Goal: Task Accomplishment & Management: Use online tool/utility

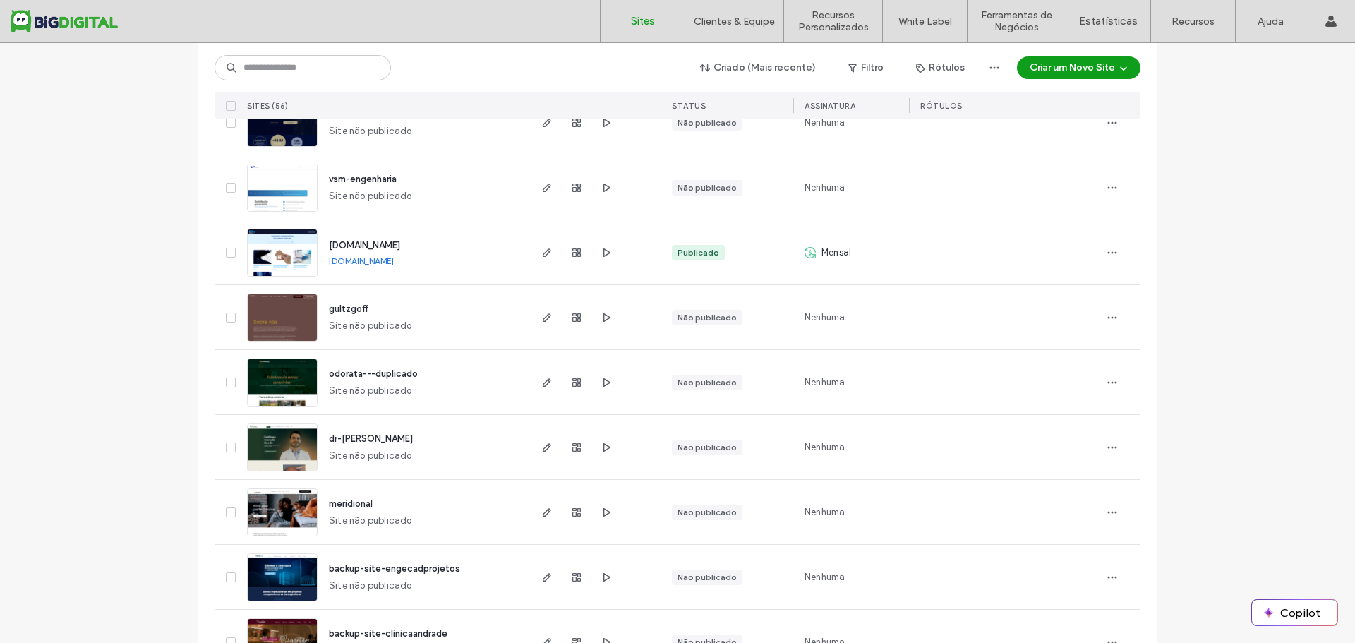
scroll to position [282, 0]
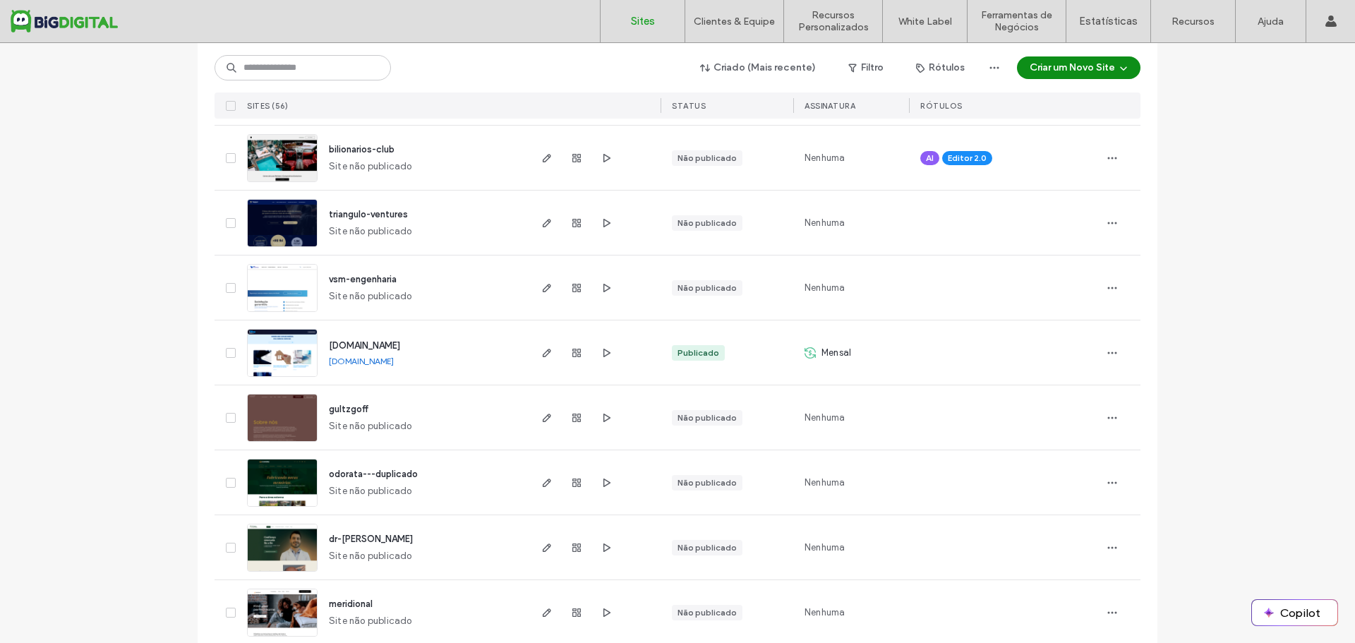
click at [1082, 62] on button "Criar um Novo Site" at bounding box center [1078, 67] width 123 height 23
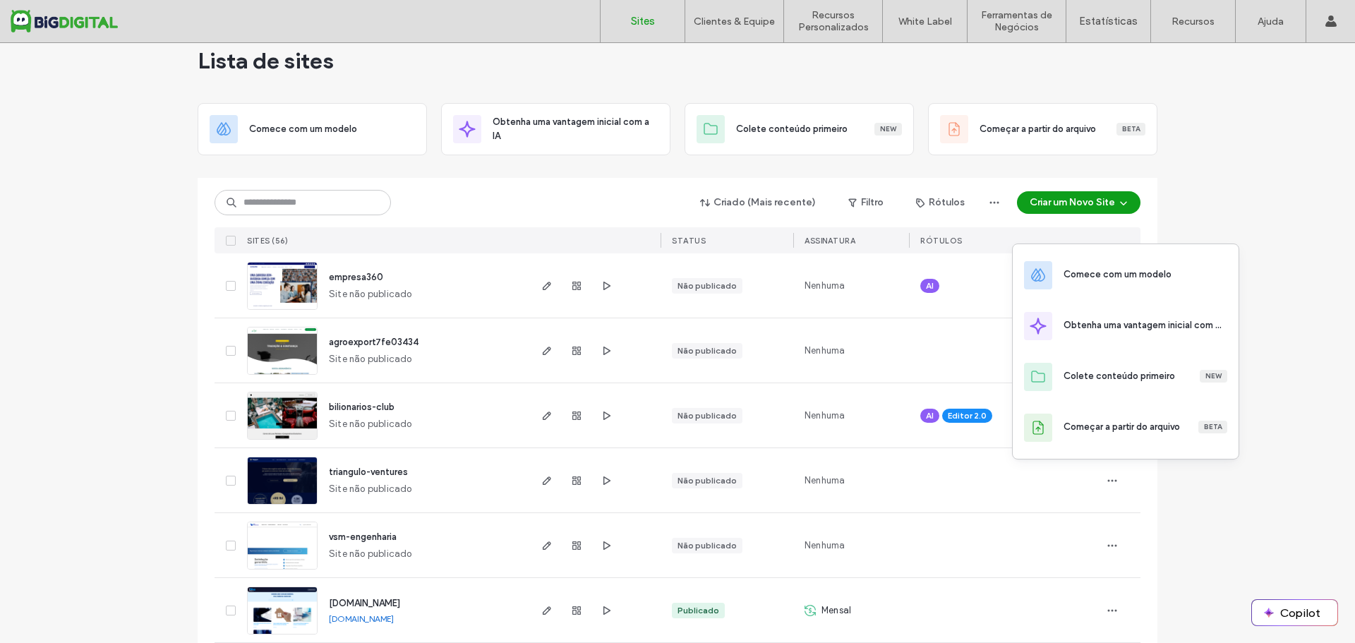
scroll to position [0, 0]
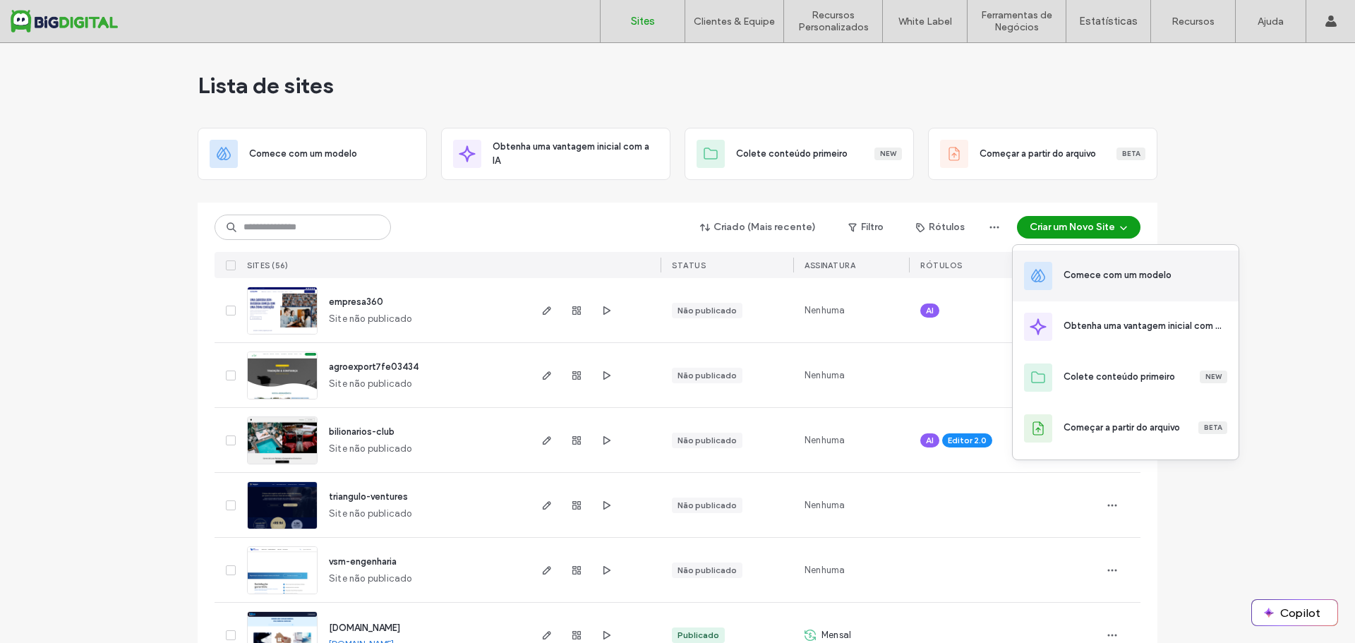
click at [1115, 279] on div "Comece com um modelo" at bounding box center [1117, 275] width 108 height 14
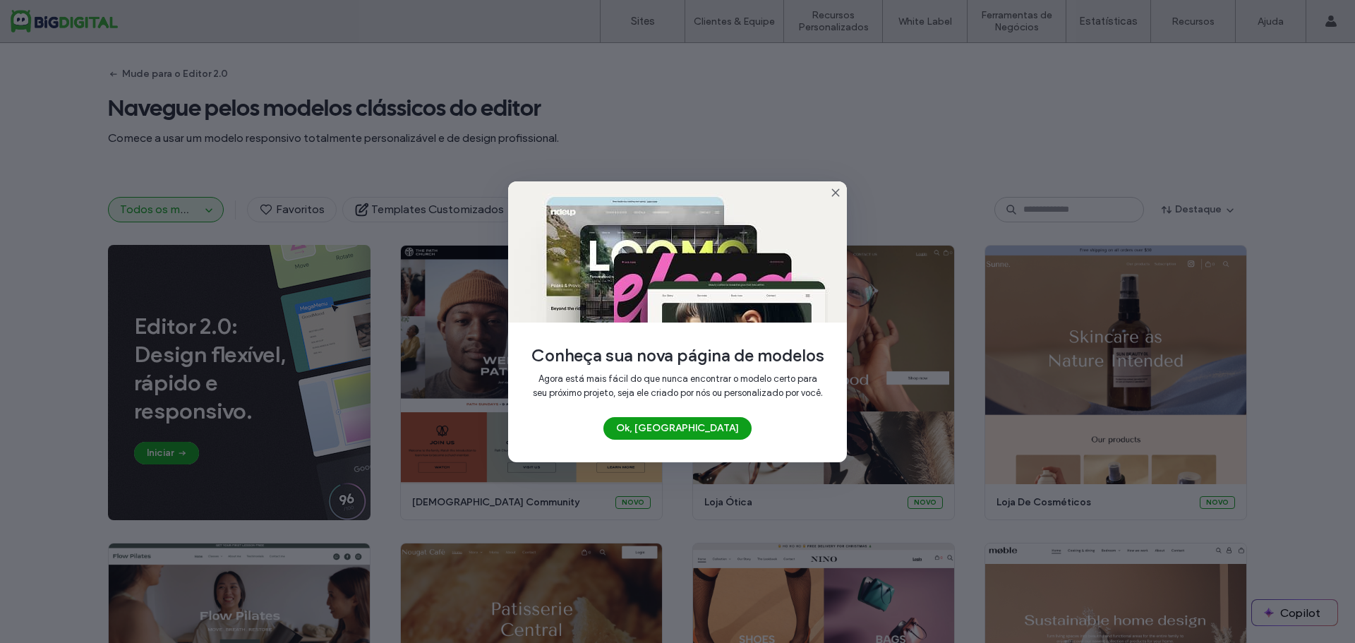
click at [833, 187] on icon at bounding box center [835, 192] width 11 height 11
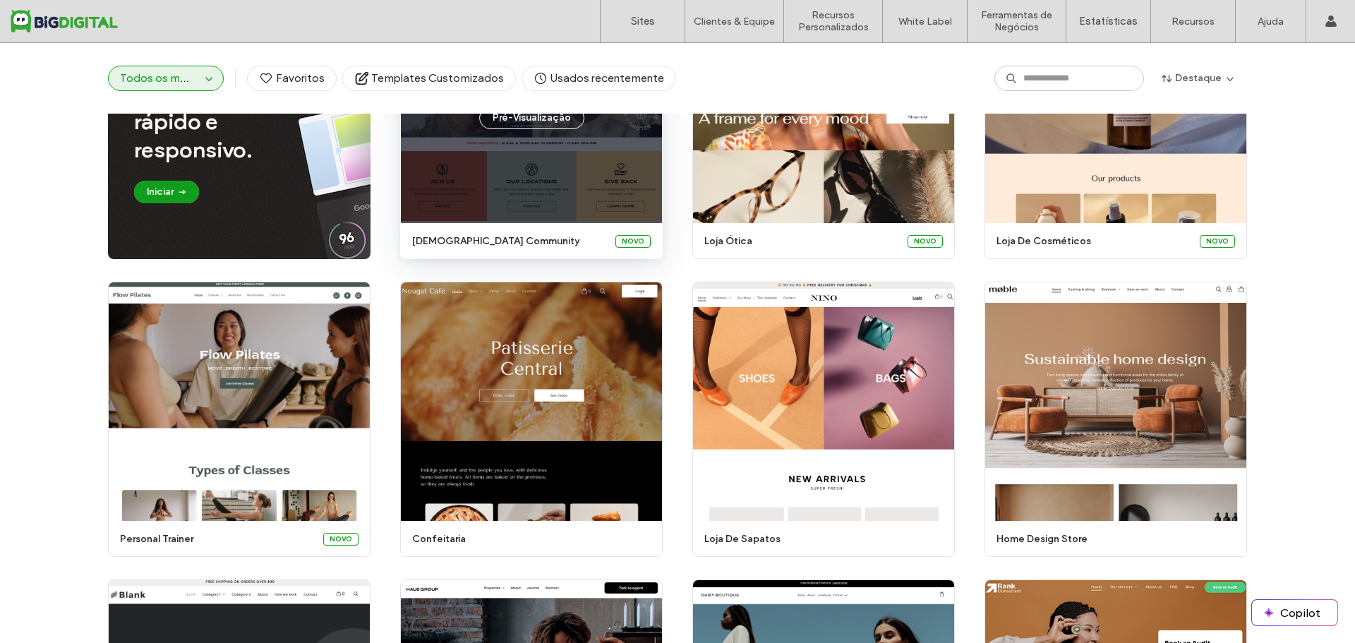
scroll to position [49, 0]
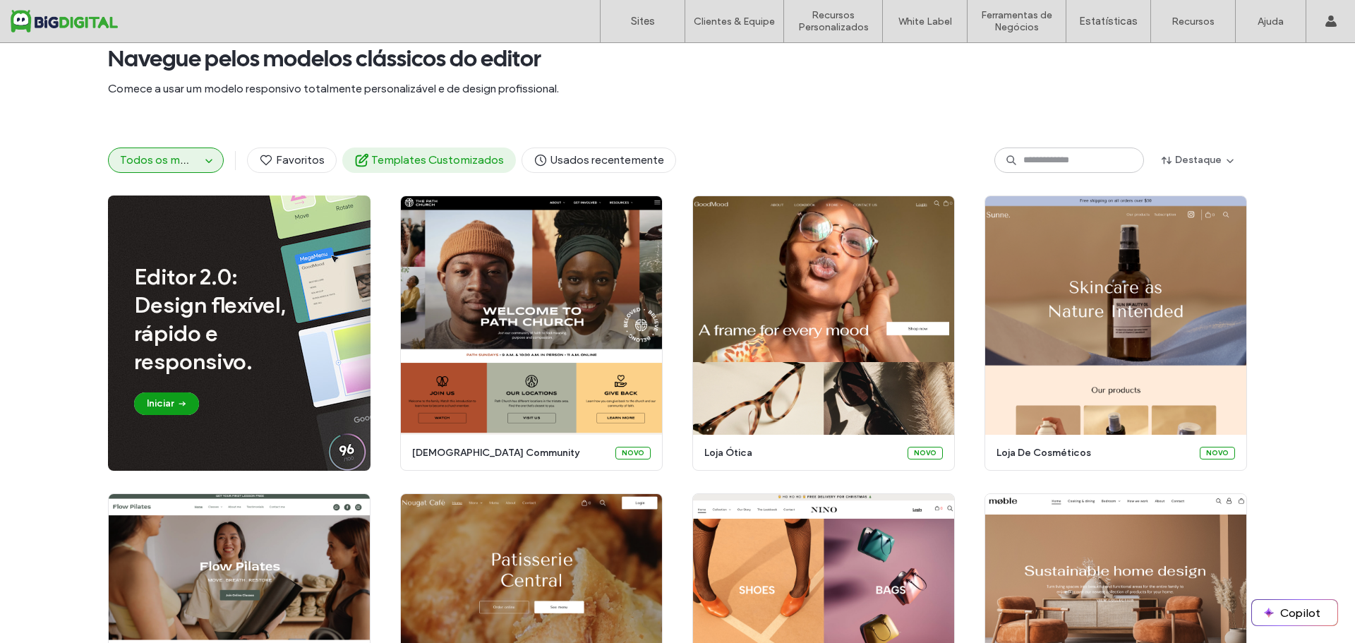
click at [428, 166] on span "Templates Customizados" at bounding box center [429, 160] width 150 height 16
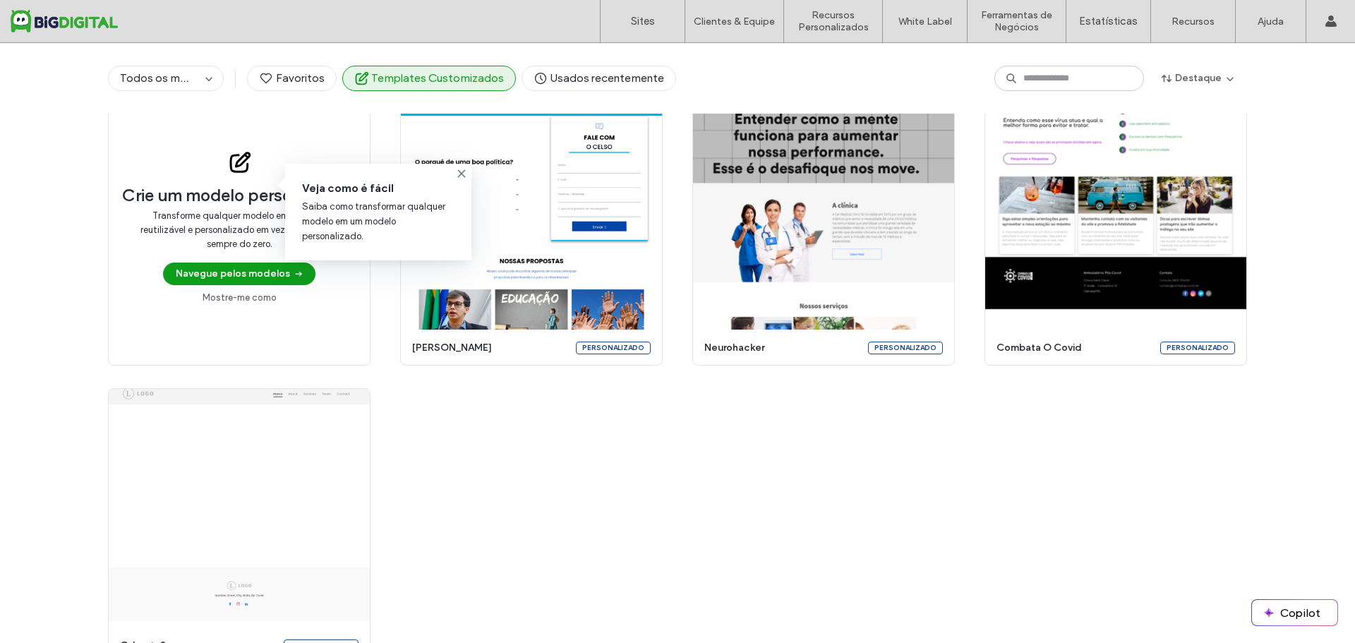
scroll to position [0, 0]
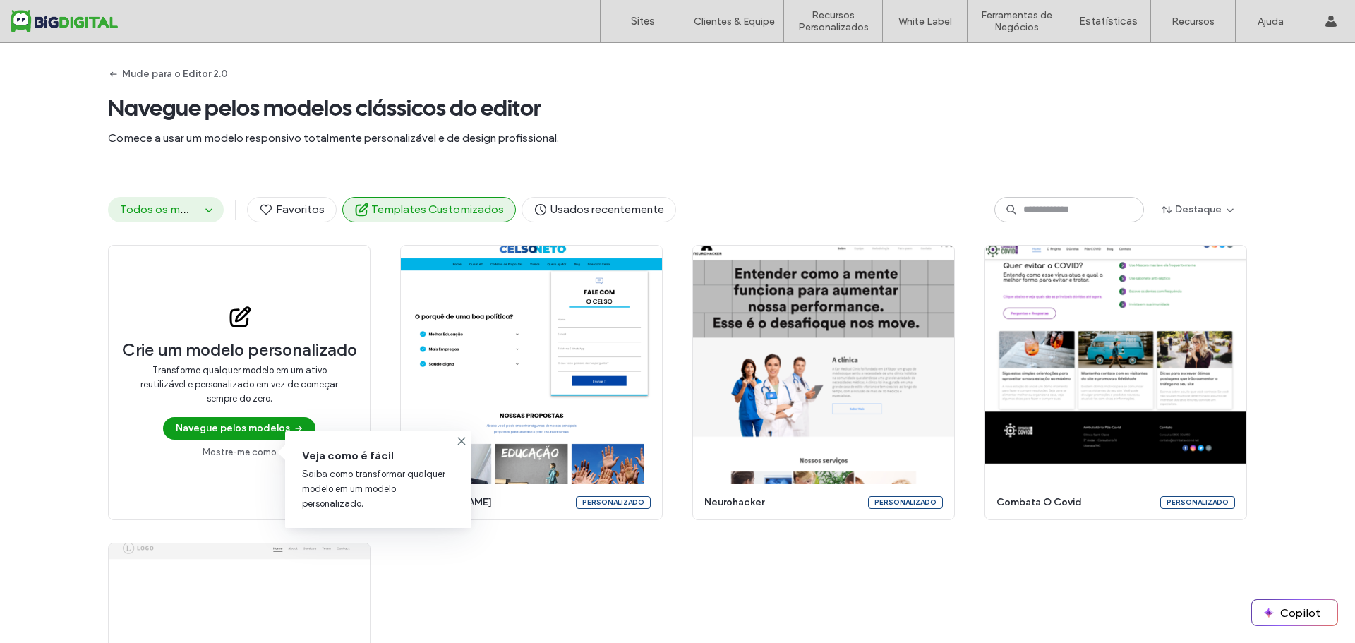
click at [179, 210] on span "Todos os modelos" at bounding box center [167, 208] width 95 height 13
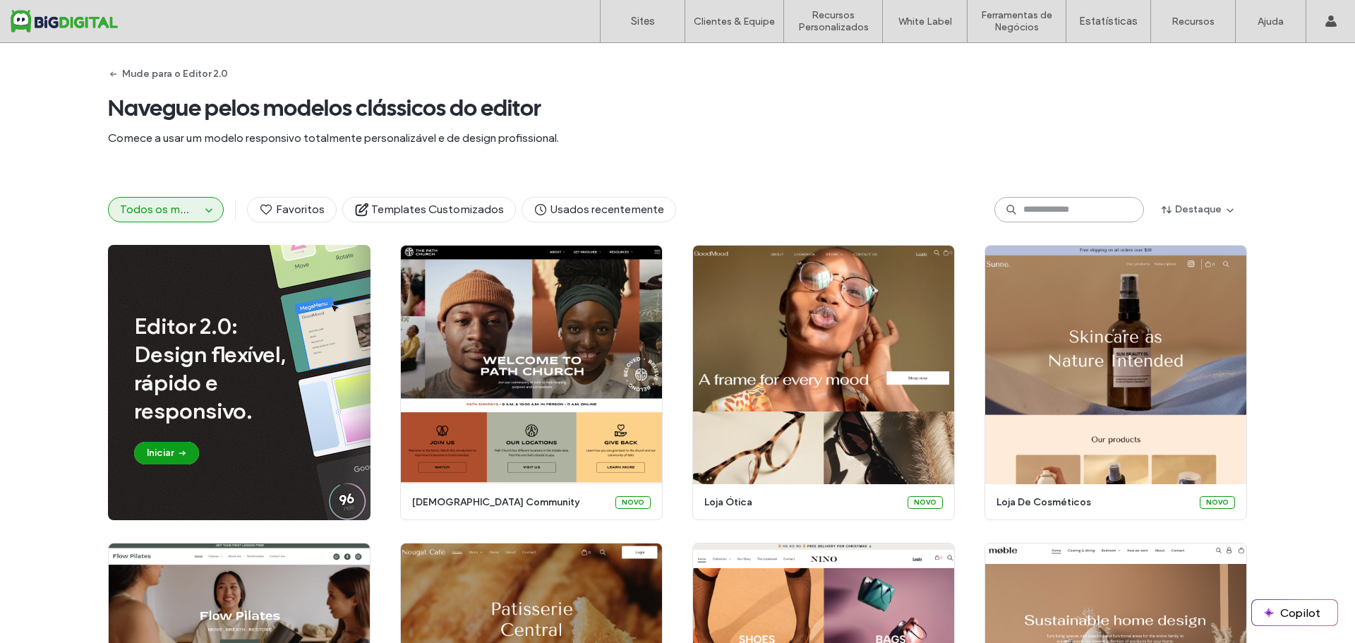
click at [1026, 210] on input at bounding box center [1069, 209] width 150 height 25
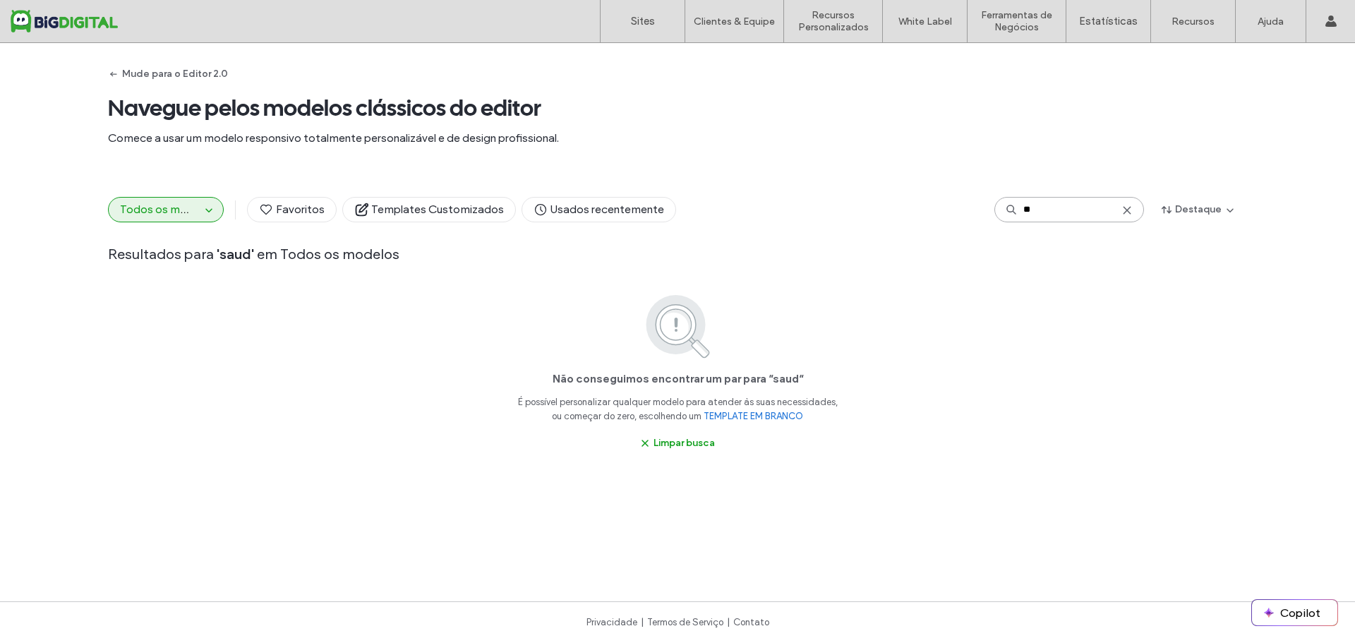
type input "*"
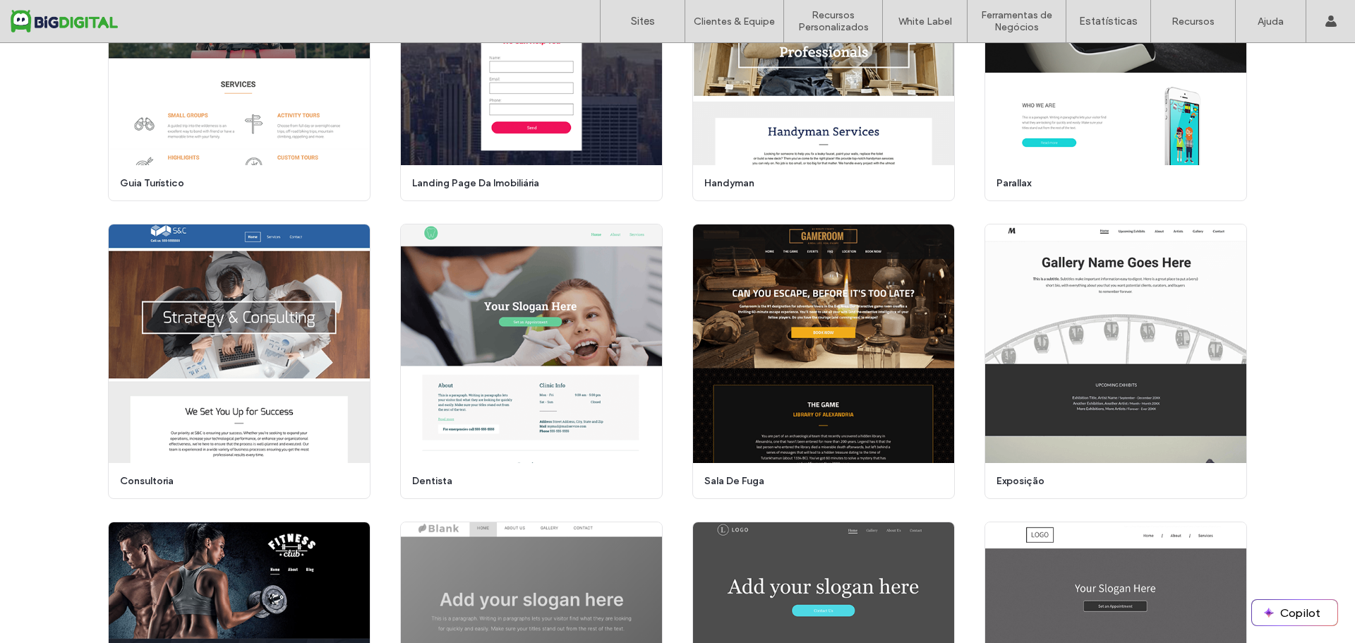
scroll to position [7395, 0]
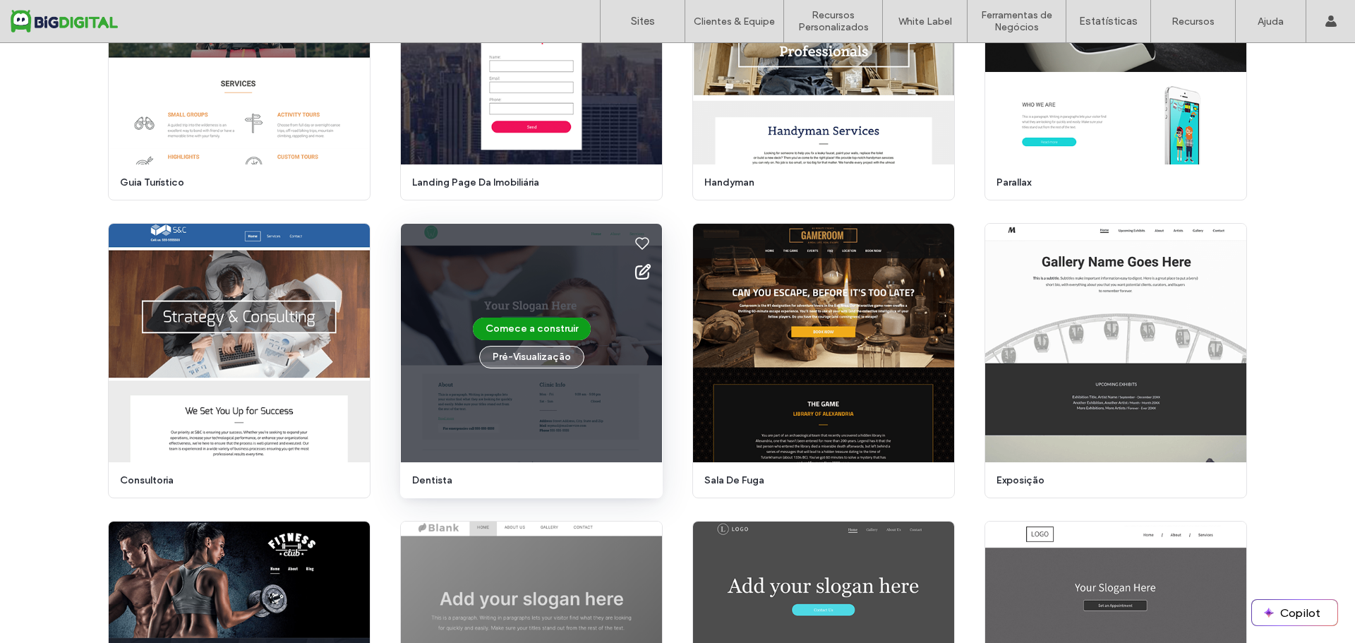
click at [524, 361] on button "Pré-Visualizaçāo" at bounding box center [531, 357] width 105 height 23
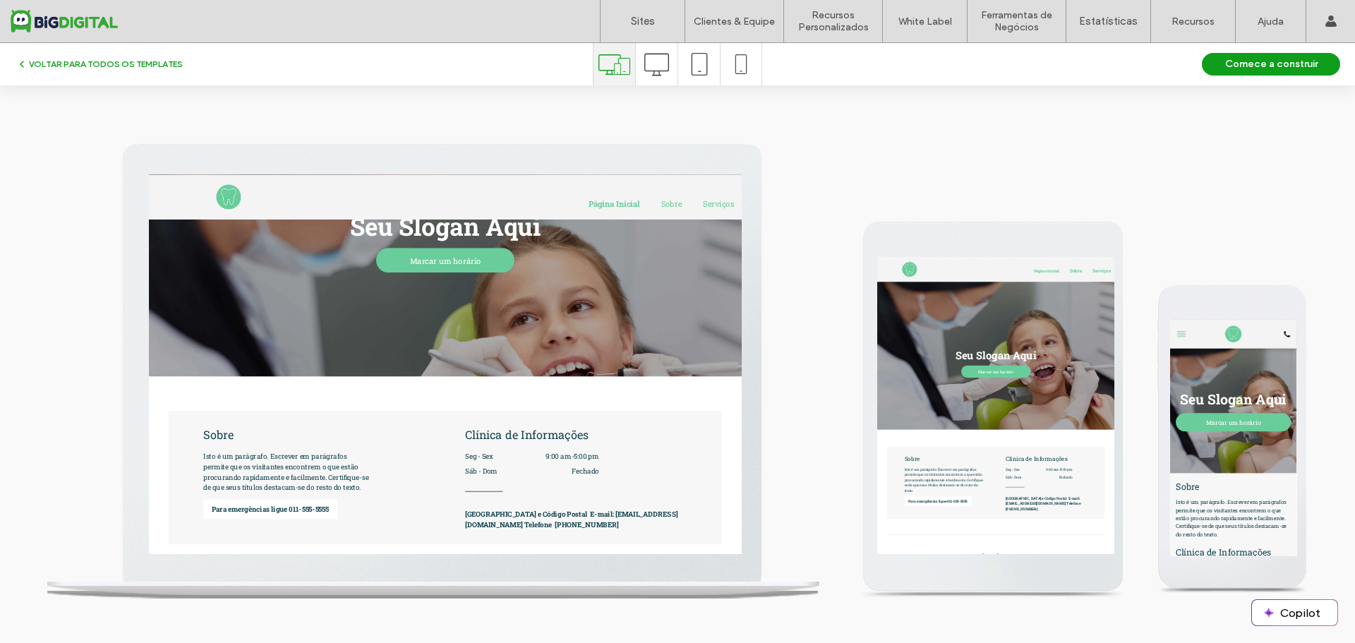
scroll to position [0, 0]
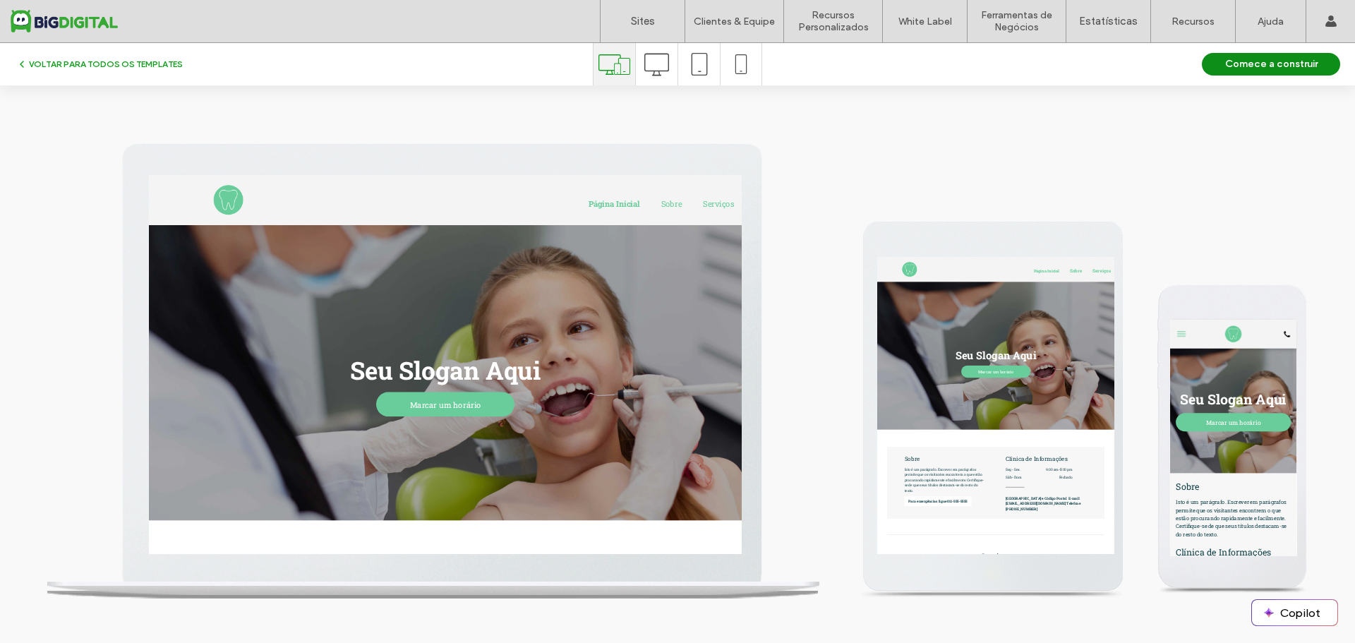
click at [1307, 59] on button "Comece a construir" at bounding box center [1271, 64] width 138 height 23
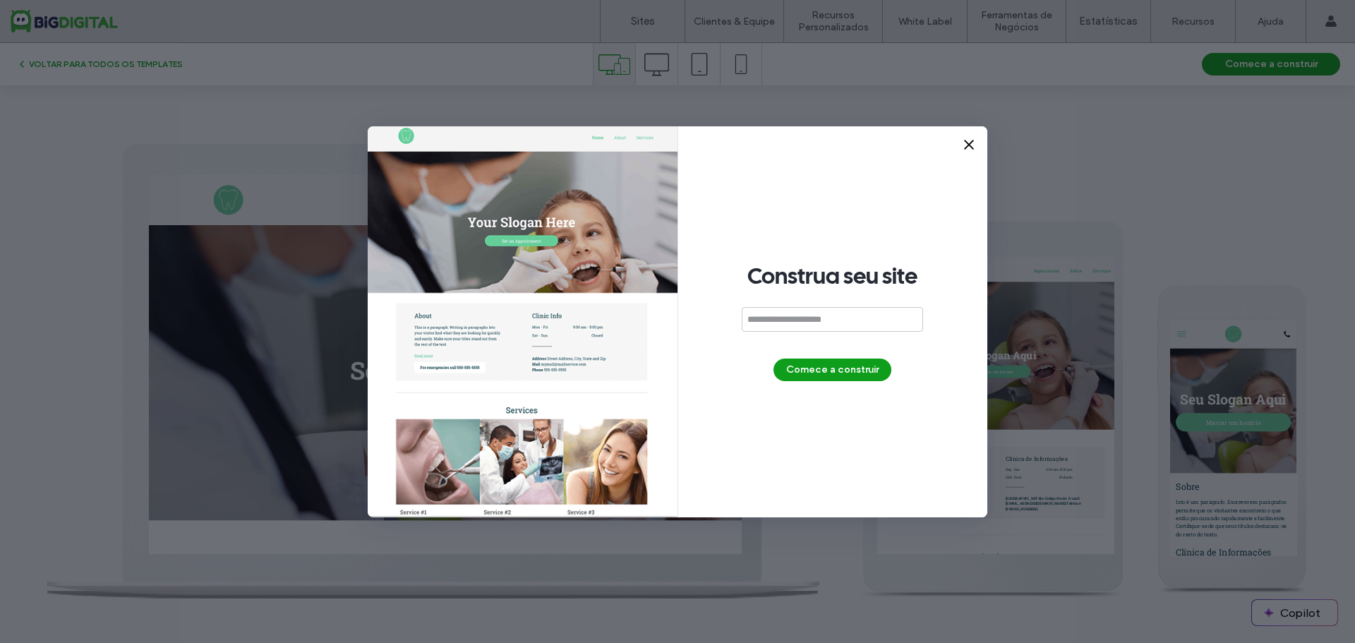
click at [832, 315] on input at bounding box center [832, 319] width 181 height 25
type input "**********"
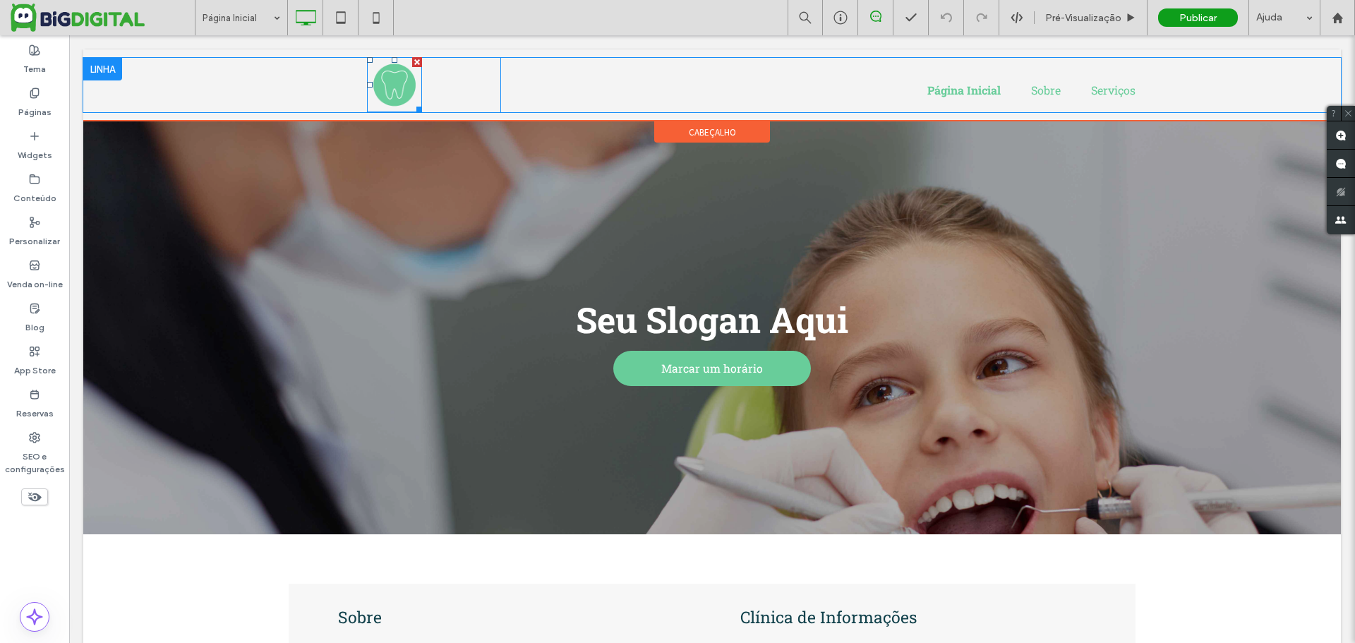
click at [400, 84] on img at bounding box center [394, 84] width 55 height 55
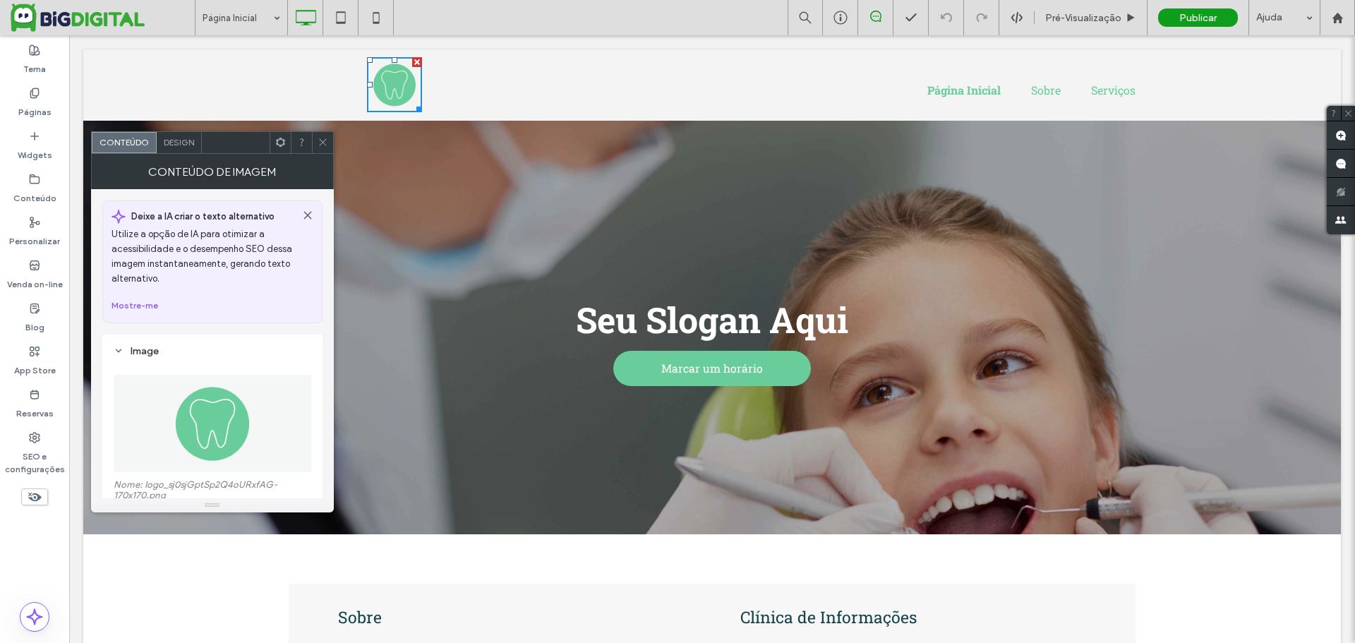
scroll to position [212, 0]
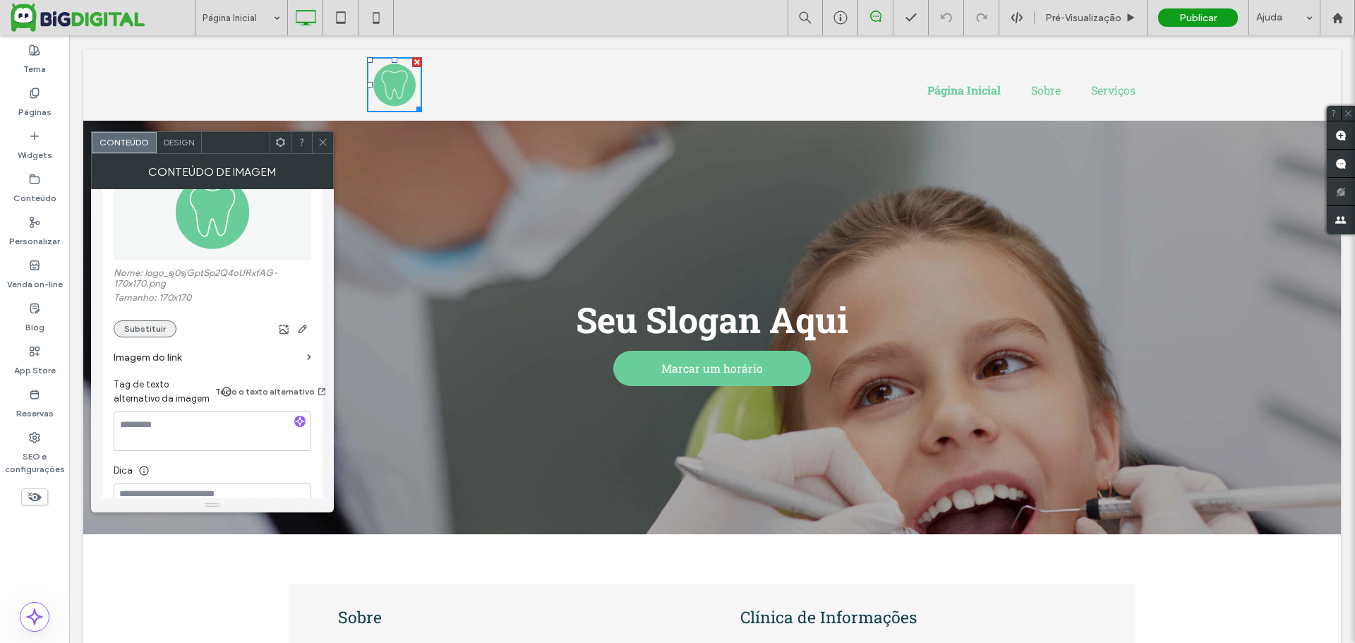
click at [138, 328] on button "Substituir" at bounding box center [145, 328] width 63 height 17
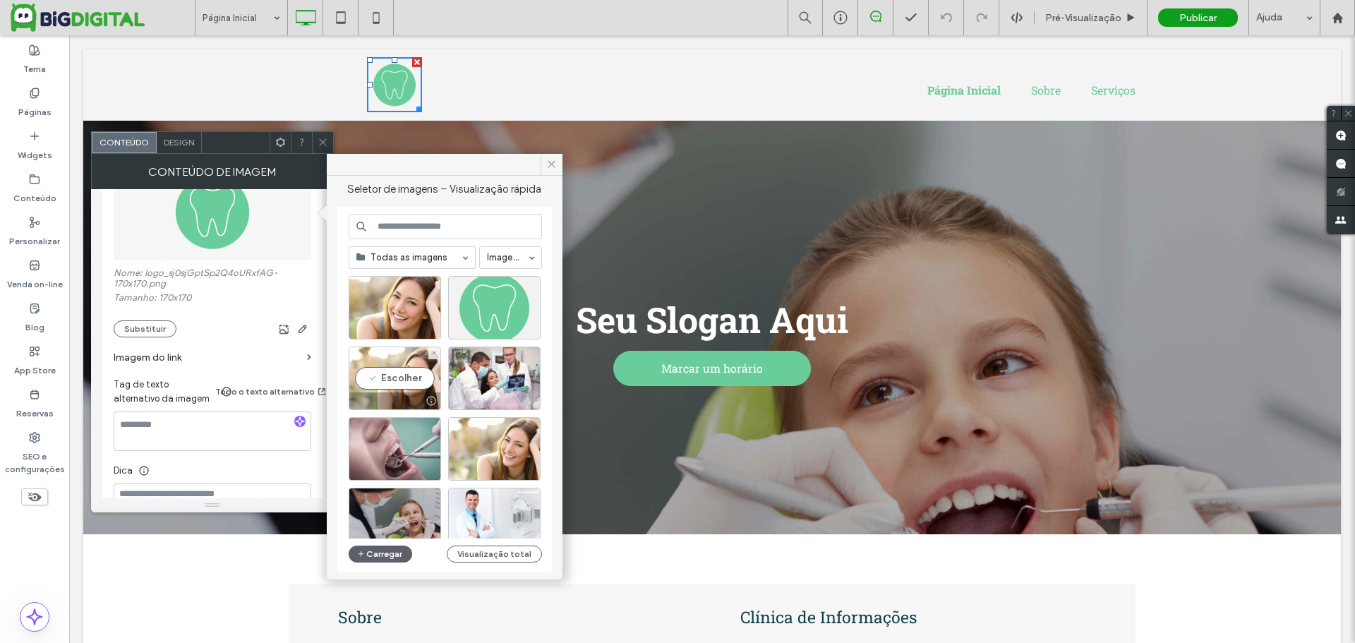
scroll to position [0, 0]
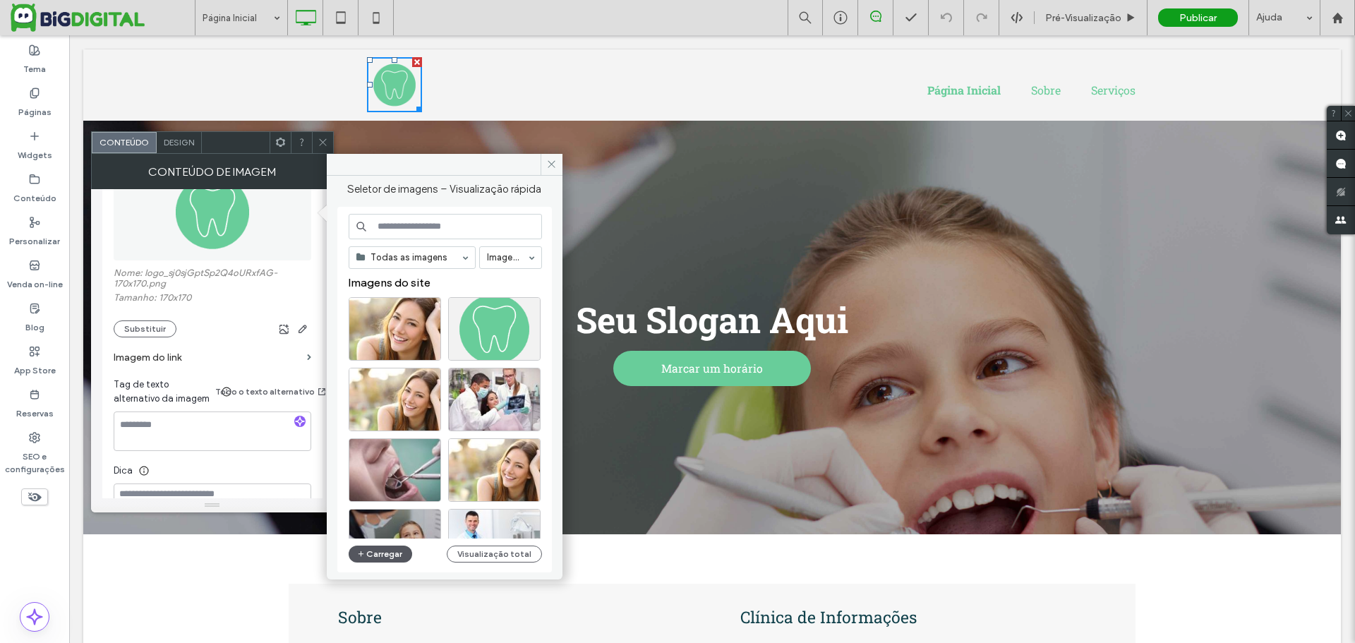
click at [372, 550] on button "Carregar" at bounding box center [381, 553] width 64 height 17
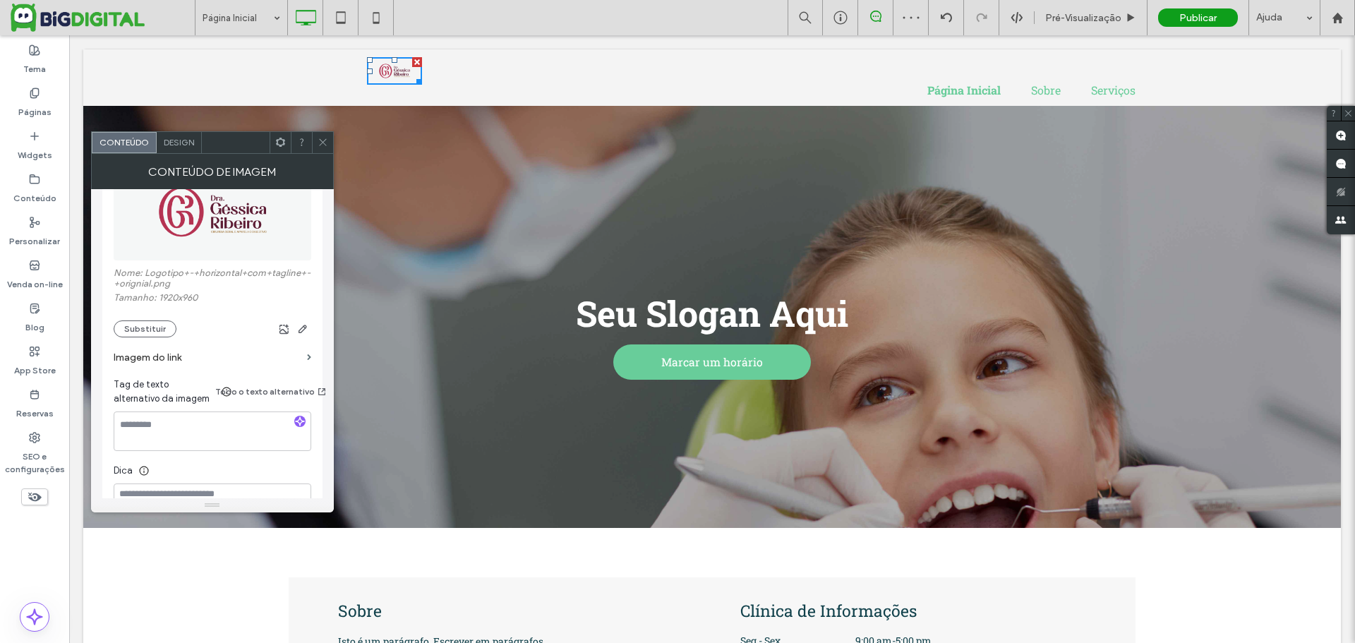
click at [325, 142] on icon at bounding box center [322, 142] width 11 height 11
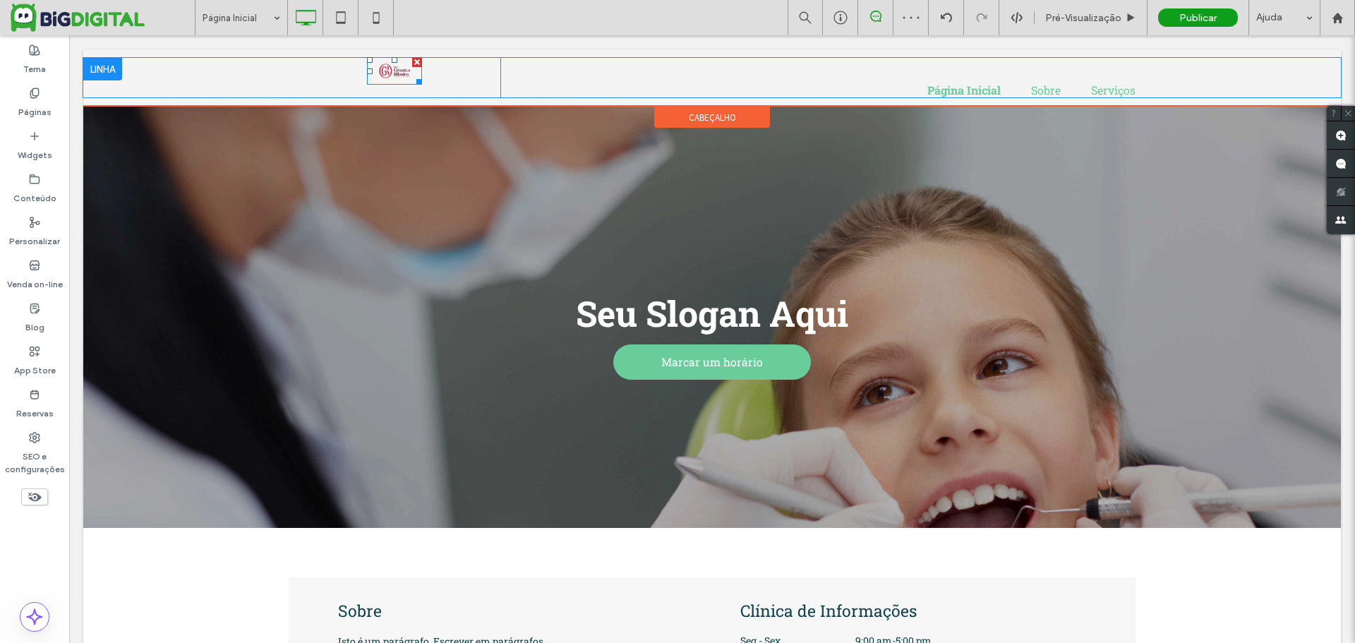
click at [403, 75] on img at bounding box center [394, 71] width 55 height 28
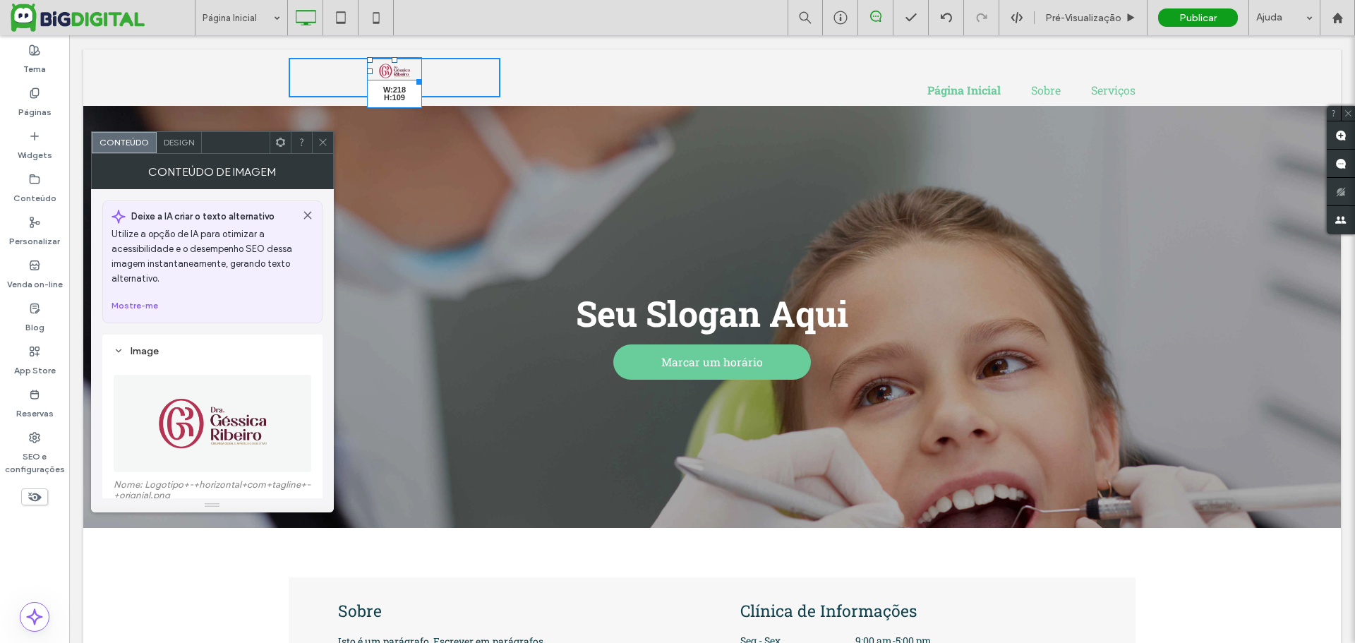
drag, startPoint x: 413, startPoint y: 83, endPoint x: 466, endPoint y: 108, distance: 58.1
click at [422, 85] on div "W:218 H:109" at bounding box center [394, 71] width 55 height 28
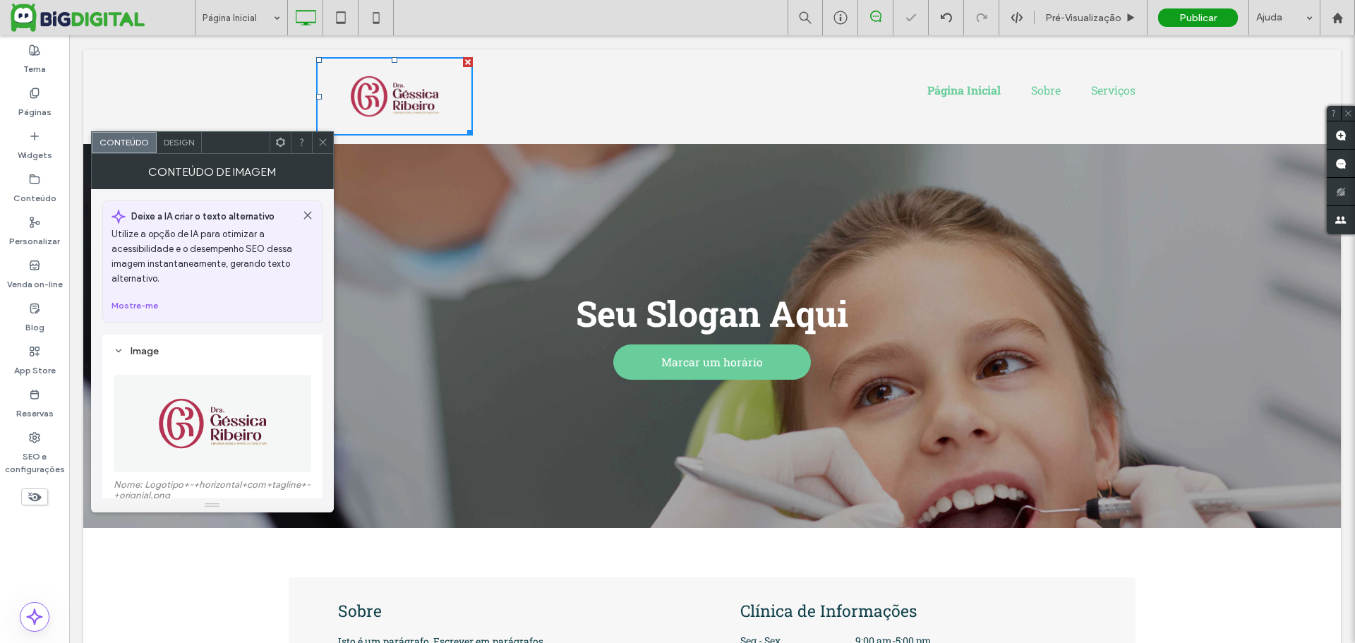
click at [977, 90] on span "Página Inicial" at bounding box center [963, 90] width 73 height 15
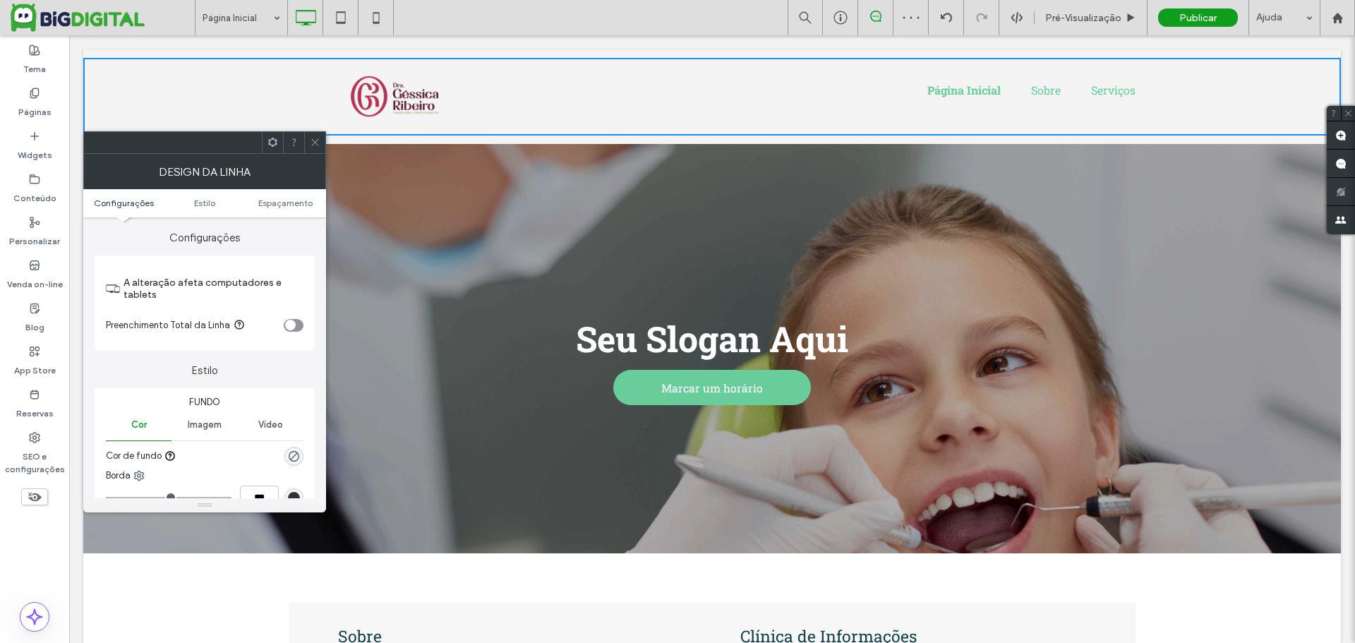
click at [327, 92] on img at bounding box center [394, 96] width 157 height 78
click at [682, 88] on ul "${text} Página Inicial Sobre Serviços" at bounding box center [821, 88] width 628 height 17
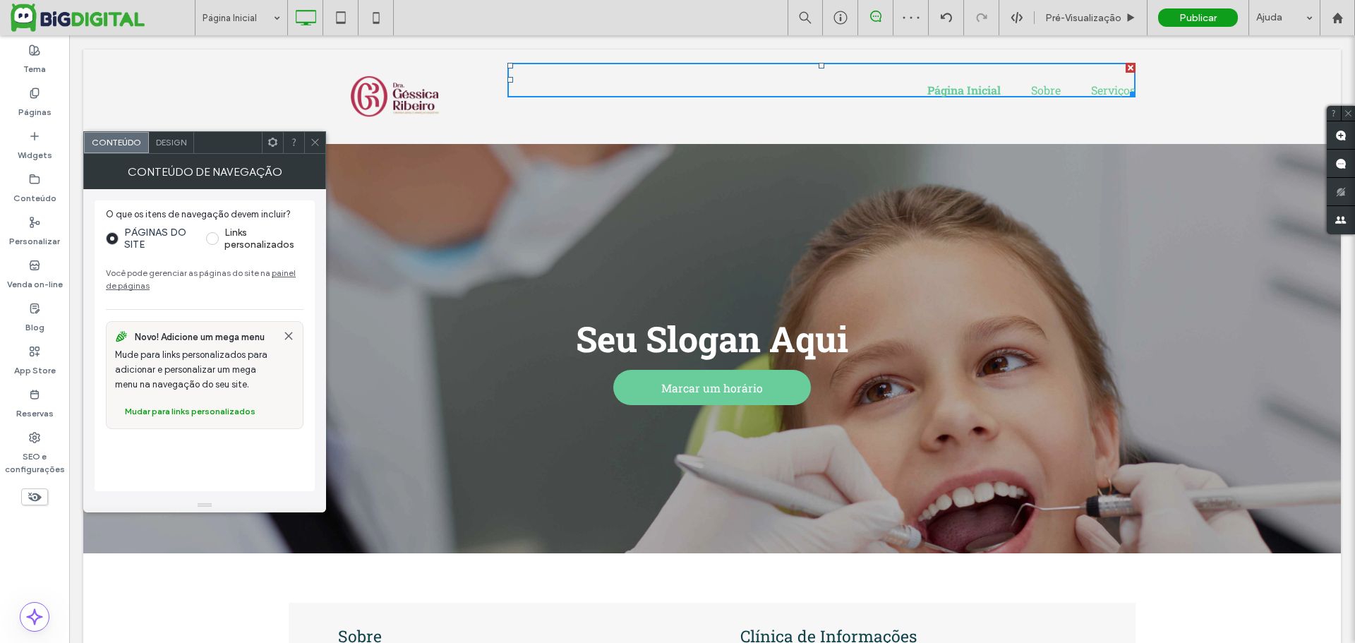
click at [940, 89] on span "Página Inicial" at bounding box center [963, 90] width 73 height 15
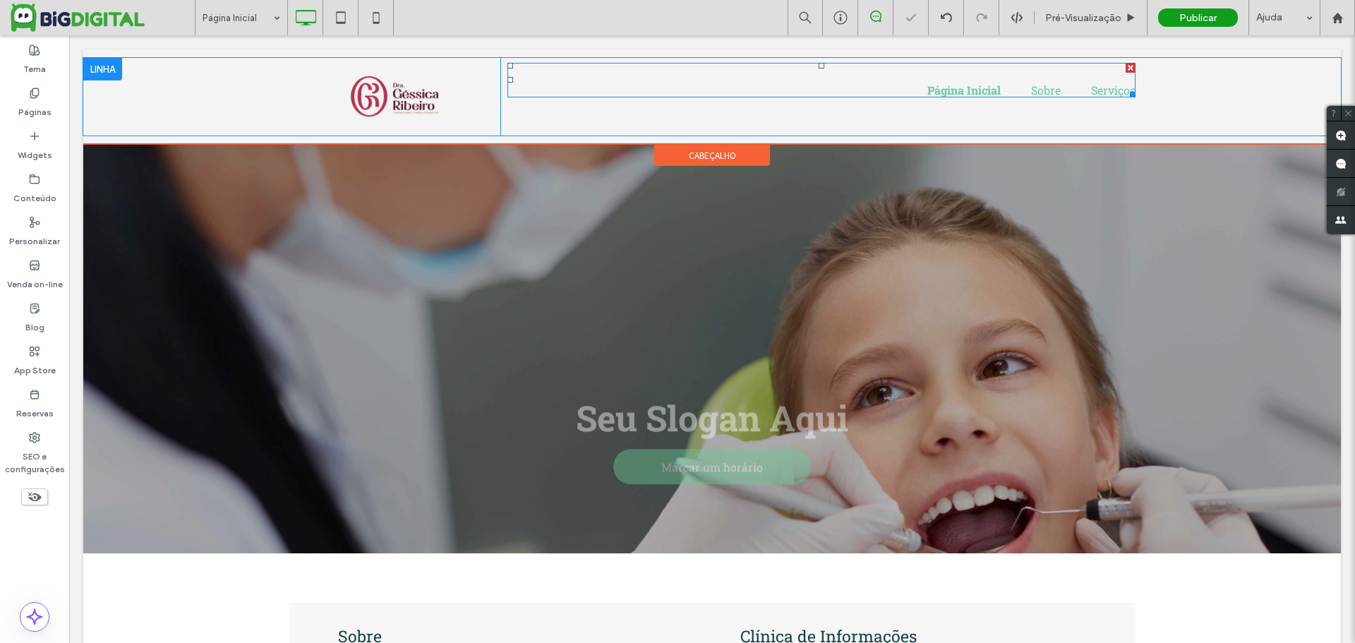
click at [949, 90] on span "Página Inicial" at bounding box center [963, 90] width 73 height 15
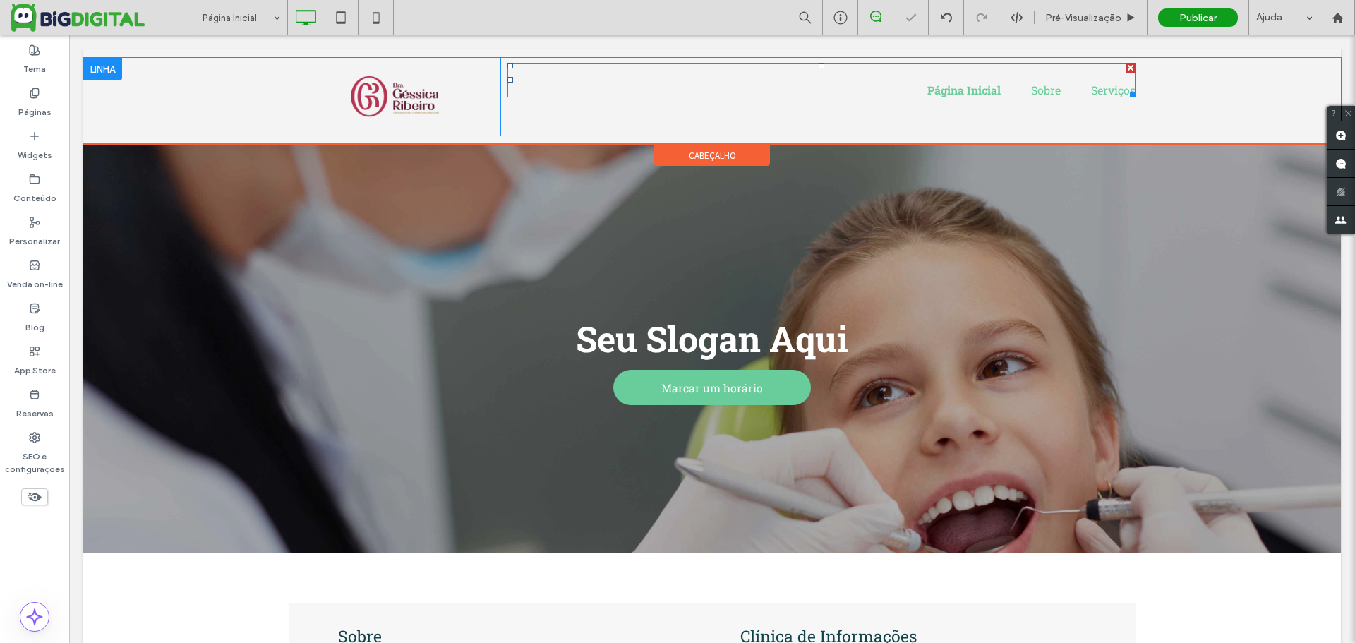
click at [988, 87] on span "Página Inicial" at bounding box center [963, 90] width 73 height 15
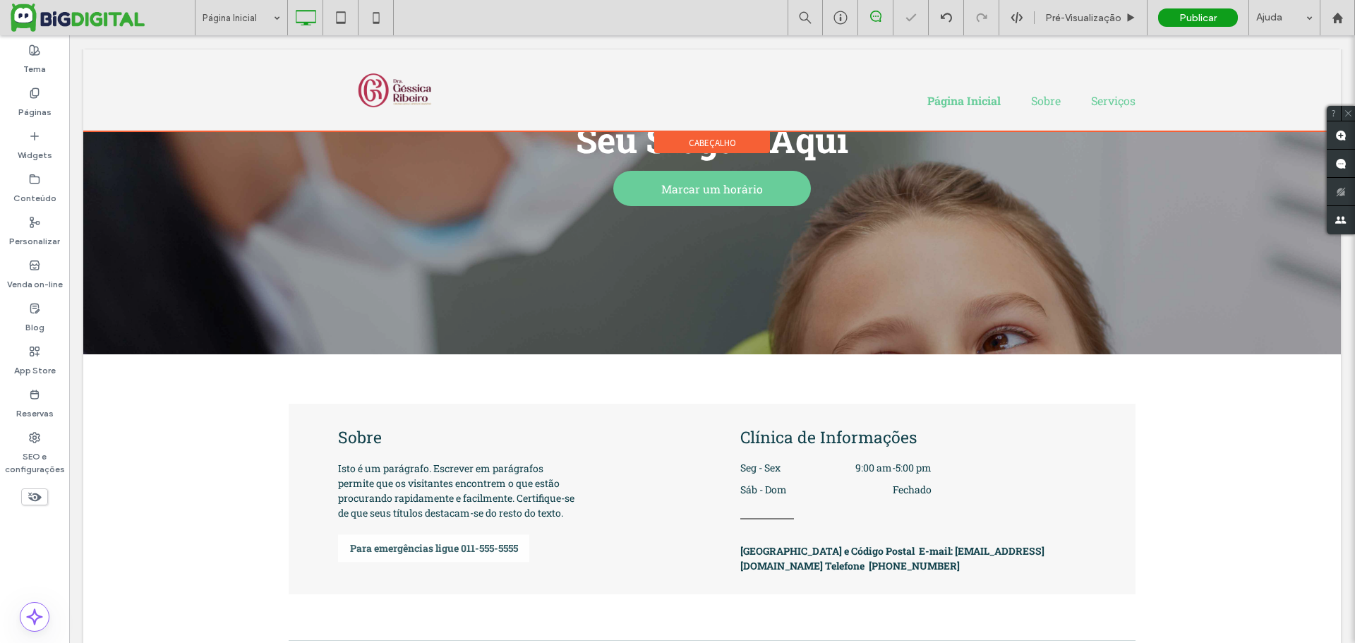
click at [980, 96] on div at bounding box center [711, 90] width 1257 height 82
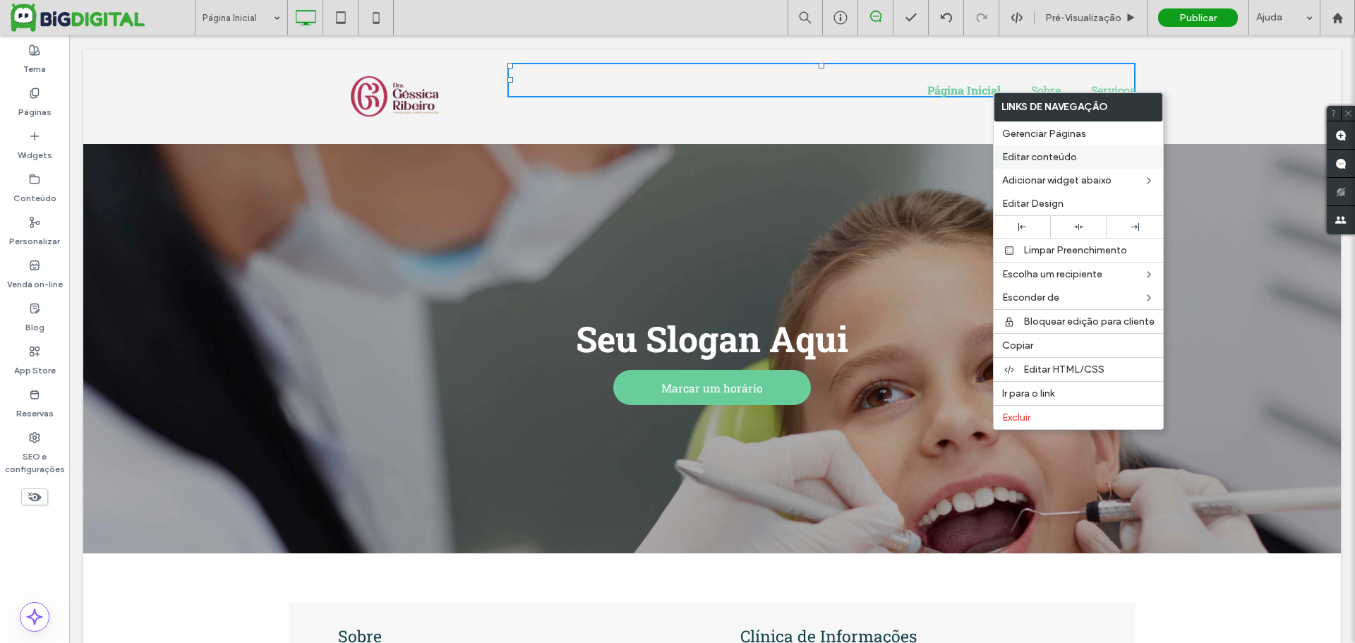
click at [1059, 152] on span "Editar conteúdo" at bounding box center [1039, 157] width 75 height 12
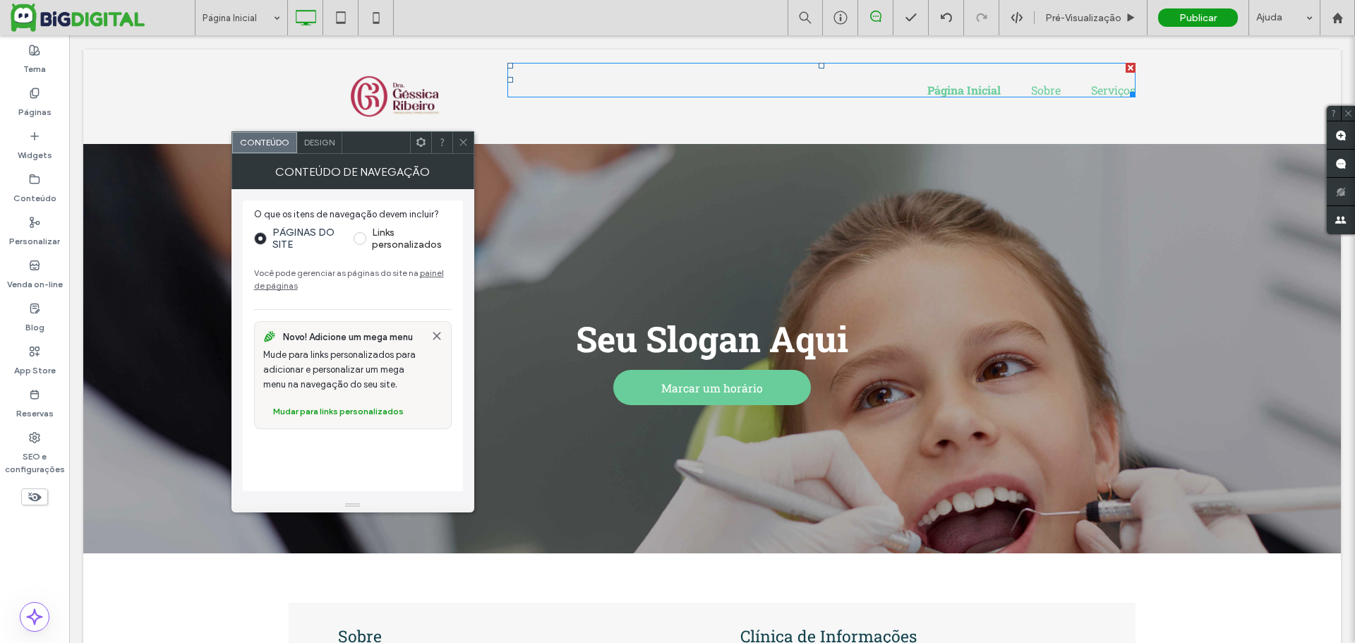
click at [325, 145] on span "Design" at bounding box center [319, 142] width 30 height 11
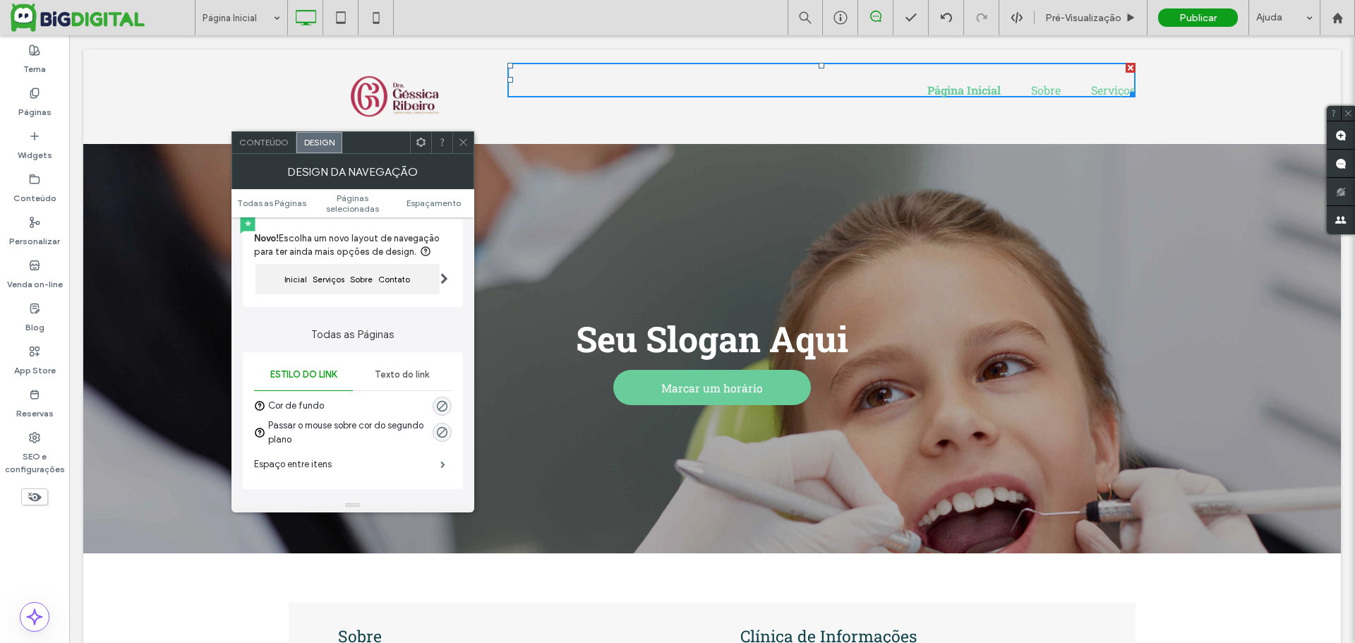
scroll to position [141, 0]
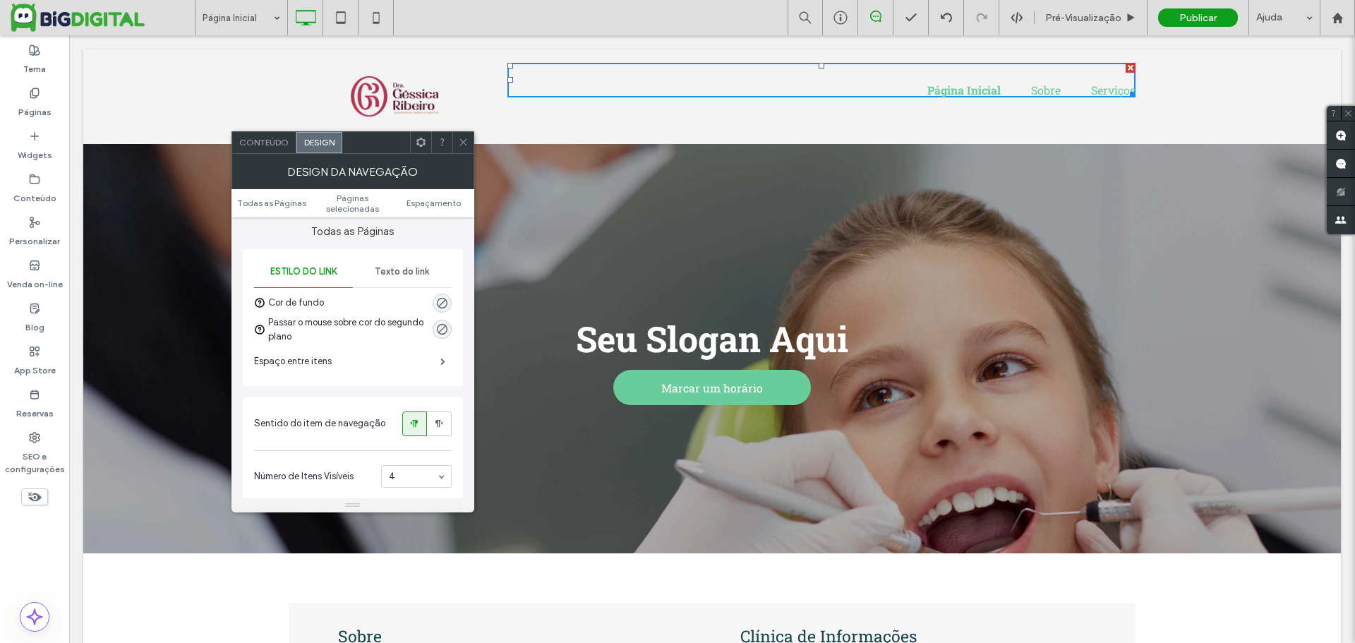
click at [380, 275] on div "Texto do link" at bounding box center [402, 271] width 99 height 31
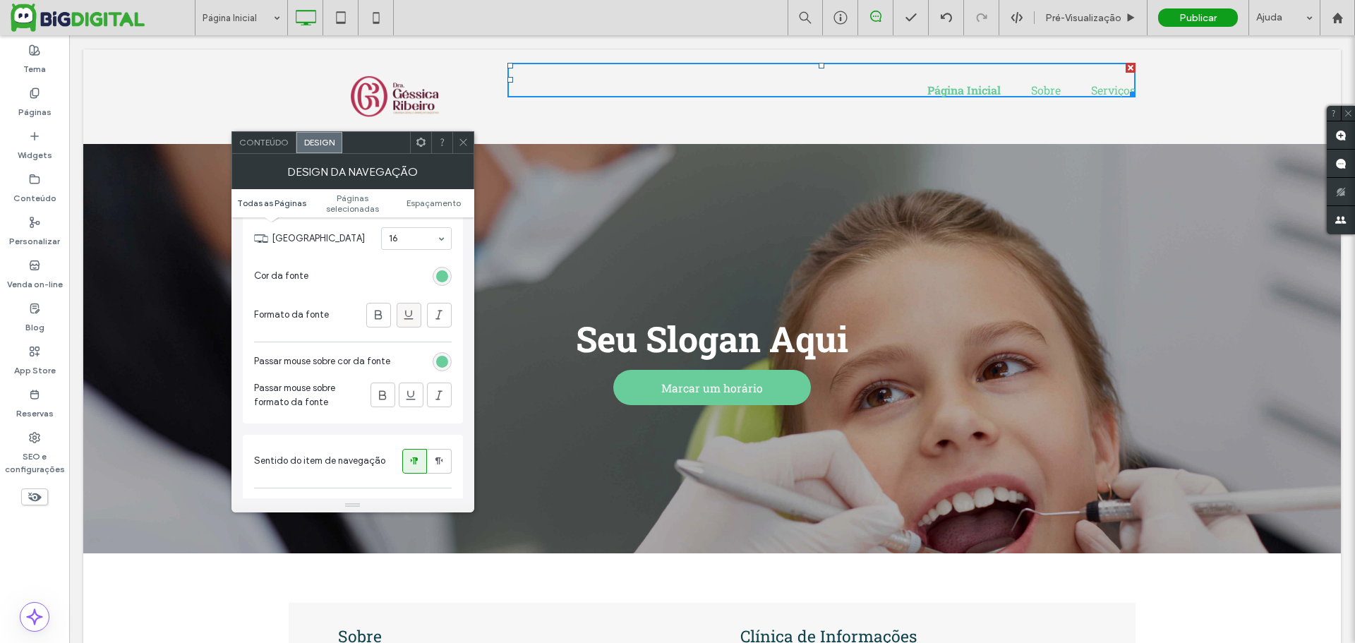
scroll to position [212, 0]
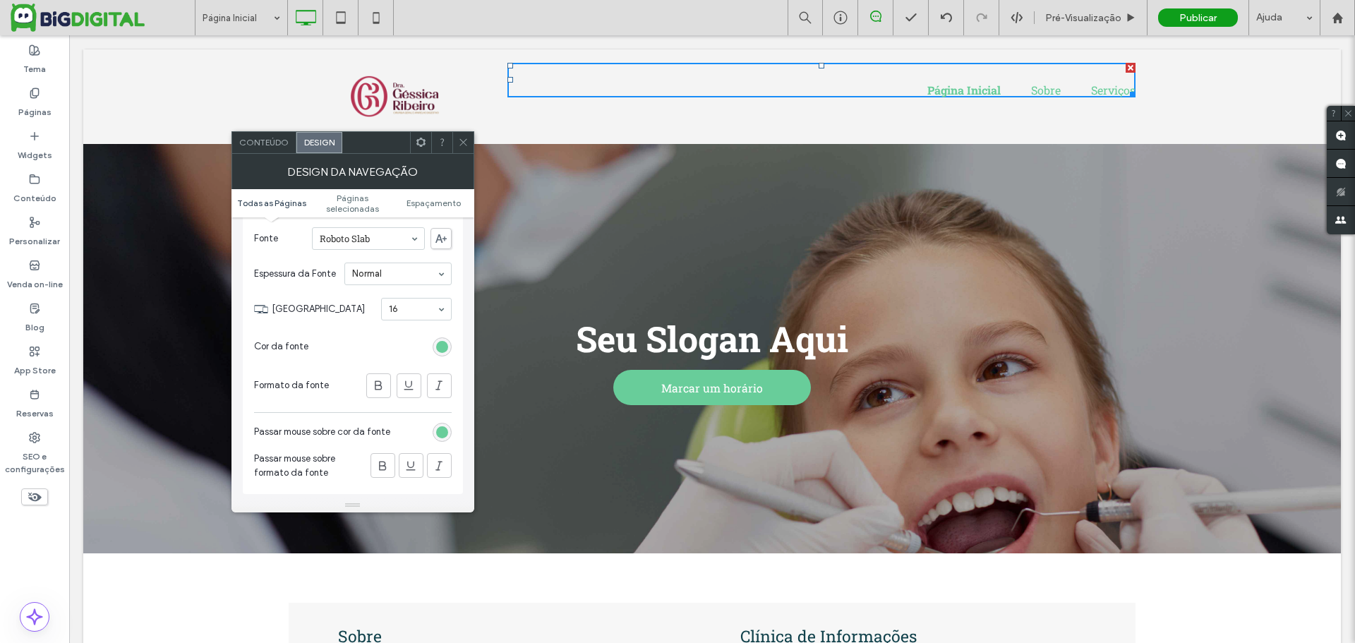
click at [442, 353] on div "rgb(104, 205, 154)" at bounding box center [442, 347] width 12 height 12
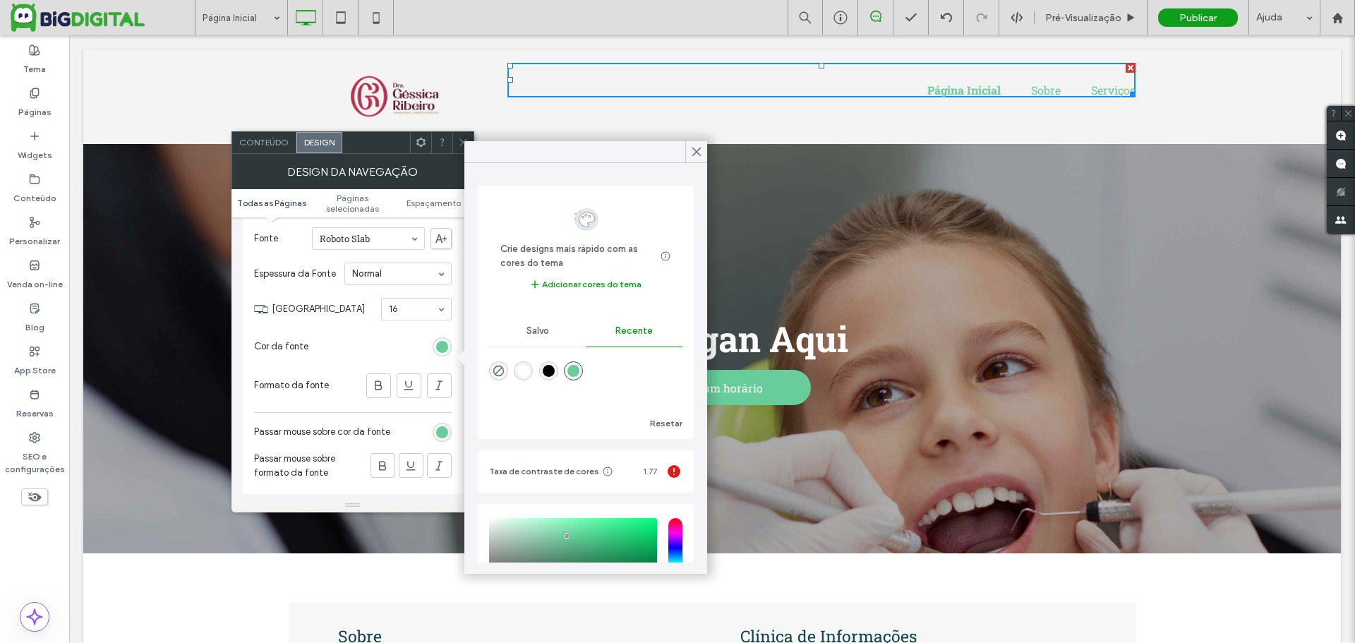
click at [492, 369] on div "rgba(0, 0, 0, 0)" at bounding box center [498, 370] width 19 height 19
type input "*******"
type input "*"
type input "**"
click at [579, 371] on div "rgba(104, 205, 154, 1)" at bounding box center [573, 371] width 12 height 12
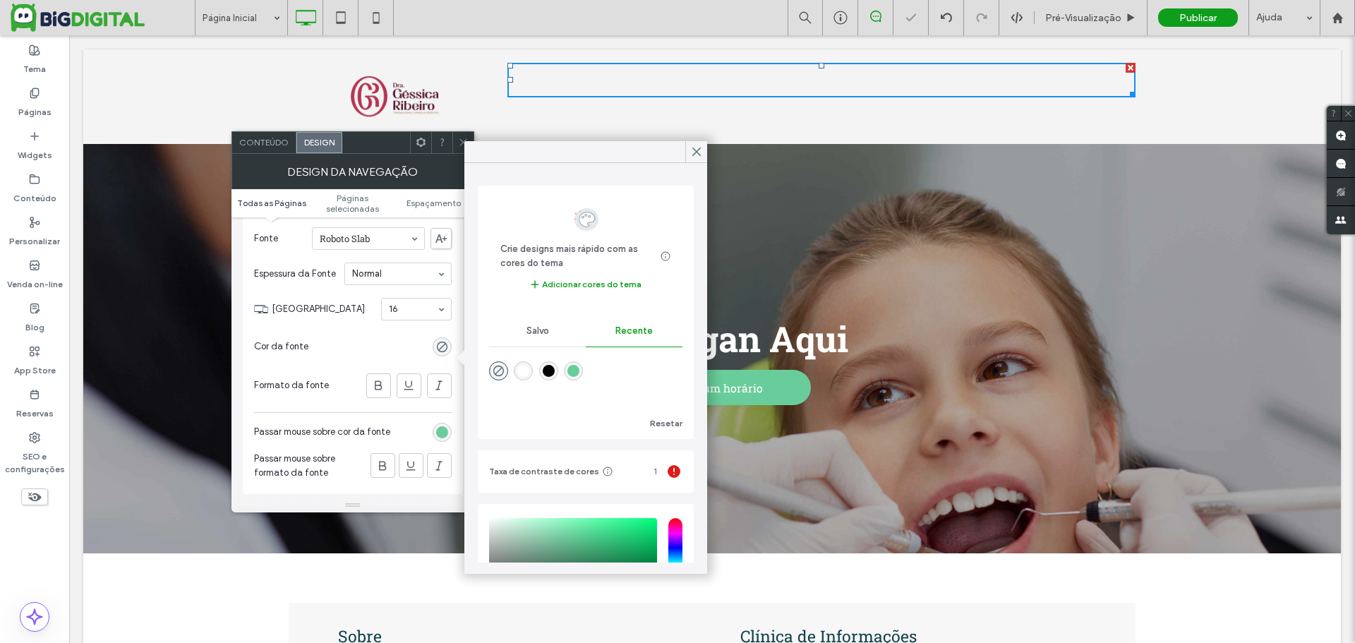
type input "*******"
type input "***"
type input "****"
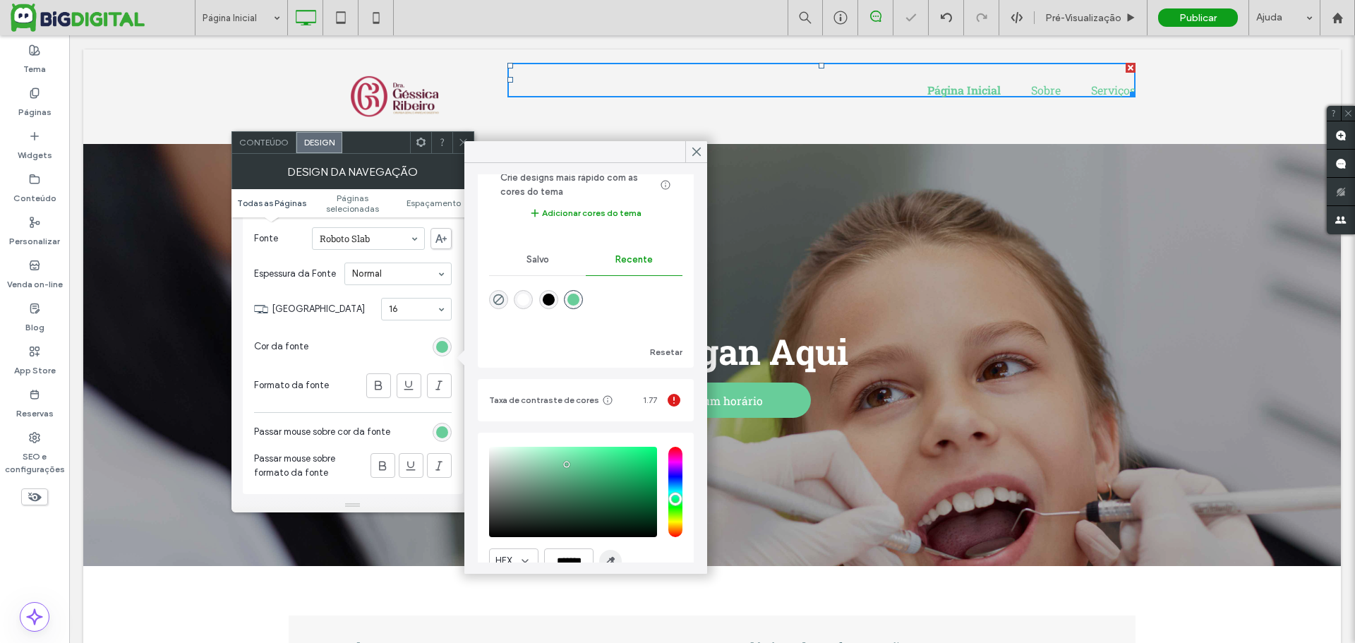
scroll to position [135, 0]
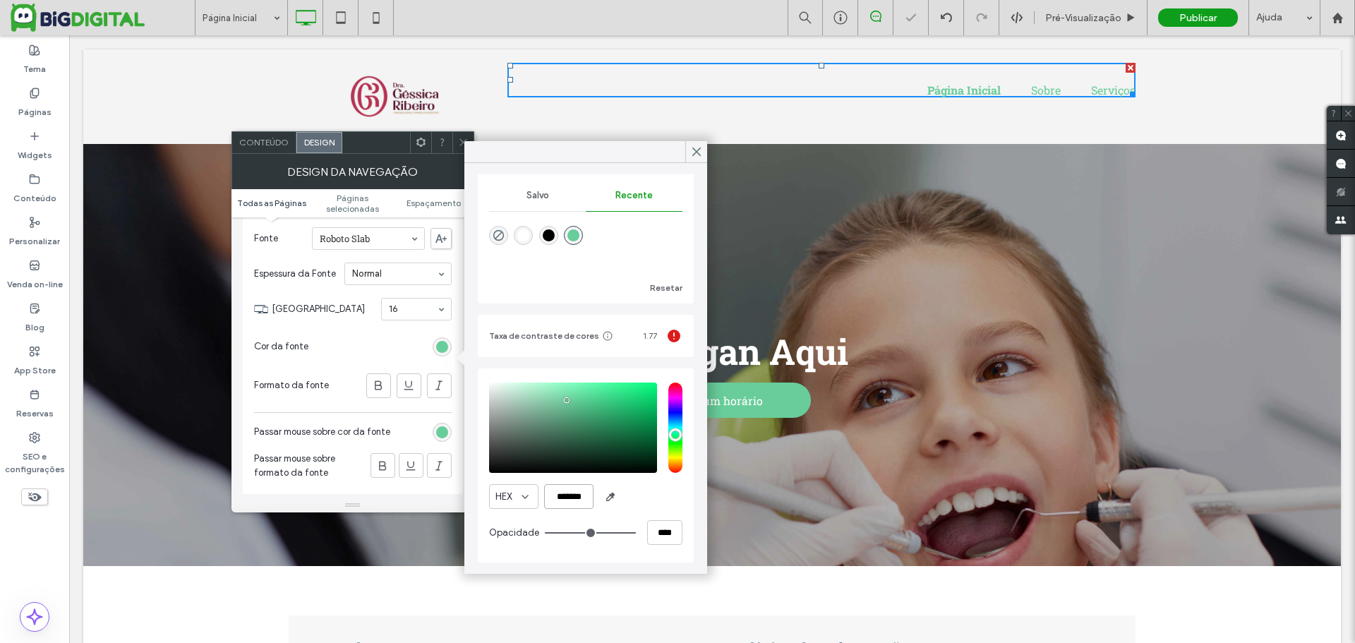
click at [565, 499] on input "*******" at bounding box center [568, 496] width 49 height 25
paste input "color picker textbox"
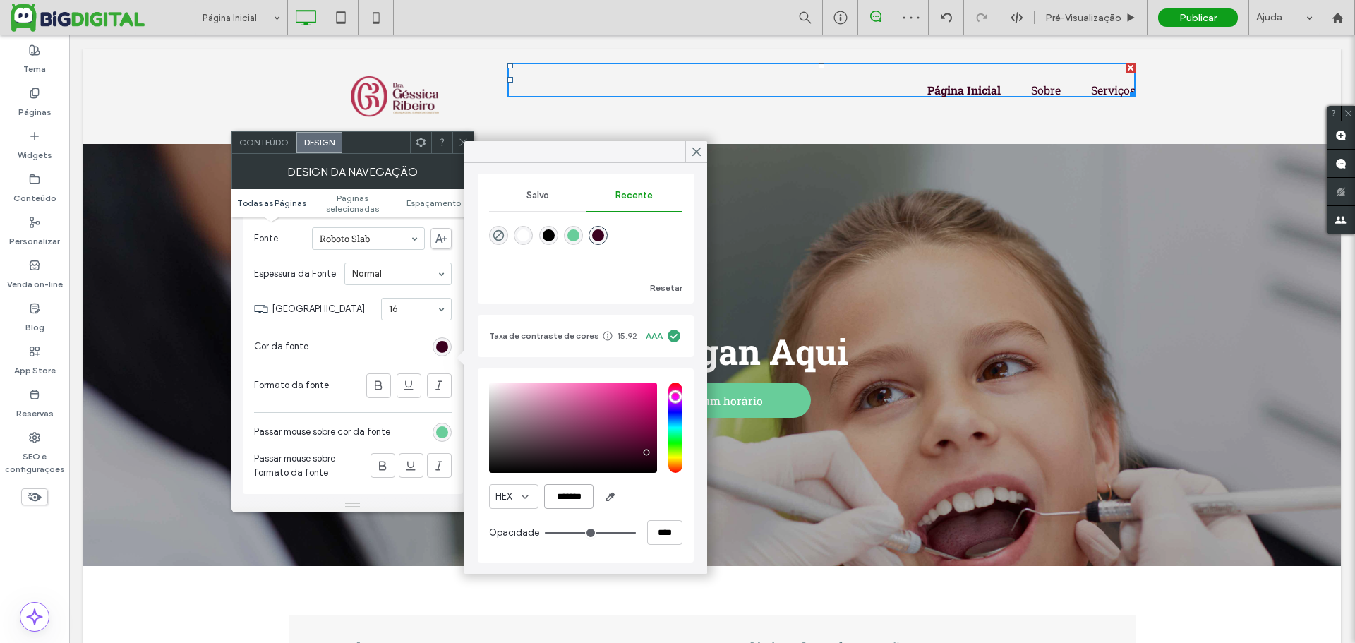
type input "*******"
click at [436, 438] on div "rgb(104, 205, 154)" at bounding box center [442, 432] width 12 height 12
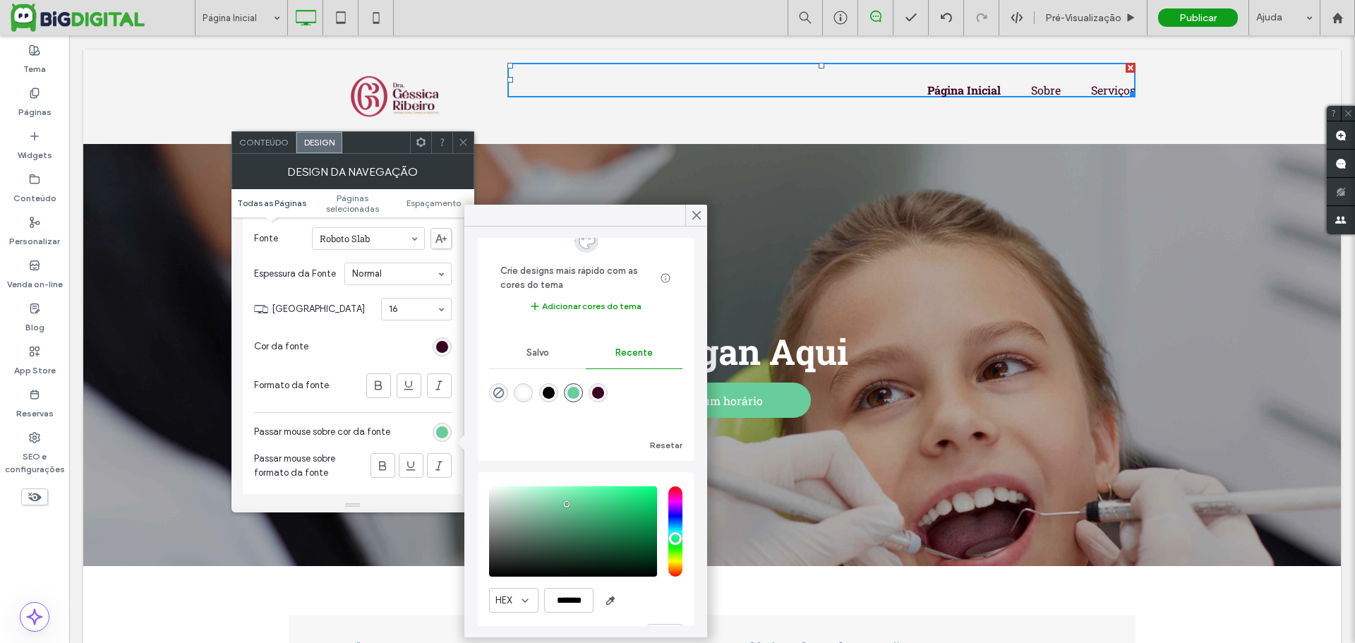
scroll to position [82, 0]
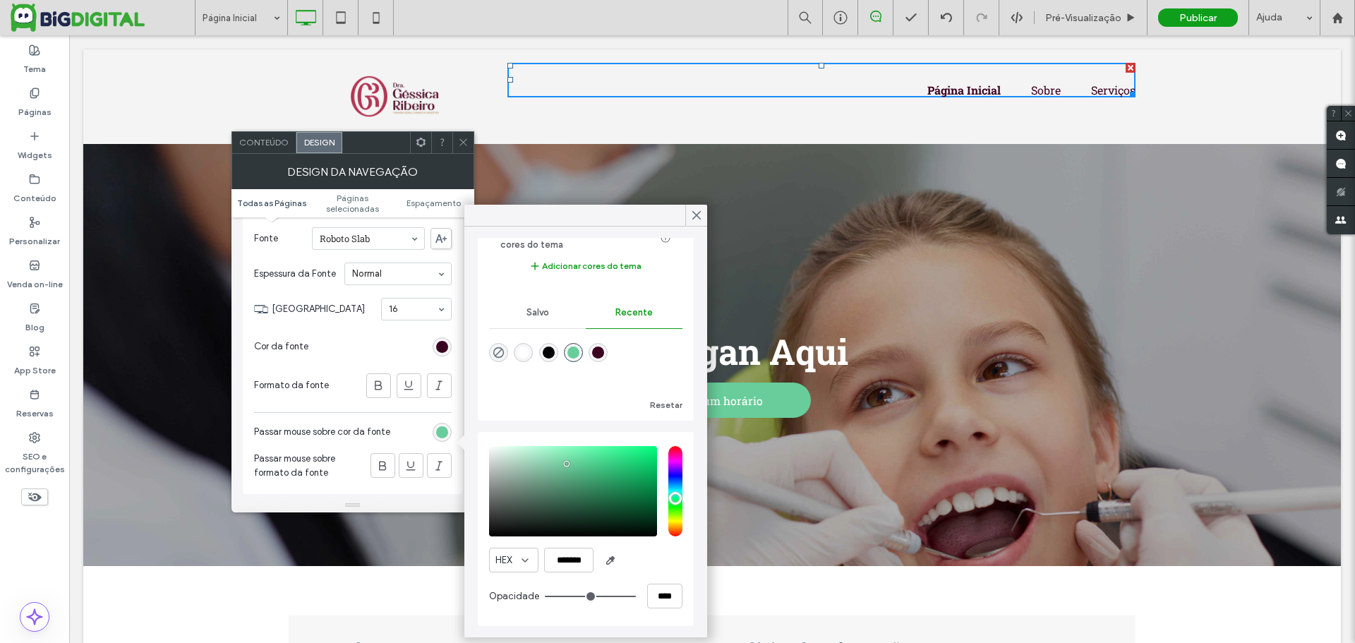
click at [604, 352] on div "rgba(58, 0, 31, 1)" at bounding box center [598, 352] width 12 height 12
type input "*******"
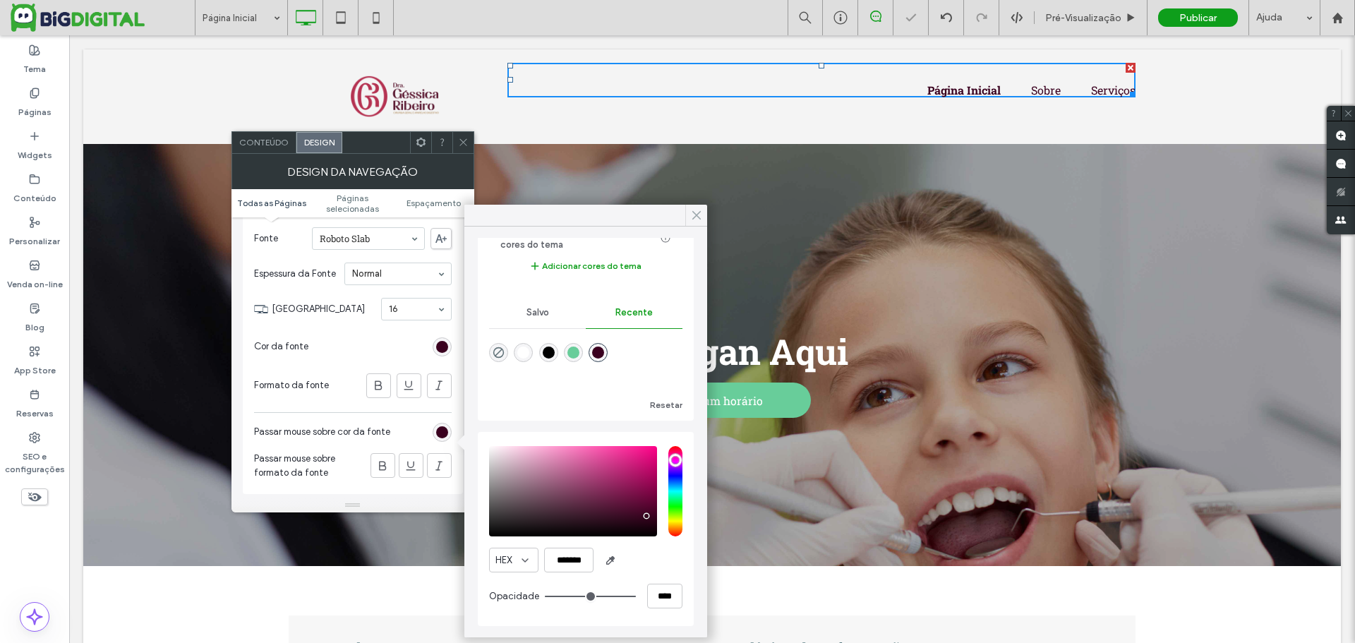
drag, startPoint x: 700, startPoint y: 211, endPoint x: 631, endPoint y: 175, distance: 77.9
click at [700, 211] on icon at bounding box center [696, 215] width 13 height 13
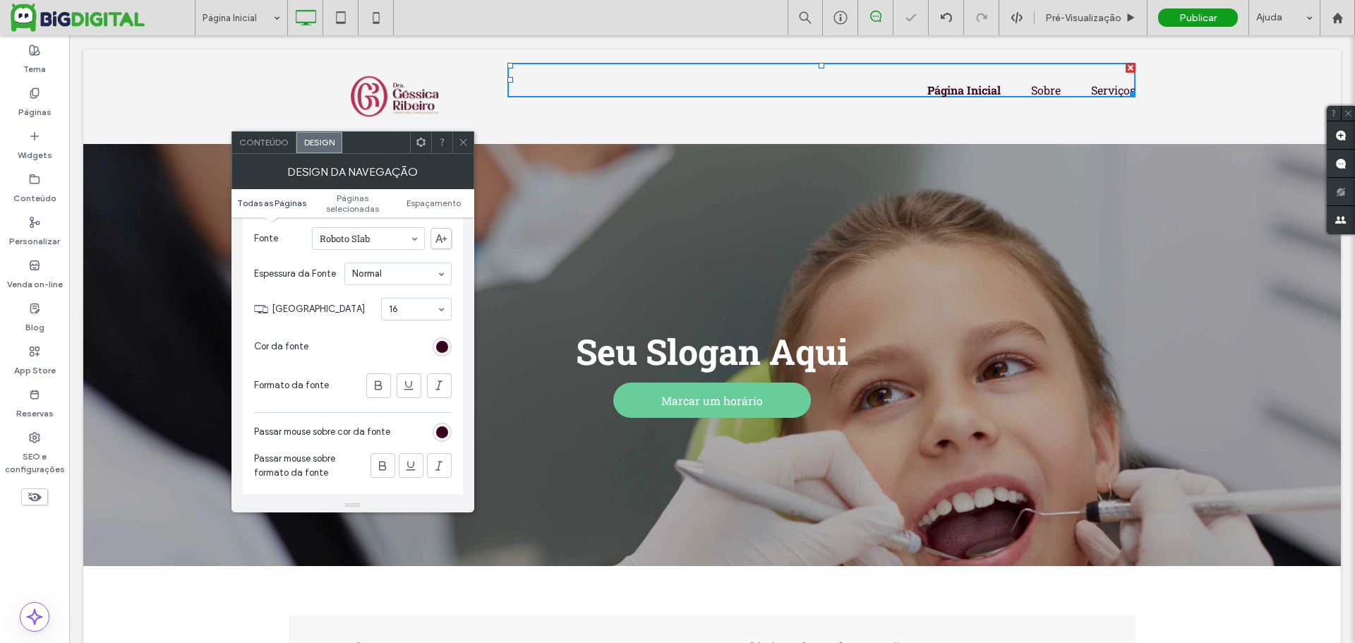
click at [1017, 118] on div "Página Inicial Sobre Serviços Click To Paste" at bounding box center [817, 97] width 635 height 78
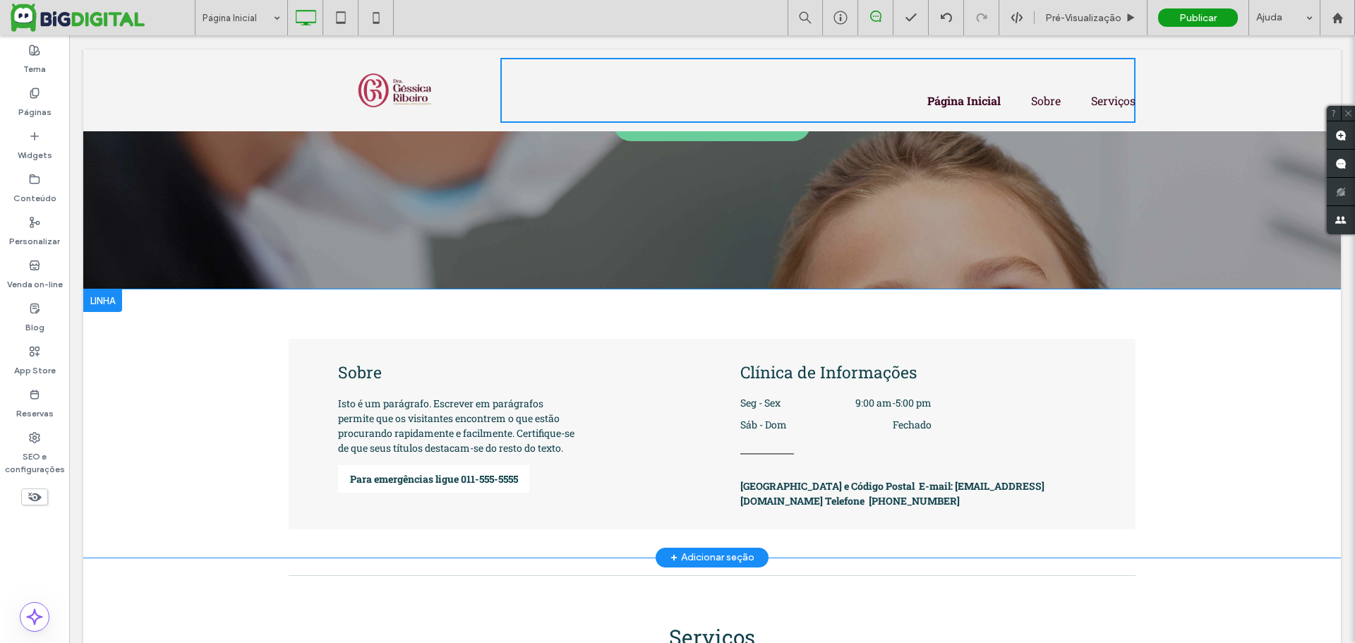
scroll to position [265, 0]
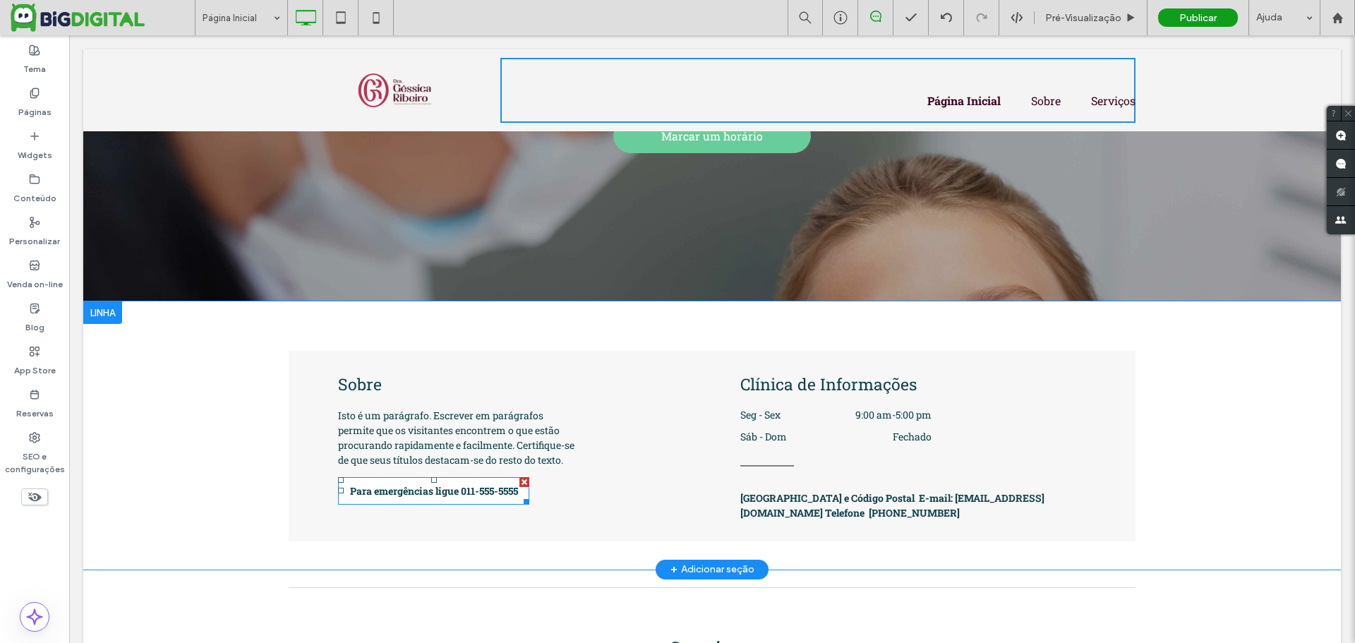
click at [519, 484] on div at bounding box center [524, 482] width 10 height 10
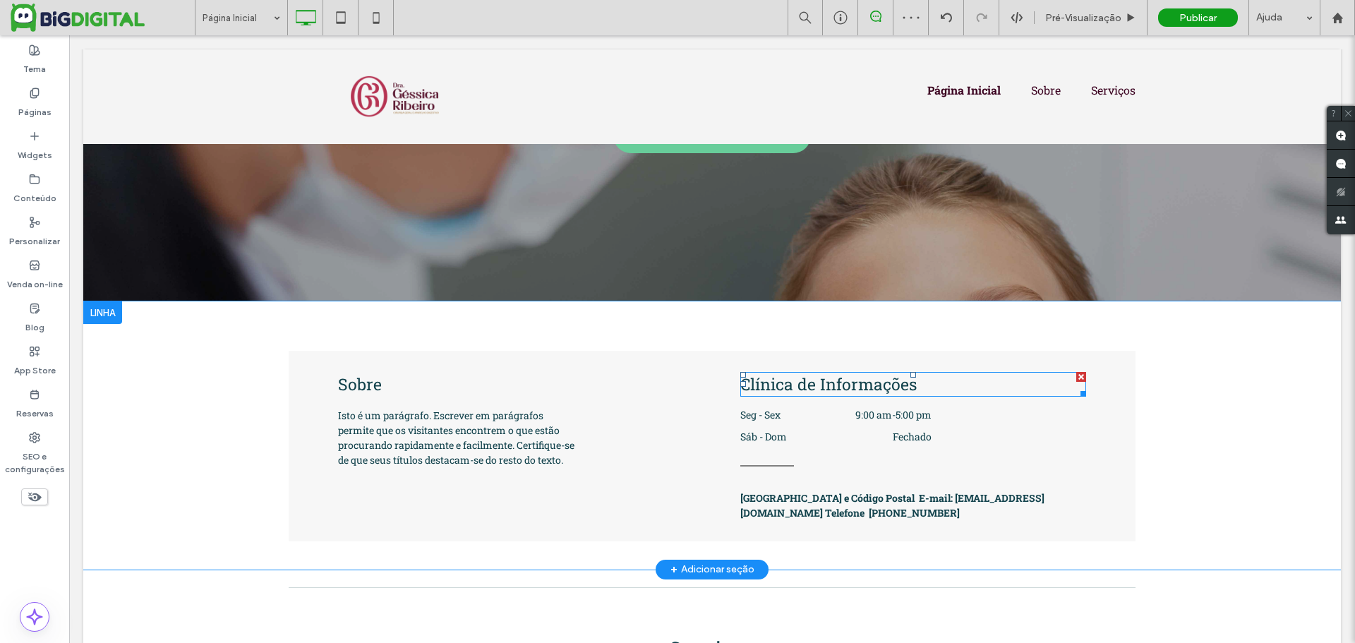
drag, startPoint x: 1076, startPoint y: 373, endPoint x: 1083, endPoint y: 442, distance: 69.5
click at [1076, 373] on div at bounding box center [1081, 377] width 10 height 10
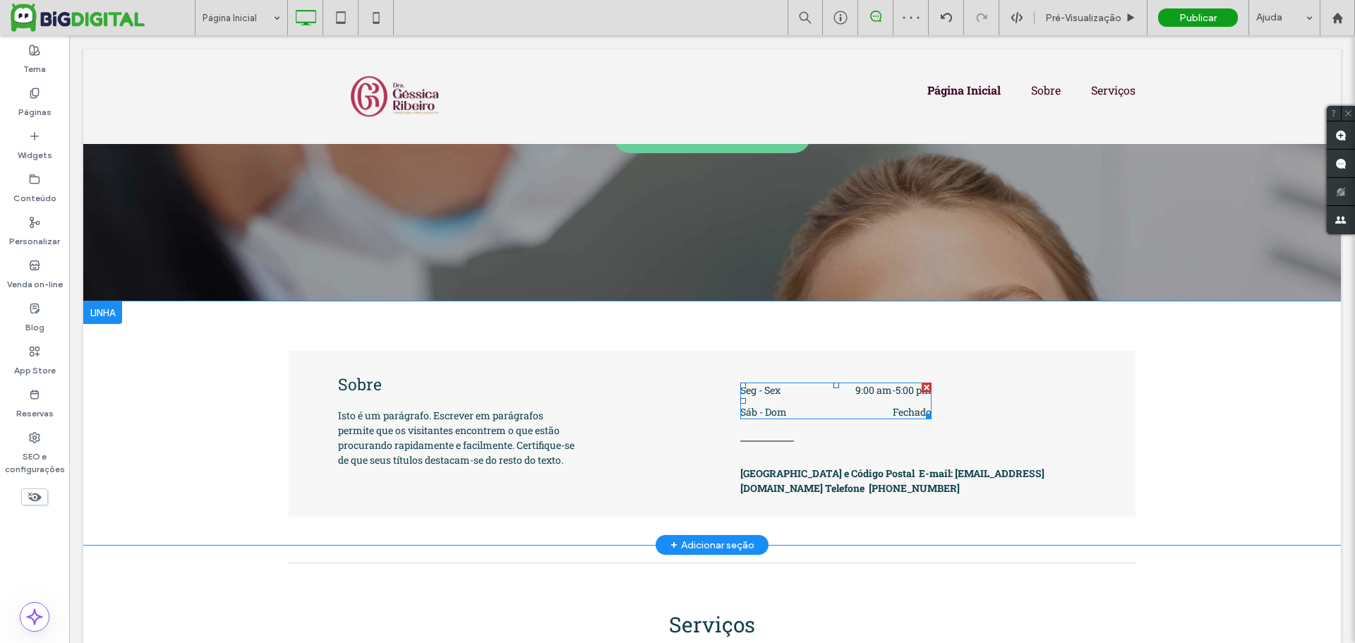
click at [922, 384] on div at bounding box center [926, 387] width 10 height 10
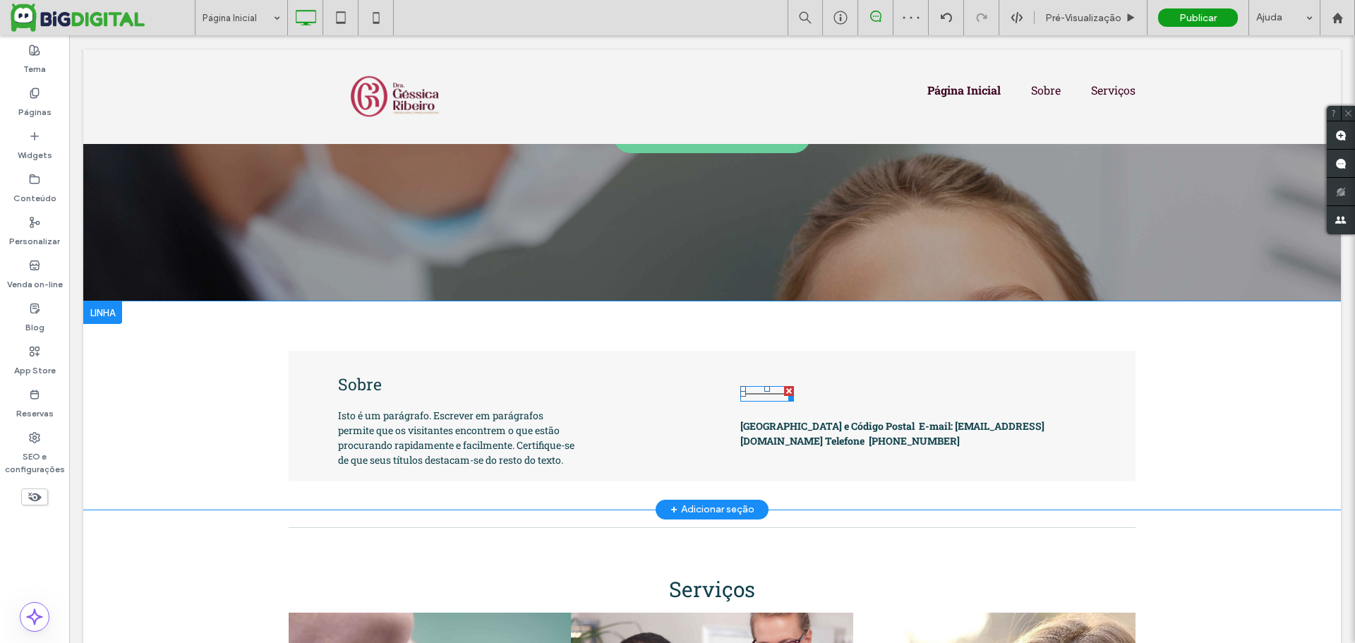
click at [784, 388] on div at bounding box center [789, 391] width 10 height 10
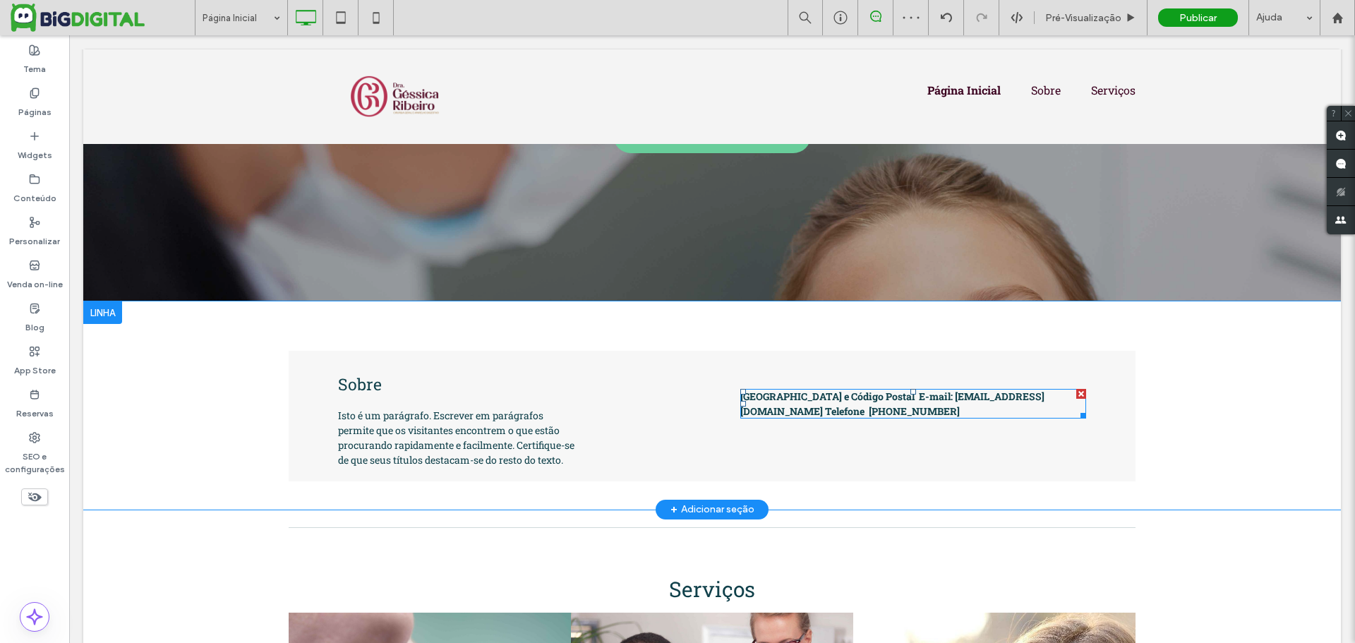
click at [1077, 395] on div at bounding box center [1081, 394] width 10 height 10
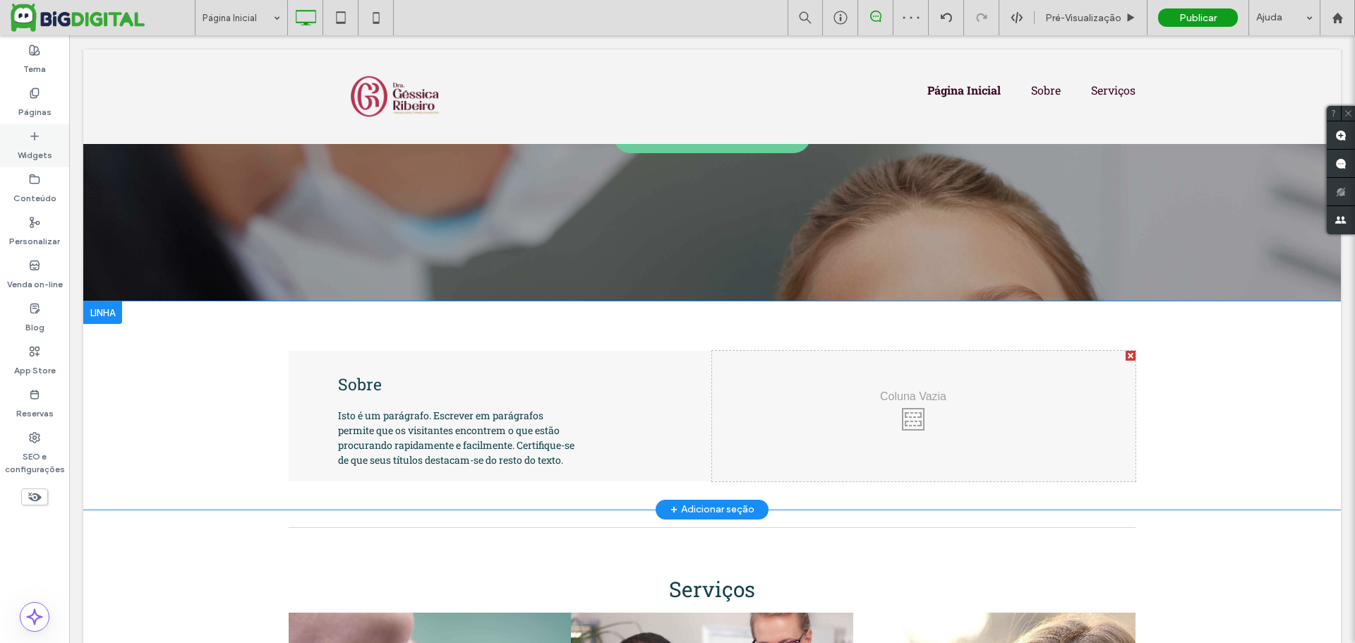
click at [25, 142] on label "Widgets" at bounding box center [35, 152] width 35 height 20
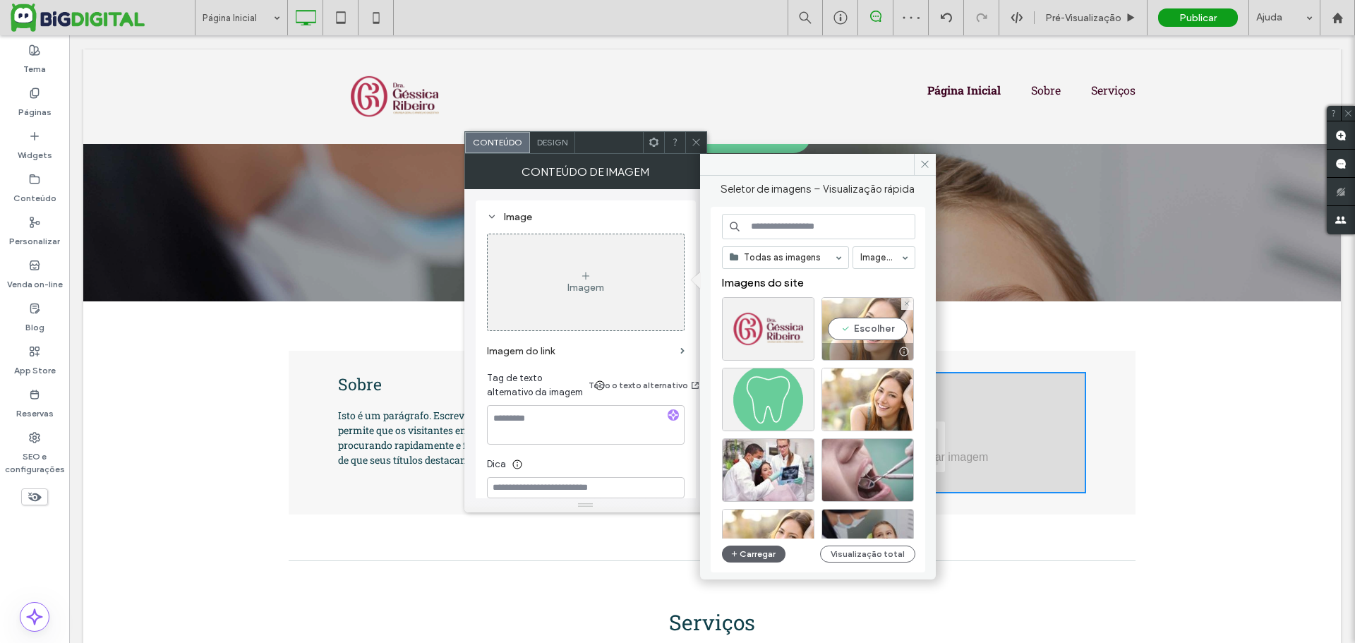
click at [864, 326] on div "Escolher" at bounding box center [867, 328] width 92 height 63
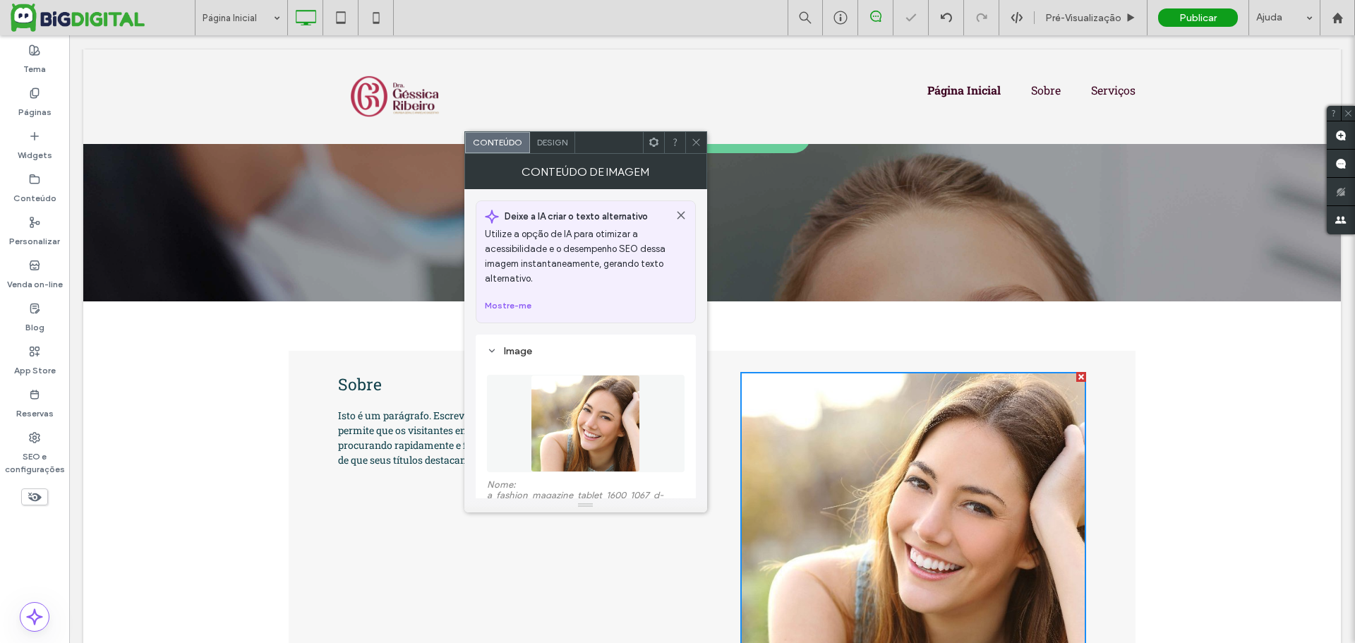
click at [694, 141] on icon at bounding box center [696, 142] width 11 height 11
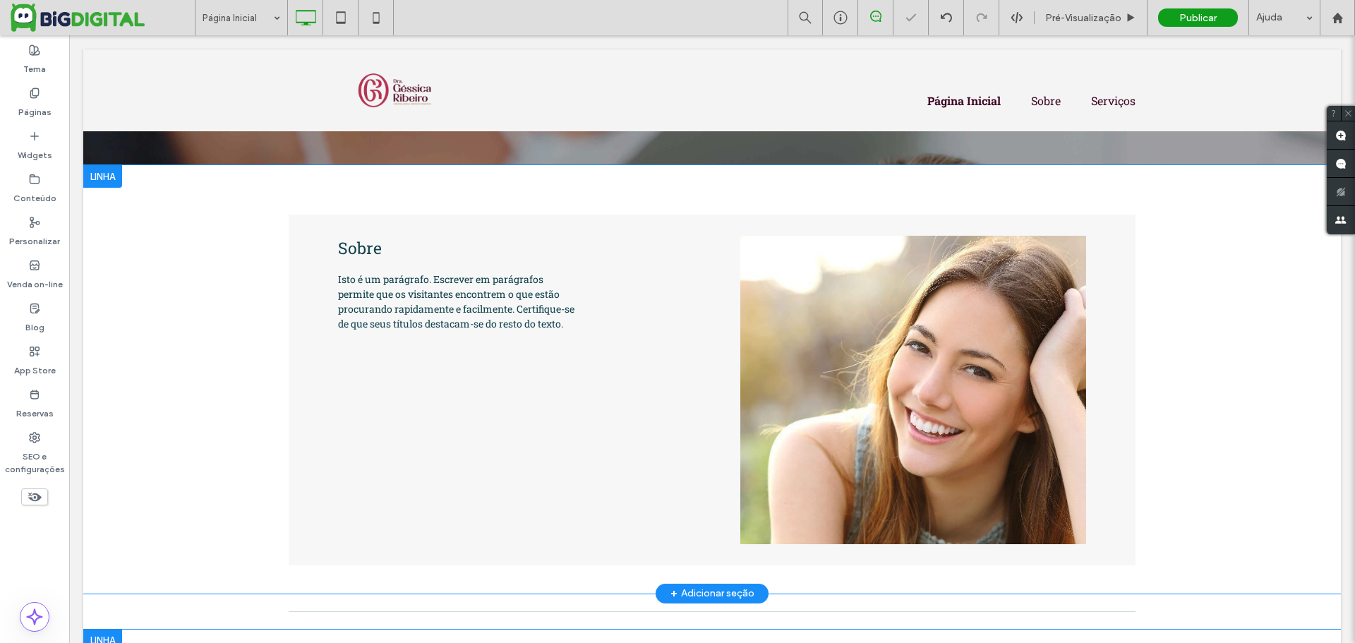
scroll to position [476, 0]
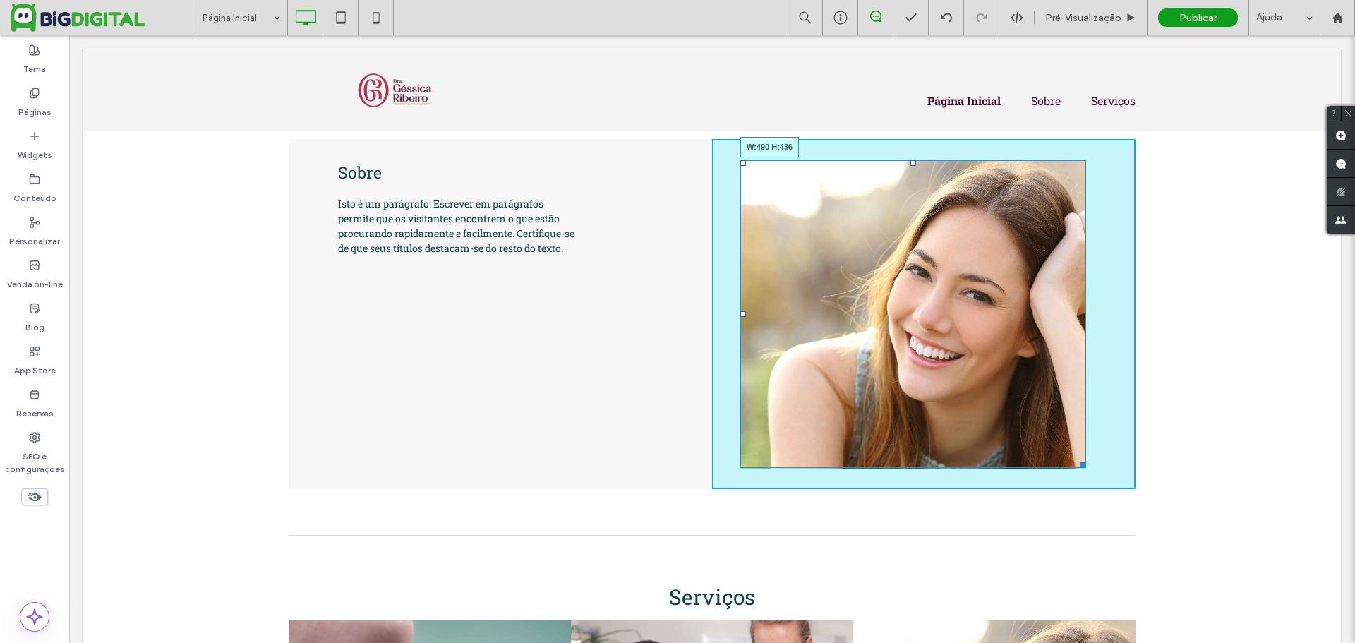
drag, startPoint x: 1072, startPoint y: 461, endPoint x: 1099, endPoint y: 478, distance: 31.3
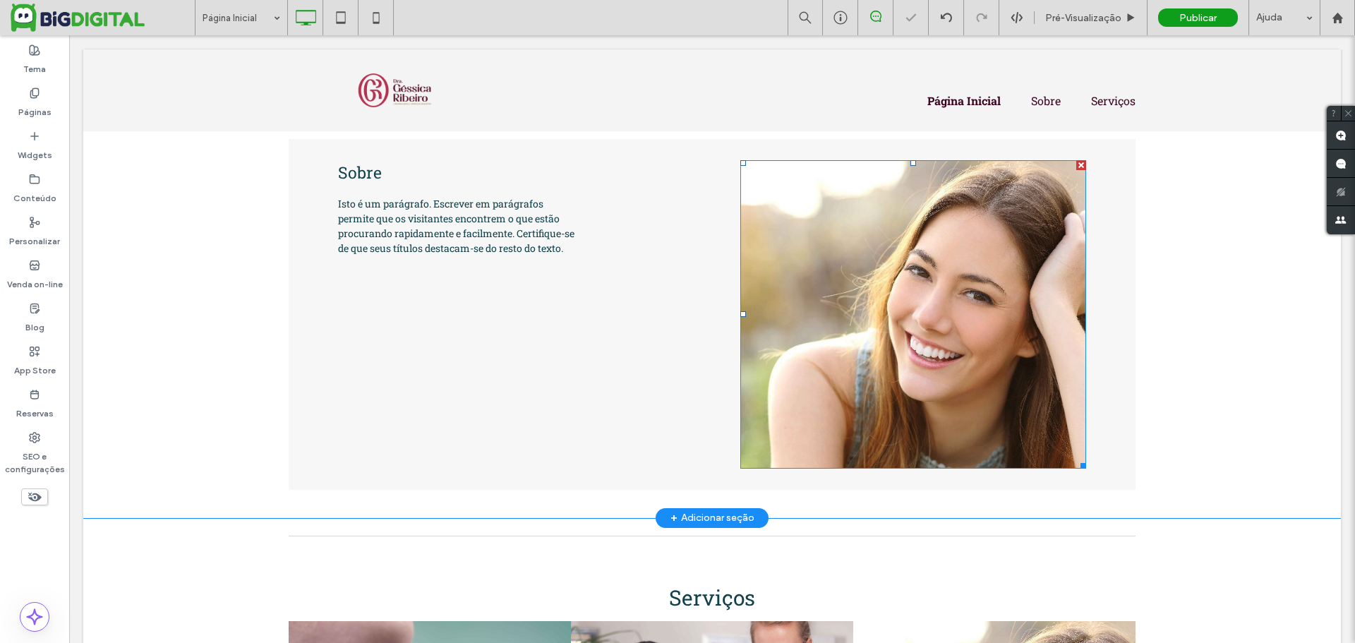
click at [545, 377] on div "Sobre Isto é um parágrafo. Escrever em parágrafos permite que os visitantes enc…" at bounding box center [500, 314] width 423 height 351
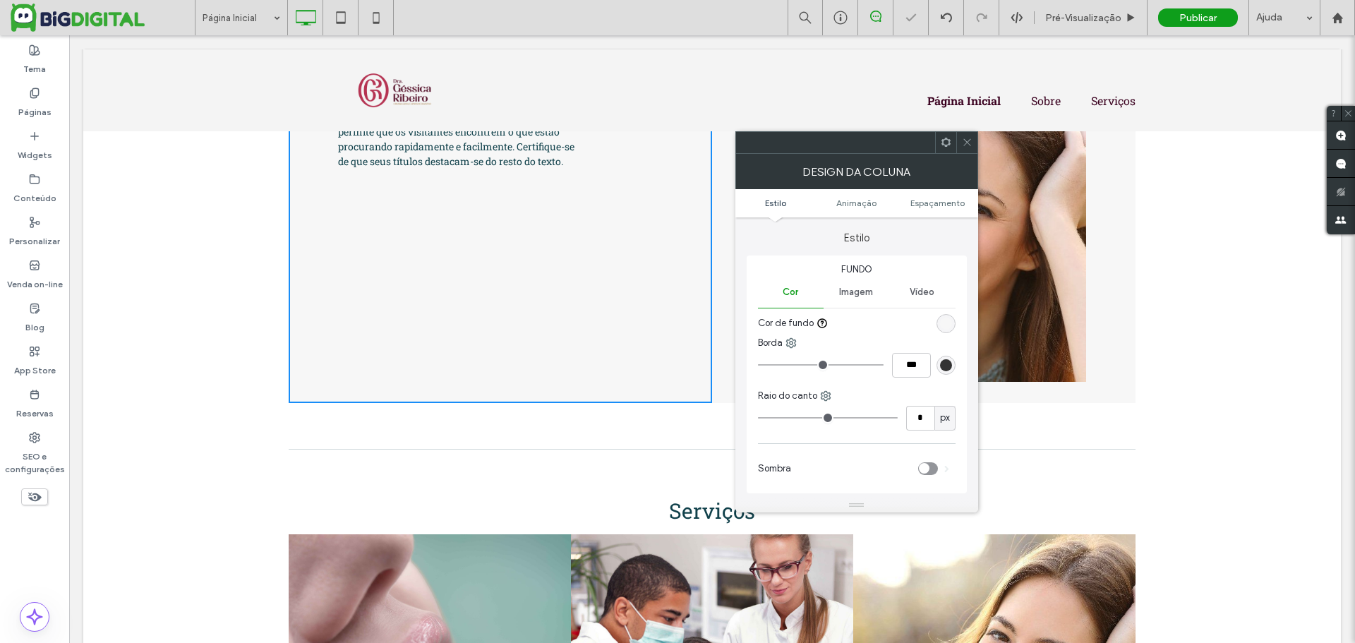
scroll to position [688, 0]
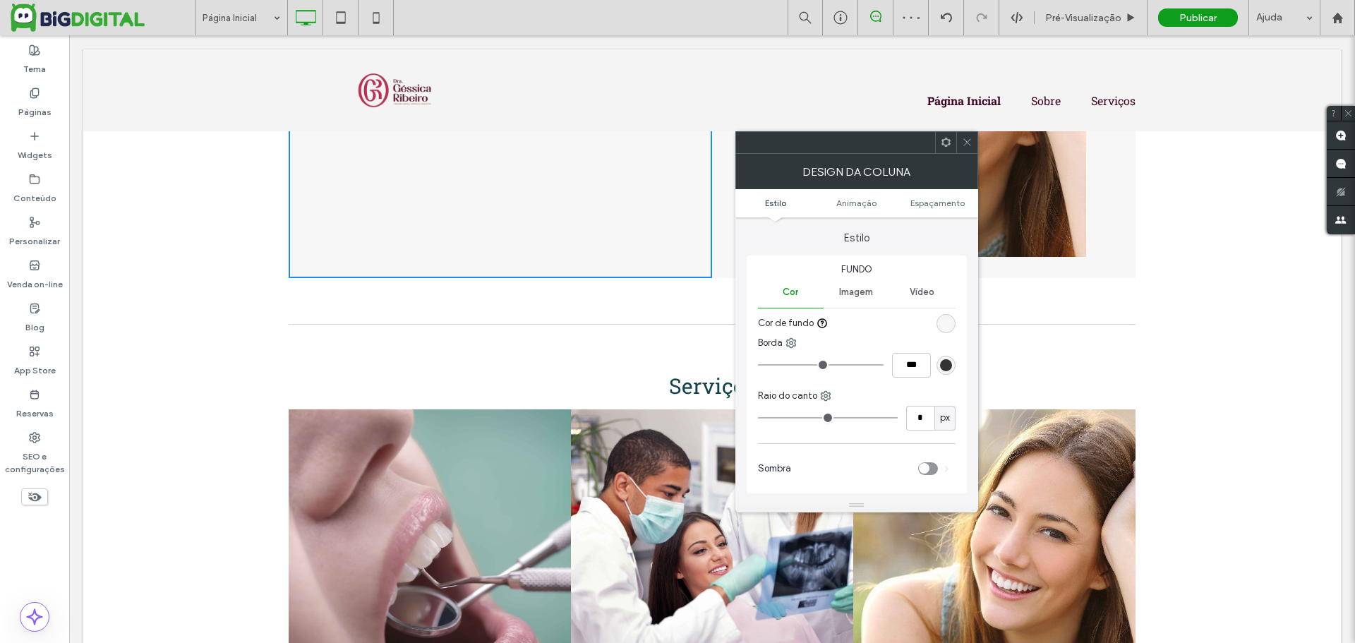
click at [616, 322] on div at bounding box center [712, 324] width 847 height 15
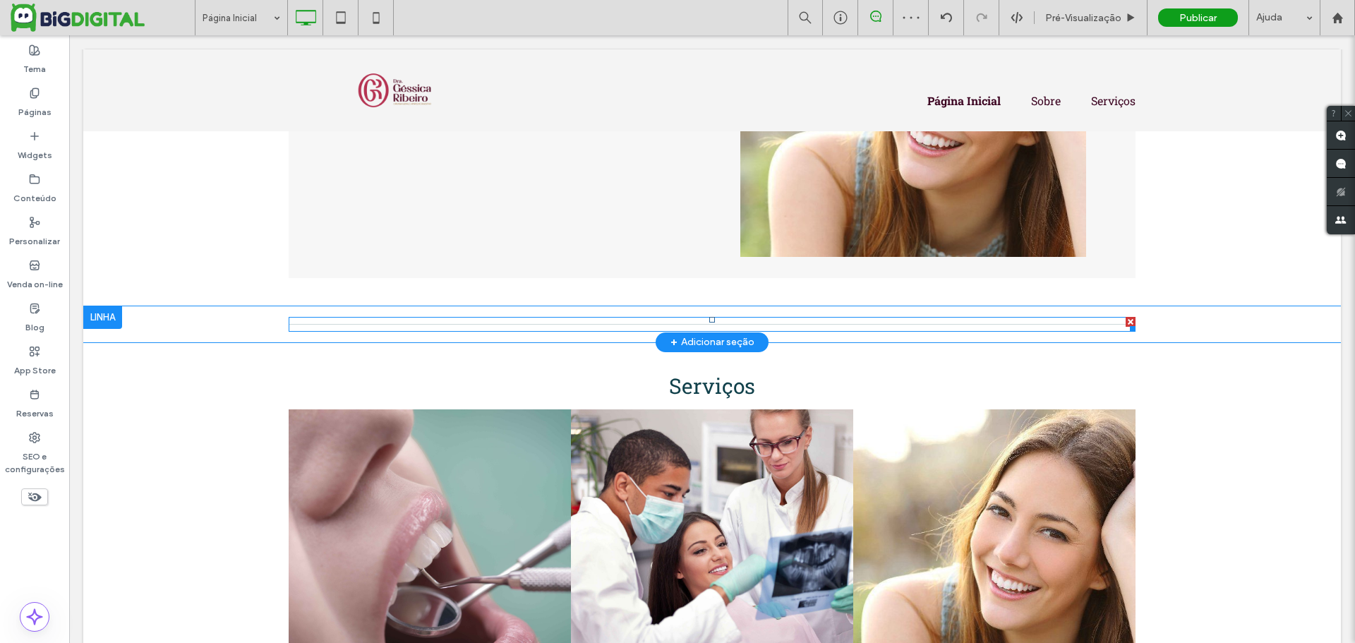
click at [648, 317] on div at bounding box center [712, 324] width 847 height 15
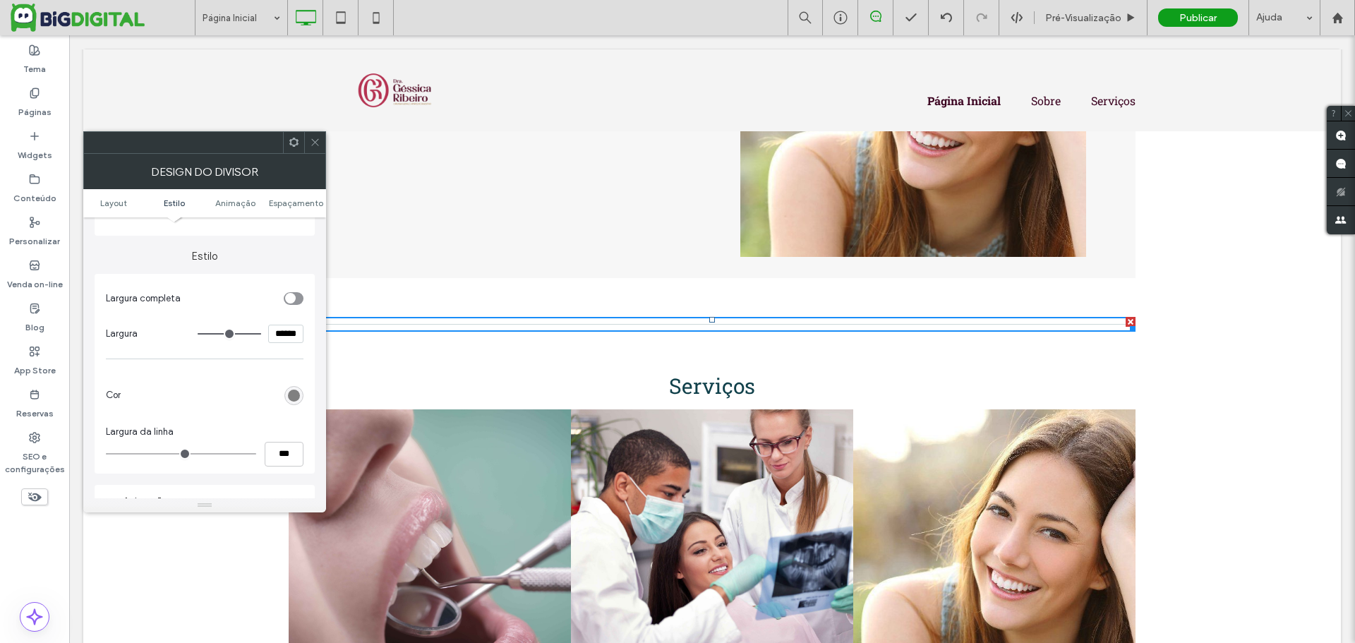
scroll to position [141, 0]
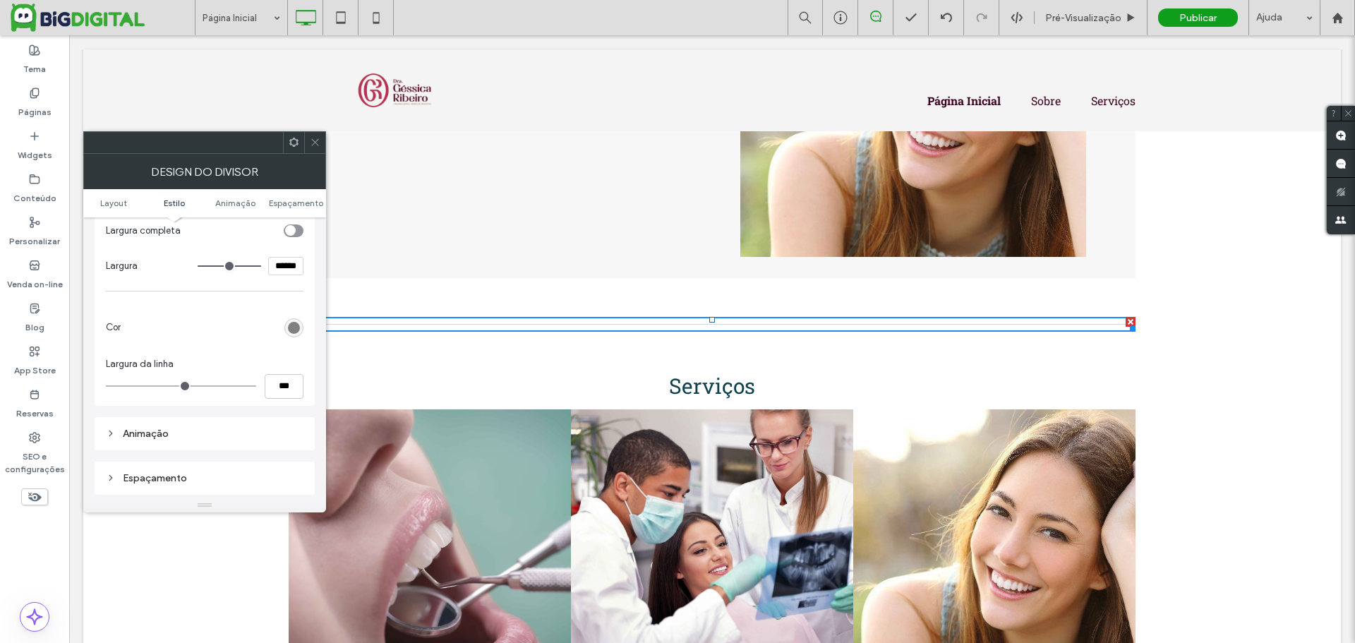
click at [296, 320] on div "rgb(128, 128, 128)" at bounding box center [293, 327] width 19 height 19
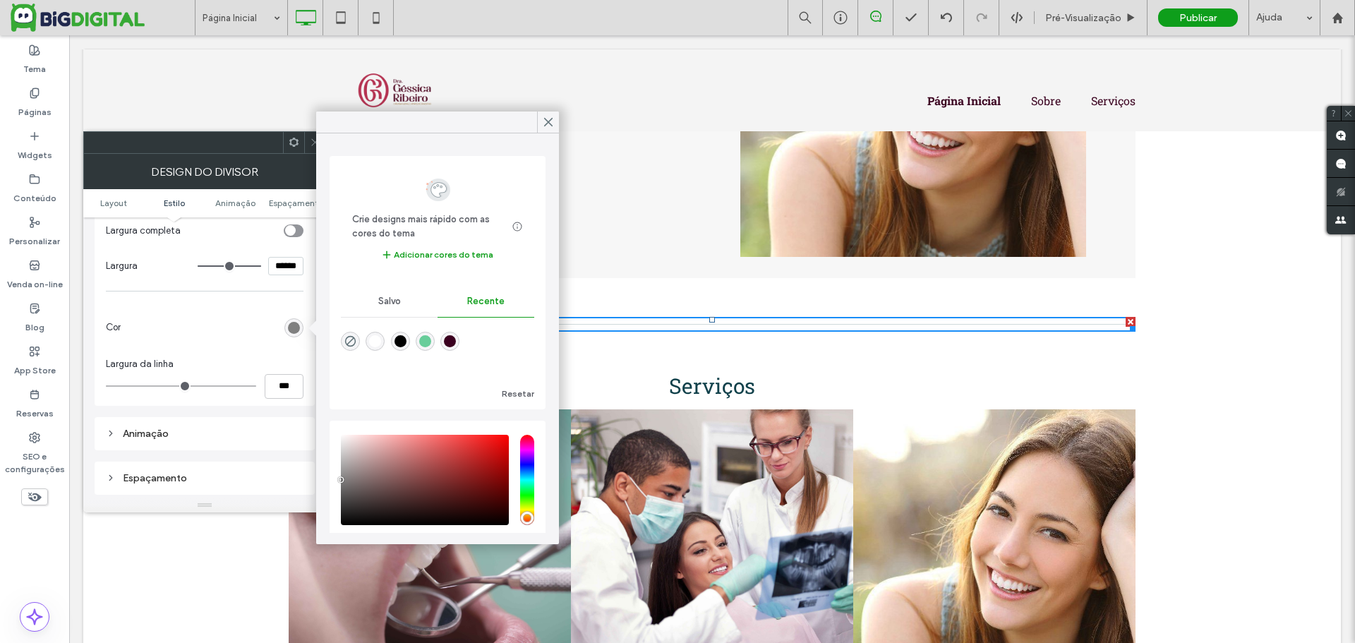
click at [456, 343] on div "rgba(58, 0, 31, 1)" at bounding box center [450, 341] width 12 height 12
type input "*******"
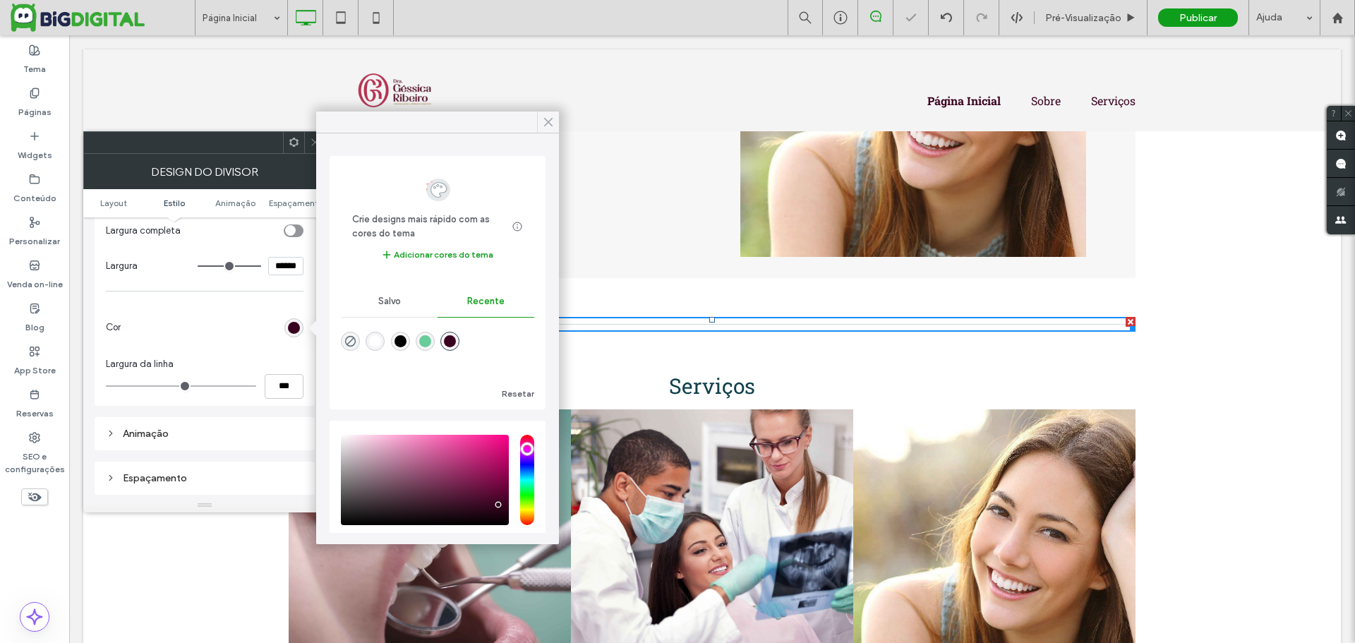
click at [548, 126] on icon at bounding box center [548, 122] width 13 height 13
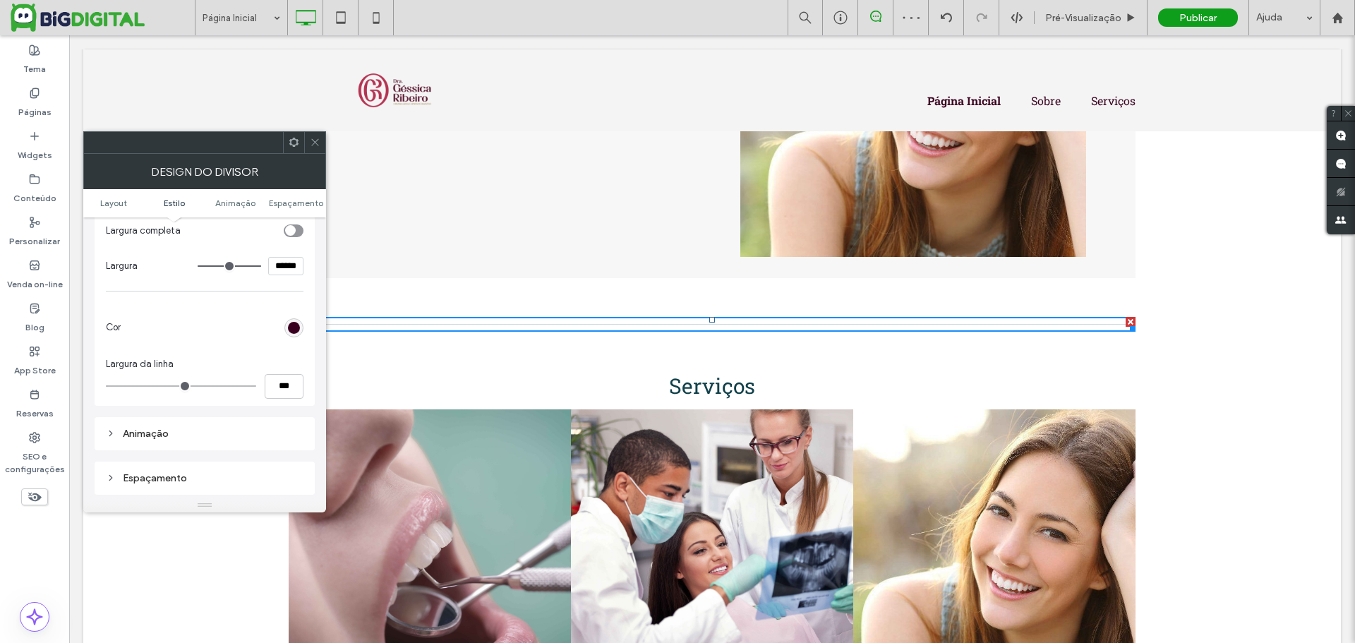
click at [314, 146] on icon at bounding box center [315, 142] width 11 height 11
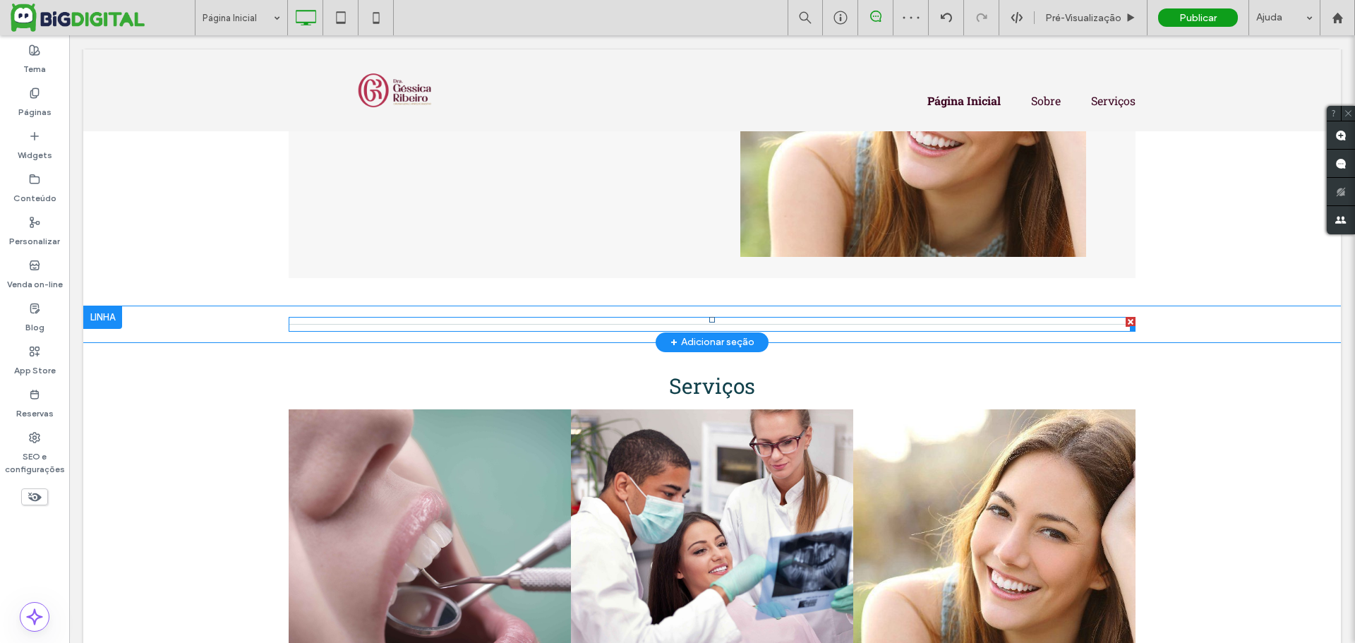
click at [536, 329] on div at bounding box center [712, 324] width 847 height 15
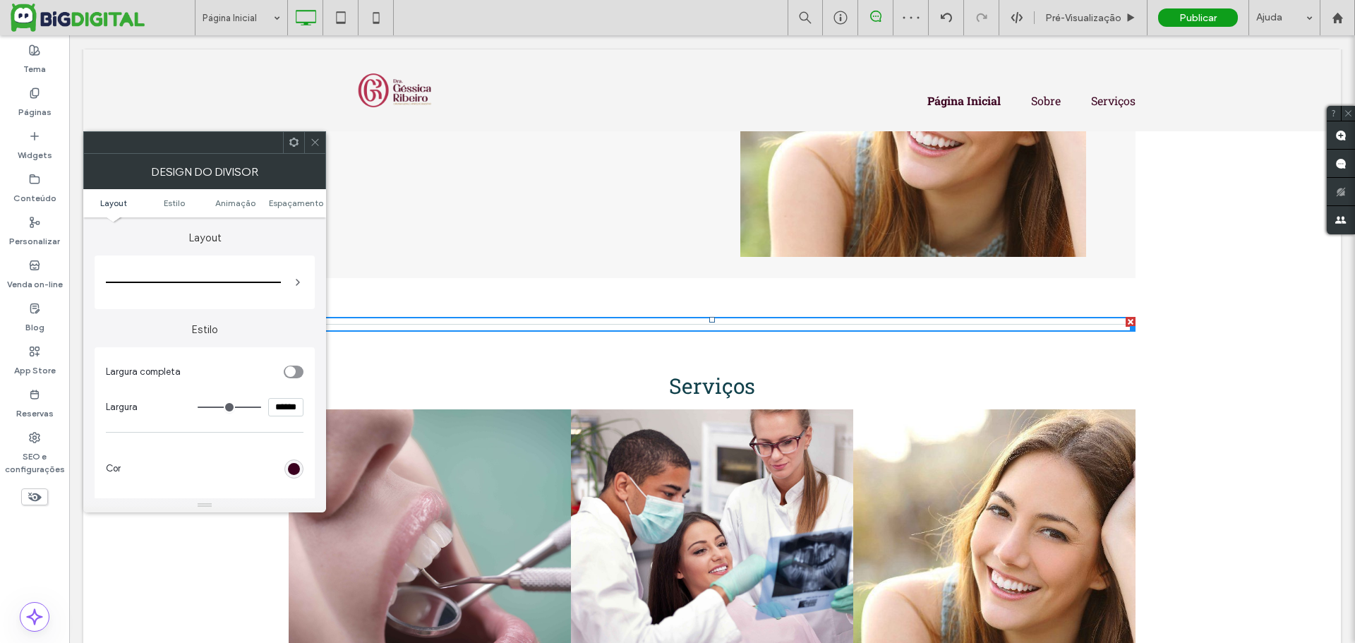
click at [533, 322] on div at bounding box center [712, 324] width 847 height 15
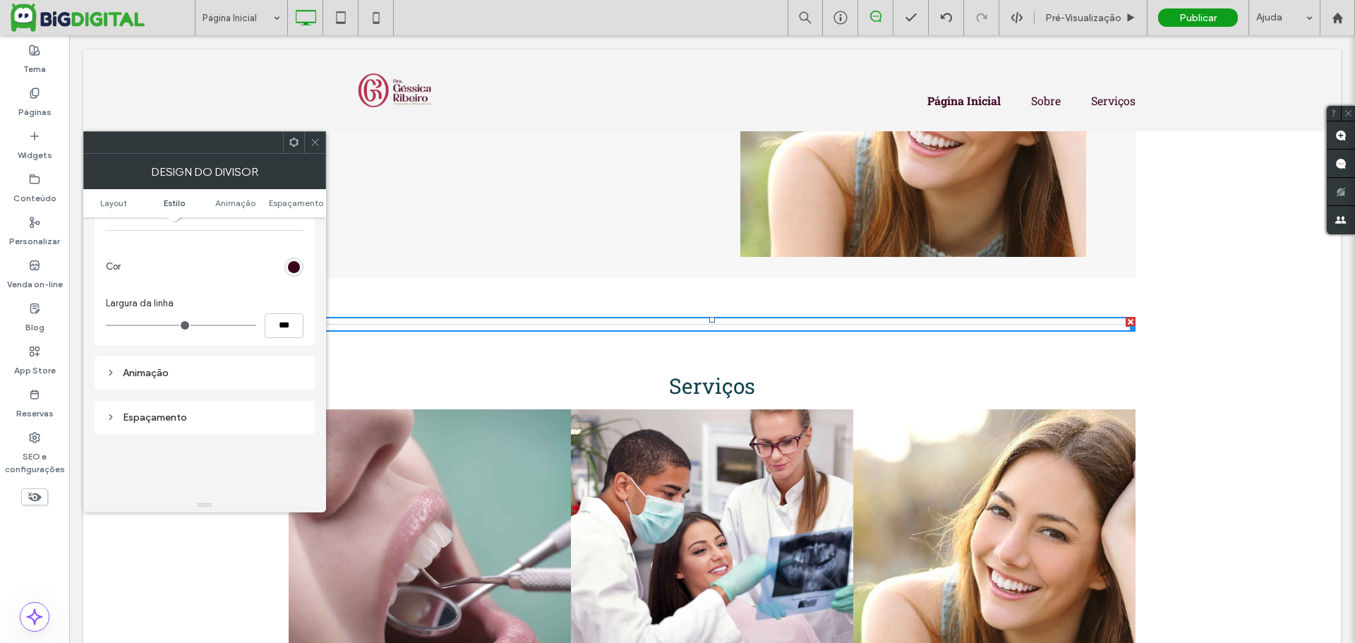
scroll to position [162, 0]
click at [614, 385] on h3 "Serviços" at bounding box center [712, 386] width 847 height 28
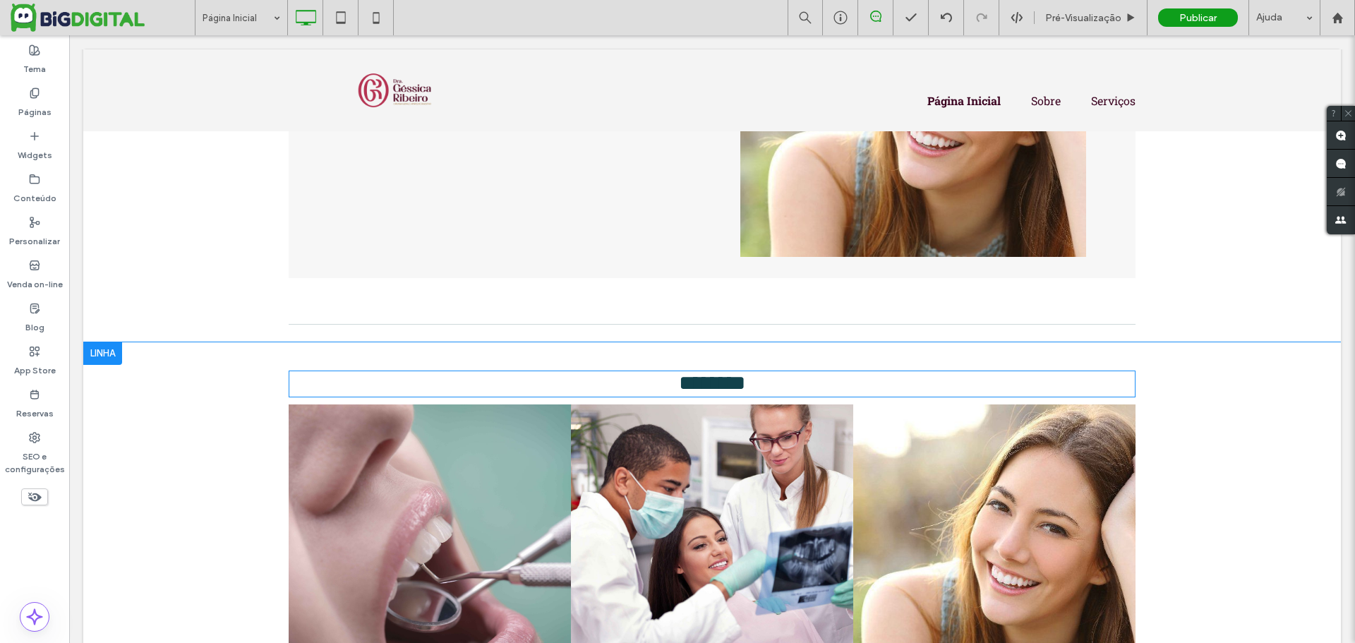
click at [722, 385] on span "********" at bounding box center [712, 383] width 66 height 20
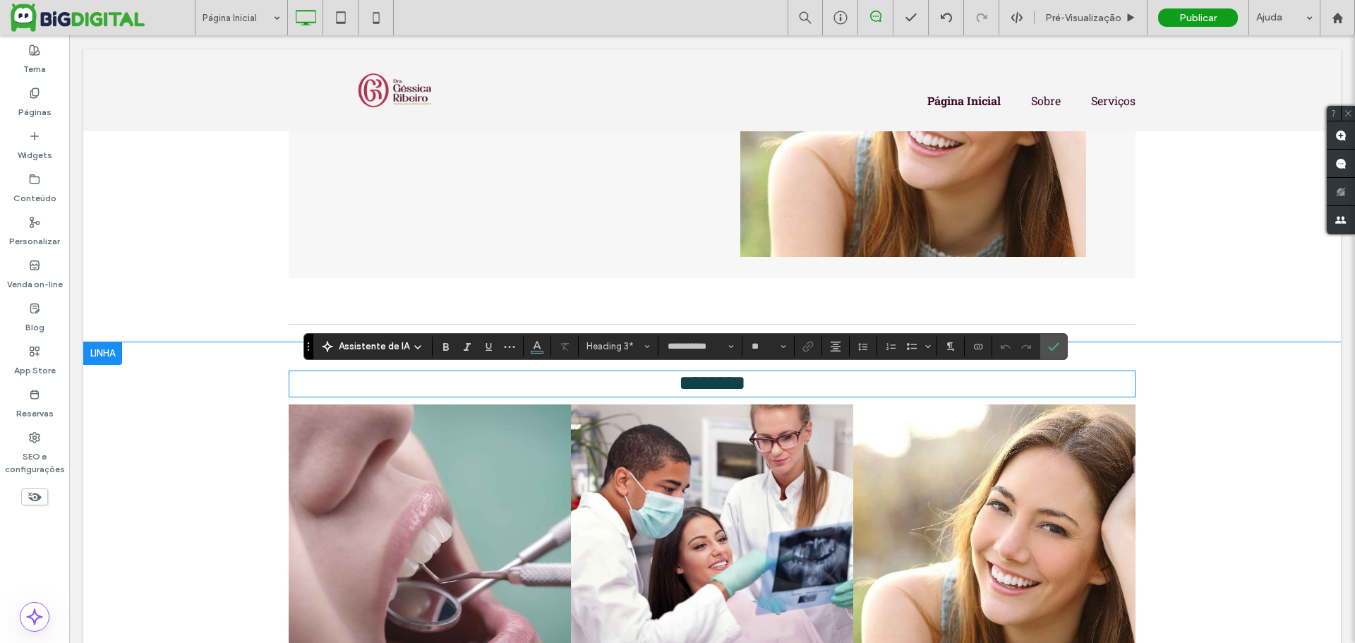
click at [722, 385] on span "********" at bounding box center [712, 383] width 66 height 20
click at [526, 340] on button "Cor" at bounding box center [536, 347] width 21 height 20
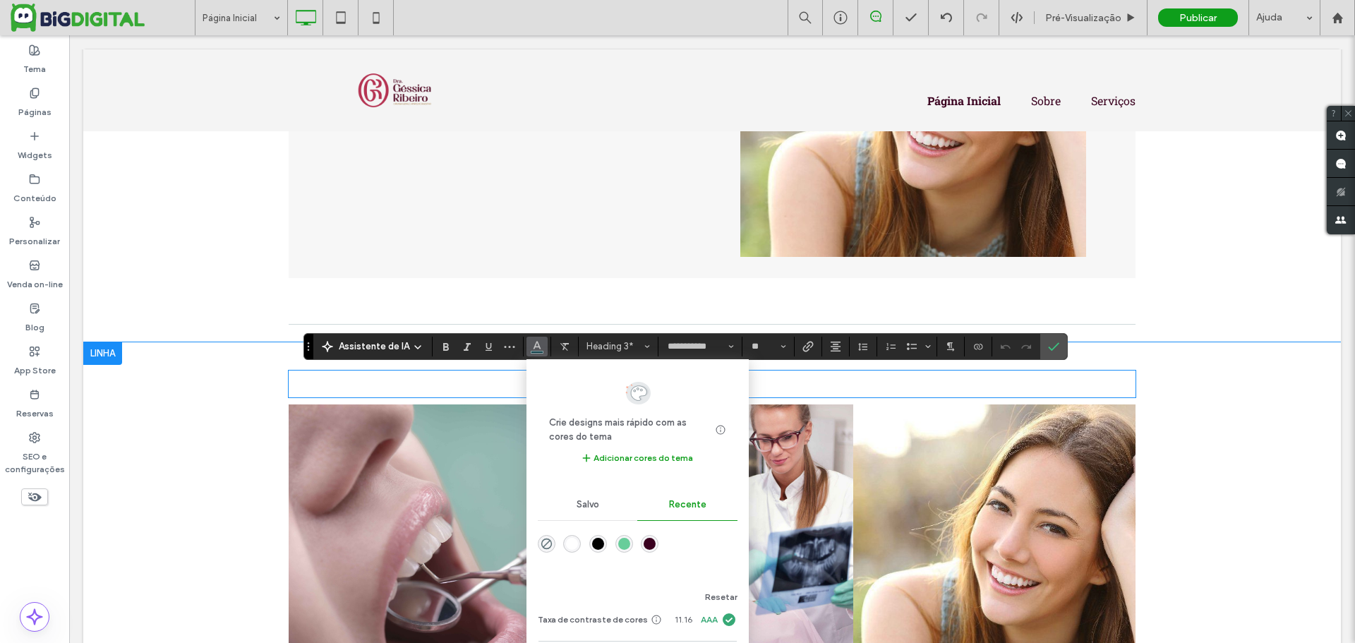
click at [643, 545] on div "rgba(58, 0, 31, 1)" at bounding box center [649, 544] width 12 height 12
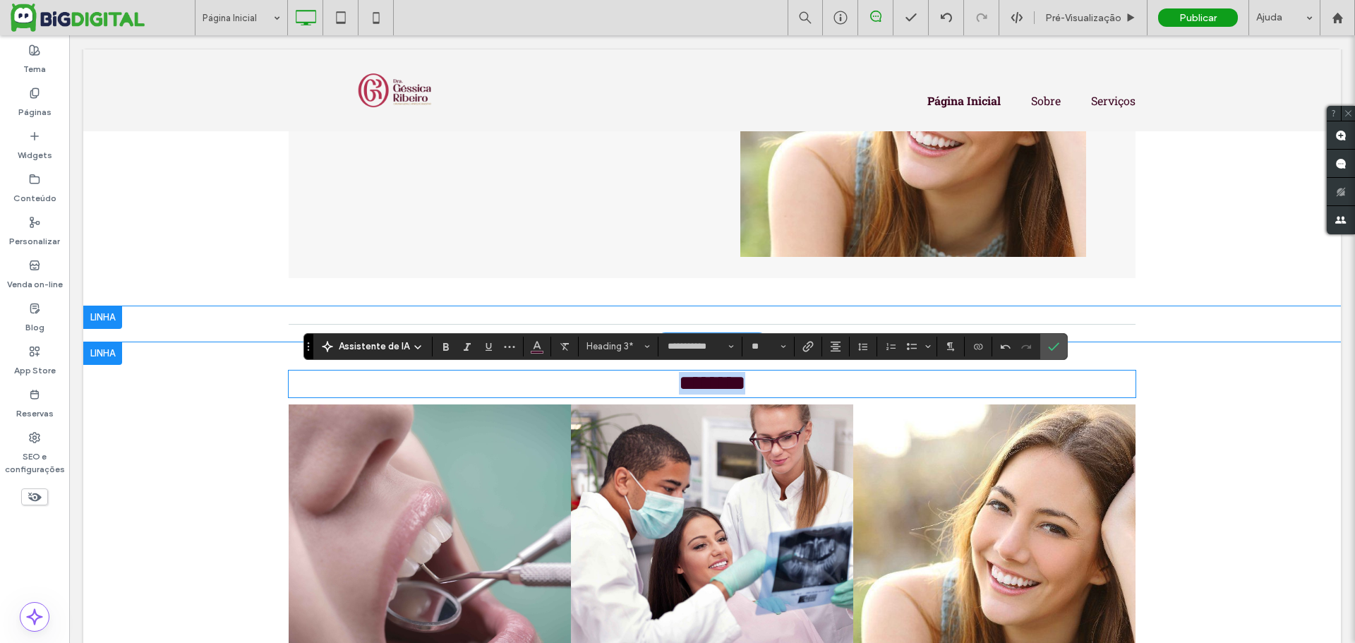
click at [1180, 314] on div "Click To Paste Linha + Adicionar seção" at bounding box center [711, 324] width 1257 height 36
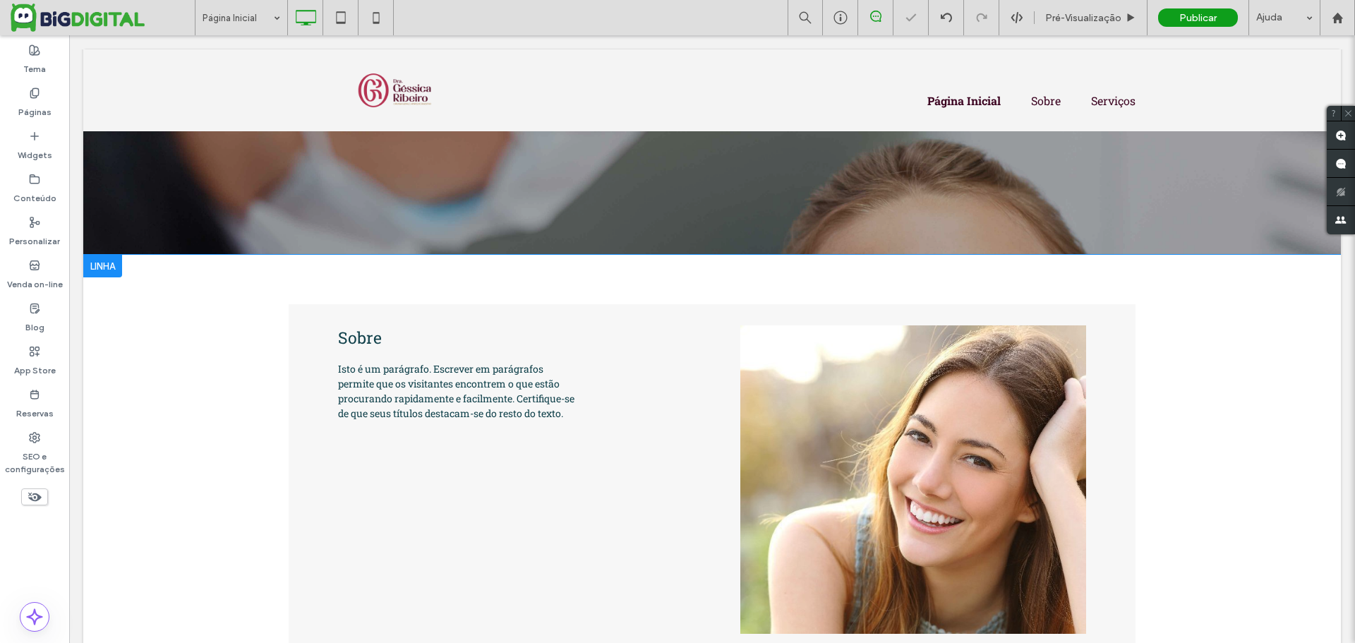
scroll to position [194, 0]
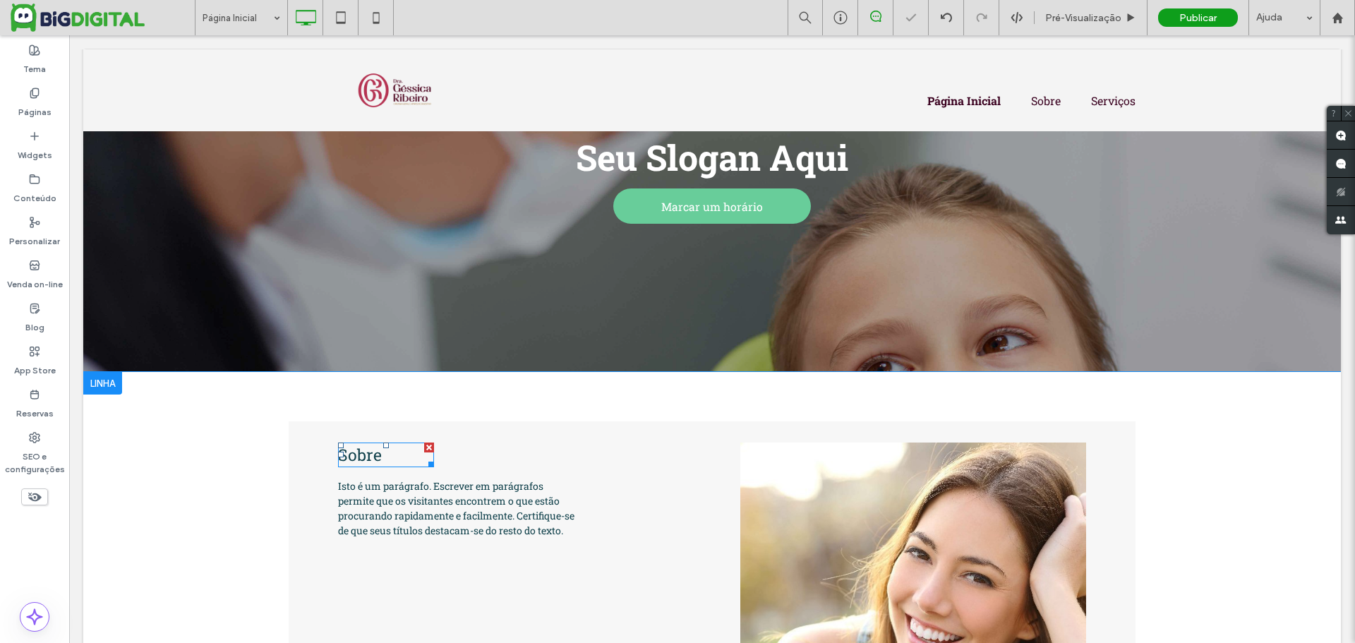
click at [406, 464] on h3 "Sobre" at bounding box center [386, 454] width 96 height 25
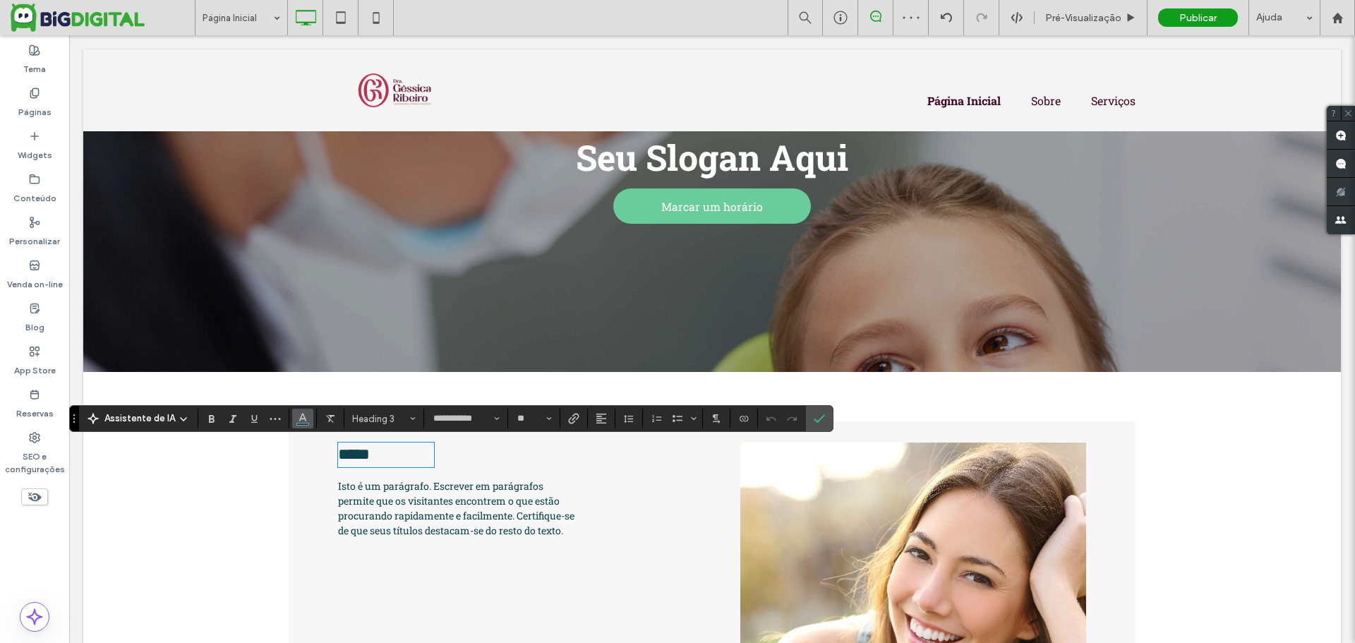
click at [307, 421] on button "Cor" at bounding box center [302, 419] width 21 height 20
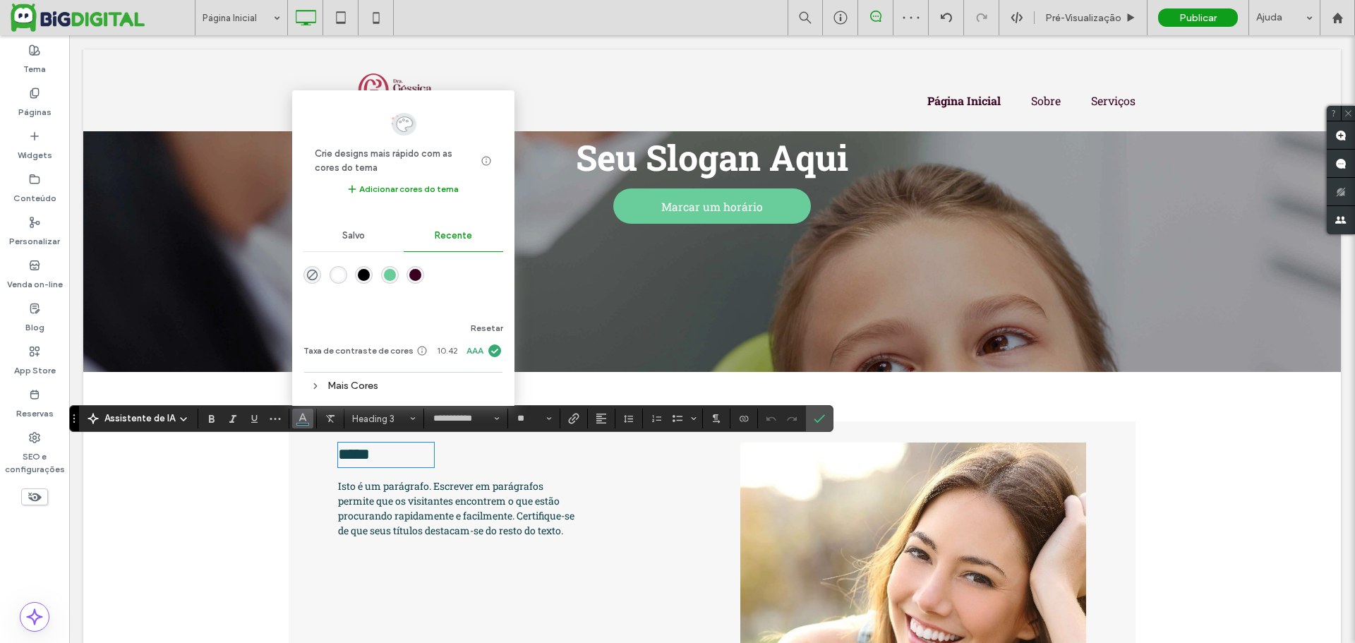
drag, startPoint x: 416, startPoint y: 270, endPoint x: 347, endPoint y: 236, distance: 76.7
click at [416, 270] on div "rgba(58, 0, 31, 1)" at bounding box center [415, 275] width 12 height 12
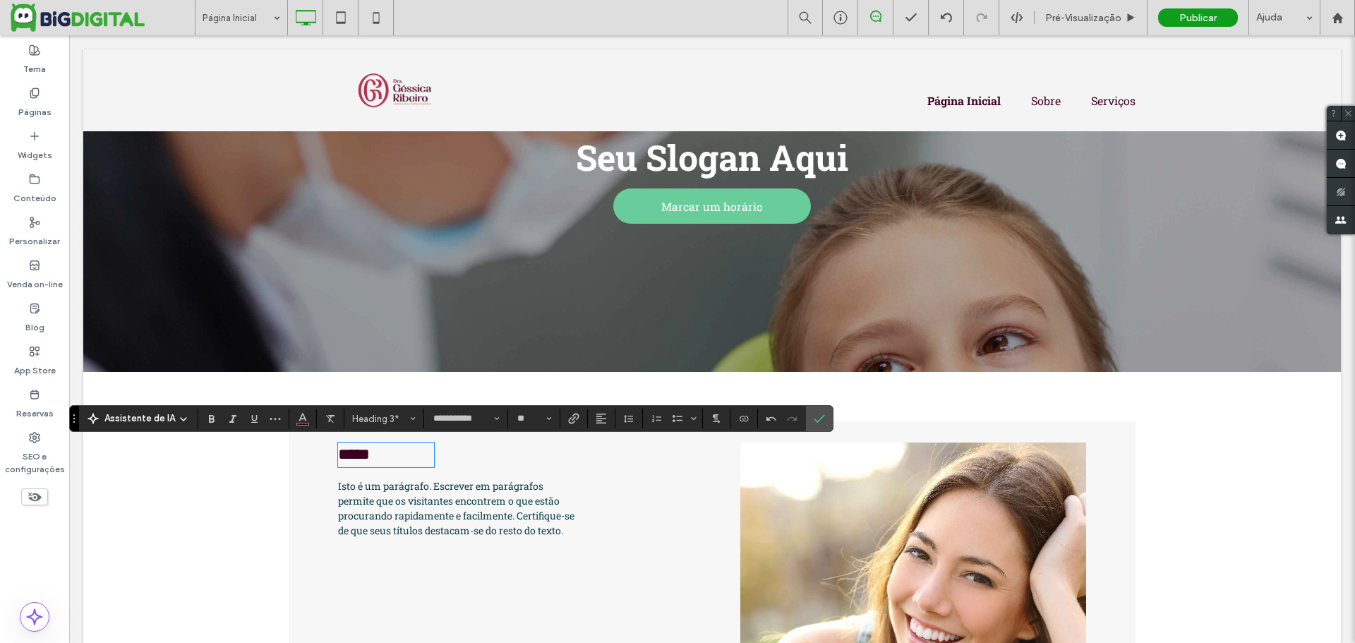
click at [411, 492] on p "Isto é um parágrafo. Escrever em parágrafos permite que os visitantes encontrem…" at bounding box center [457, 507] width 239 height 59
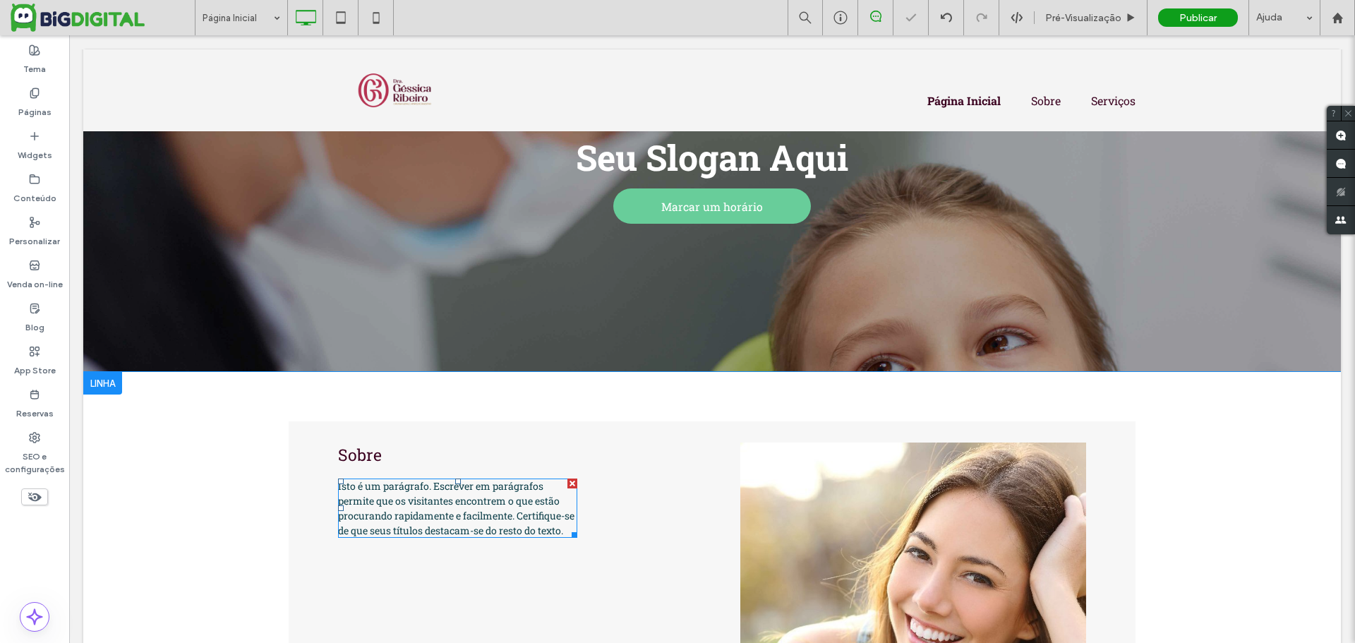
click at [411, 493] on span "Isto é um parágrafo. Escrever em parágrafos permite que os visitantes encontrem…" at bounding box center [456, 508] width 236 height 58
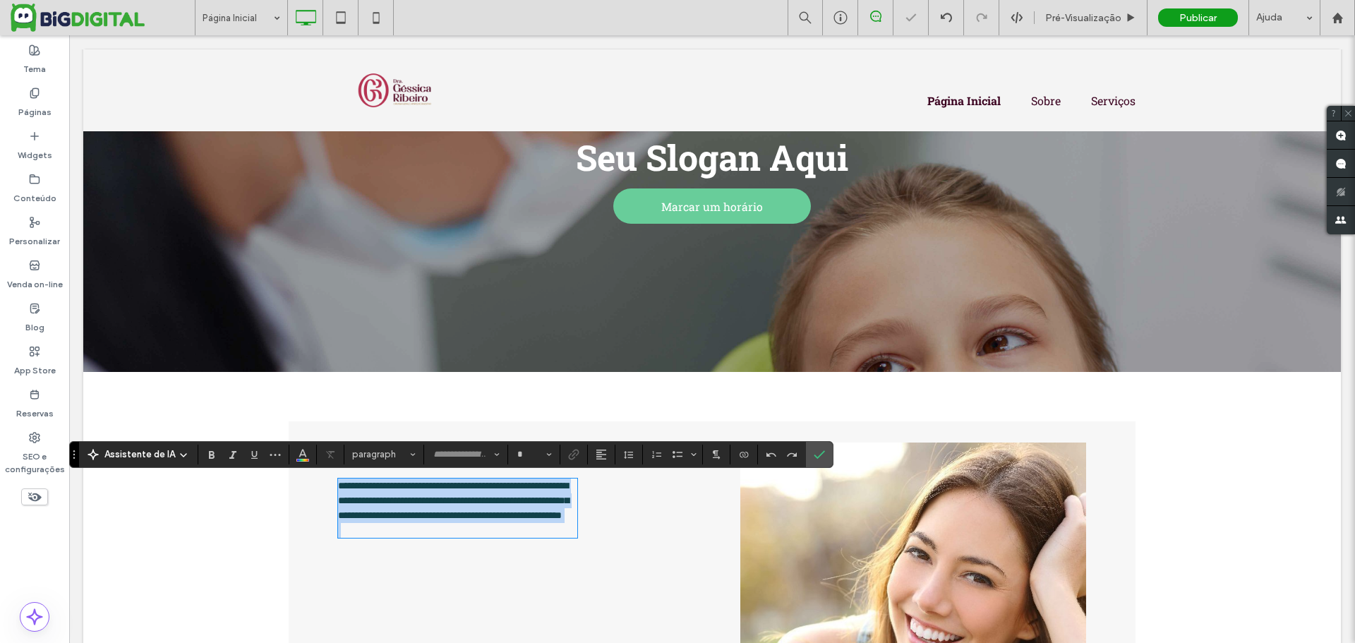
click at [411, 493] on span "**********" at bounding box center [453, 500] width 231 height 40
type input "**********"
type input "**"
click at [411, 493] on span "**********" at bounding box center [453, 500] width 231 height 40
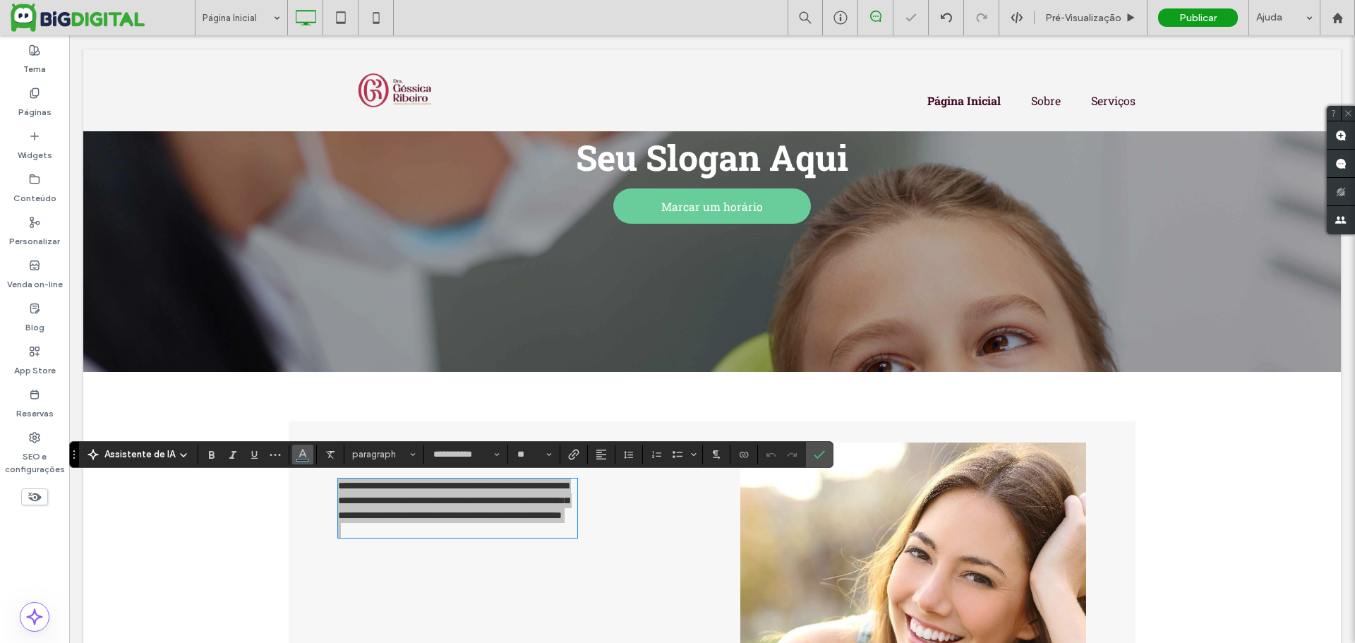
click at [299, 455] on use "Cor" at bounding box center [303, 453] width 8 height 8
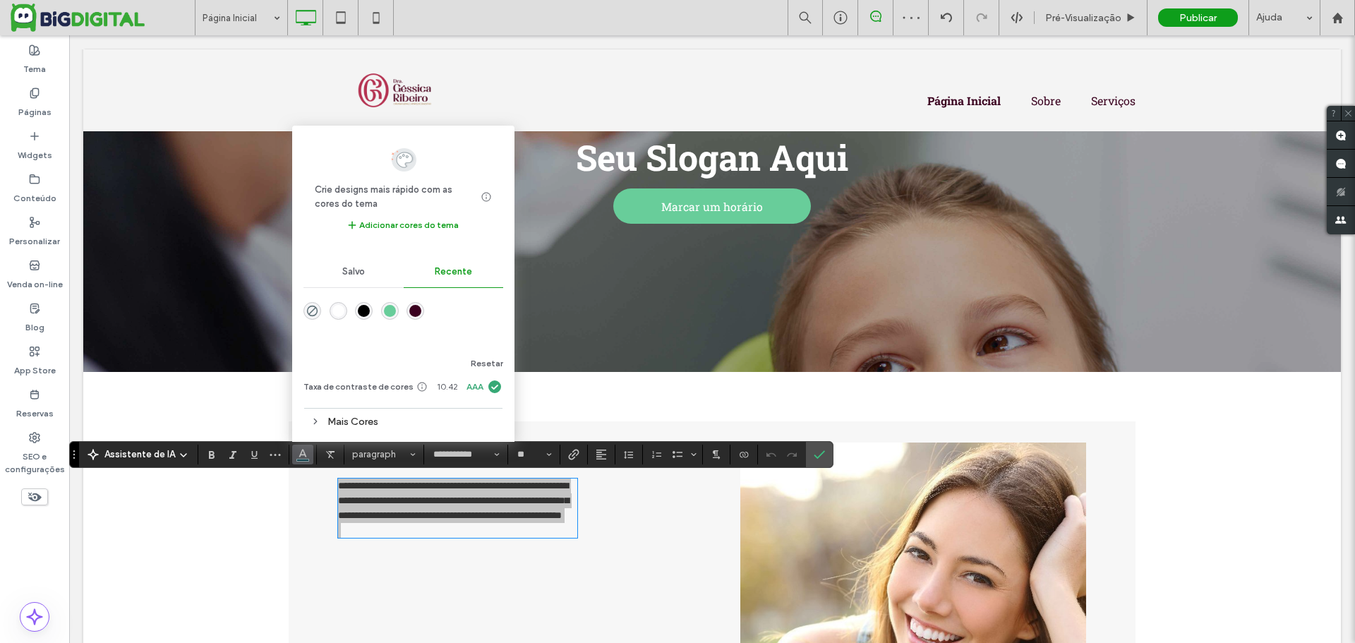
click at [413, 311] on div "rgba(58, 0, 31, 1)" at bounding box center [415, 311] width 12 height 12
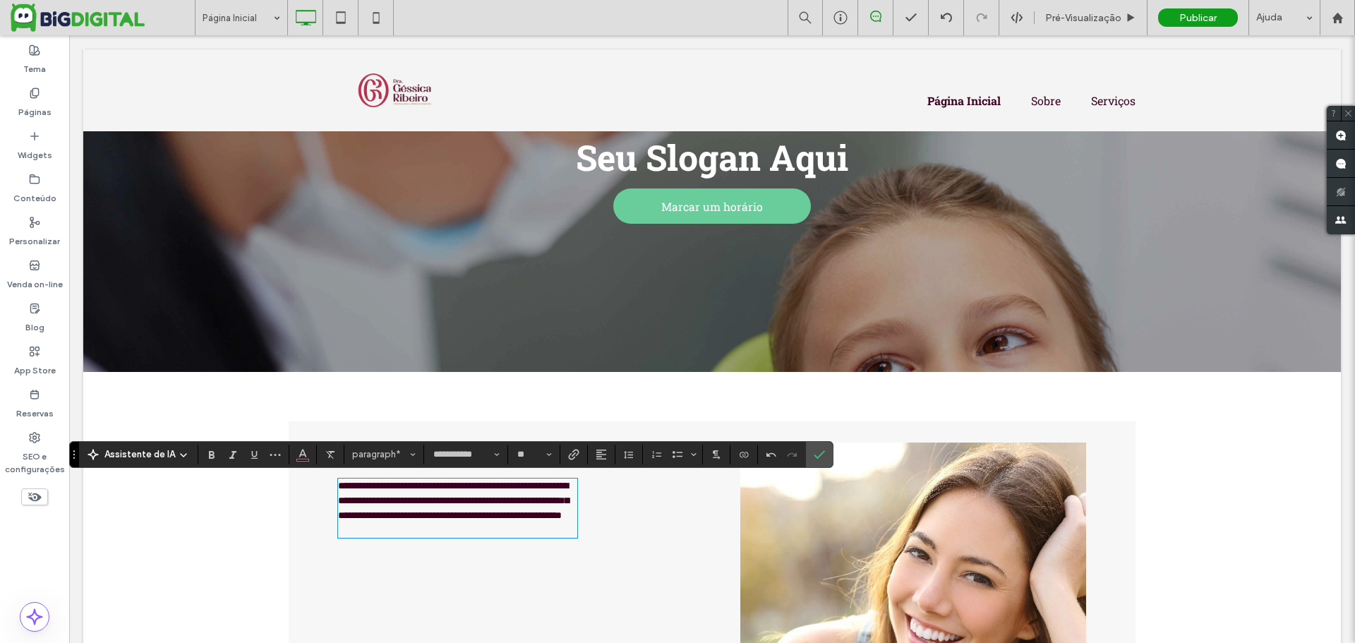
click at [225, 545] on div "**********" at bounding box center [711, 586] width 1257 height 428
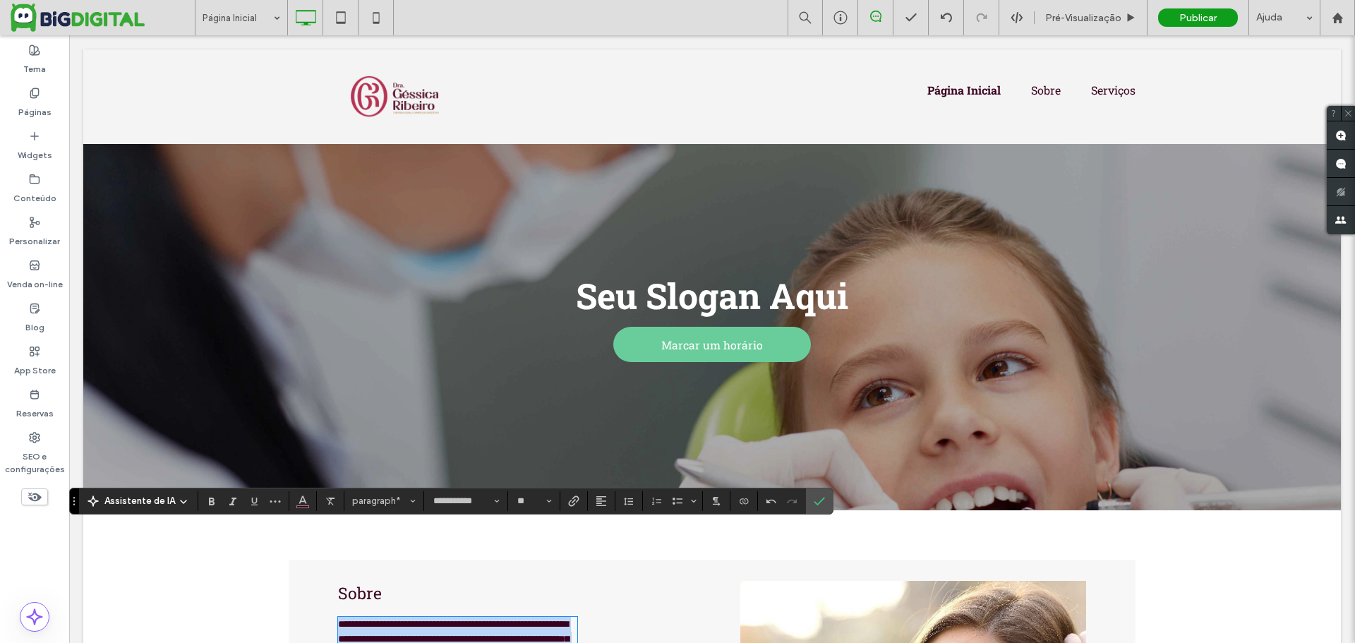
scroll to position [212, 0]
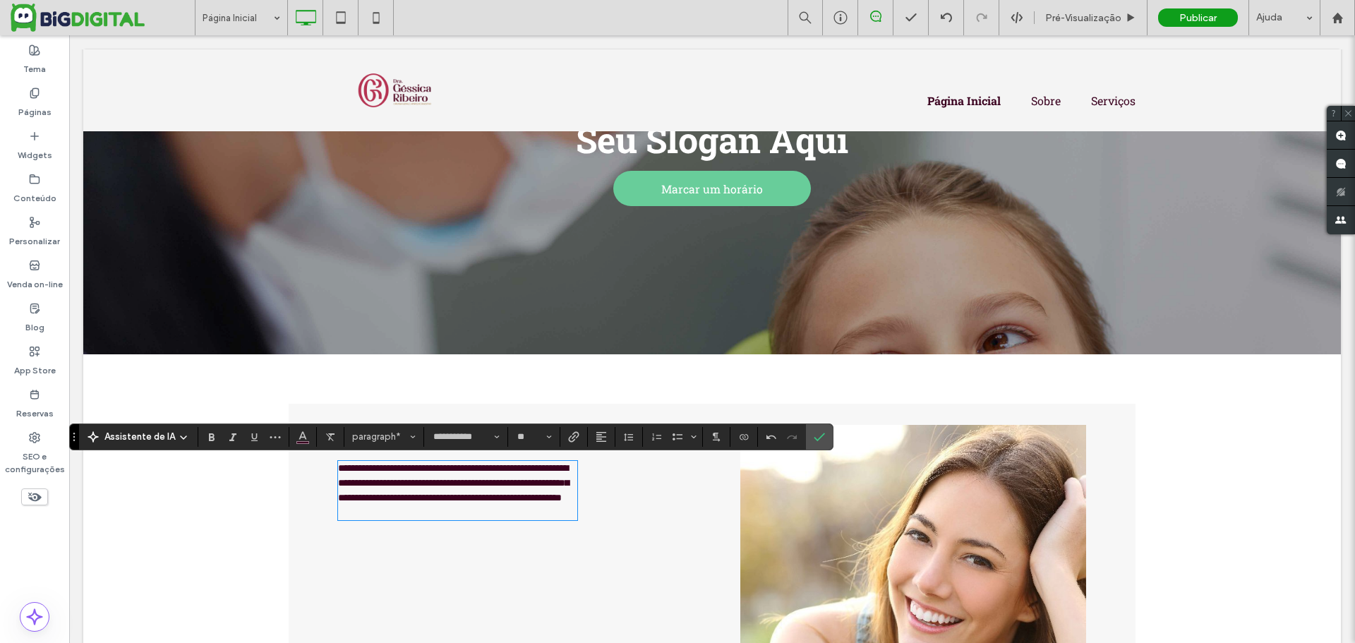
click at [456, 234] on div "Seu Slogan Aqui Marcar um horário Click To Paste Linha + Adicionar seção" at bounding box center [711, 143] width 1257 height 422
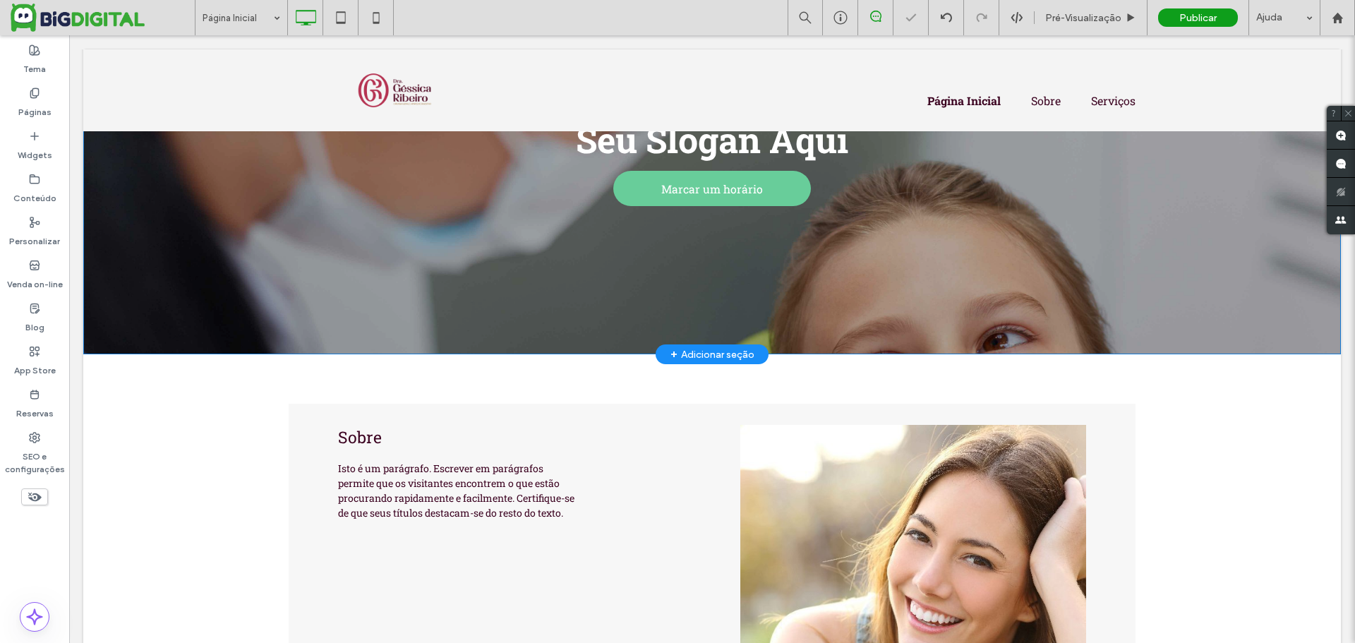
click at [458, 254] on div "Seu Slogan Aqui Marcar um horário Click To Paste Linha + Adicionar seção" at bounding box center [711, 143] width 1257 height 422
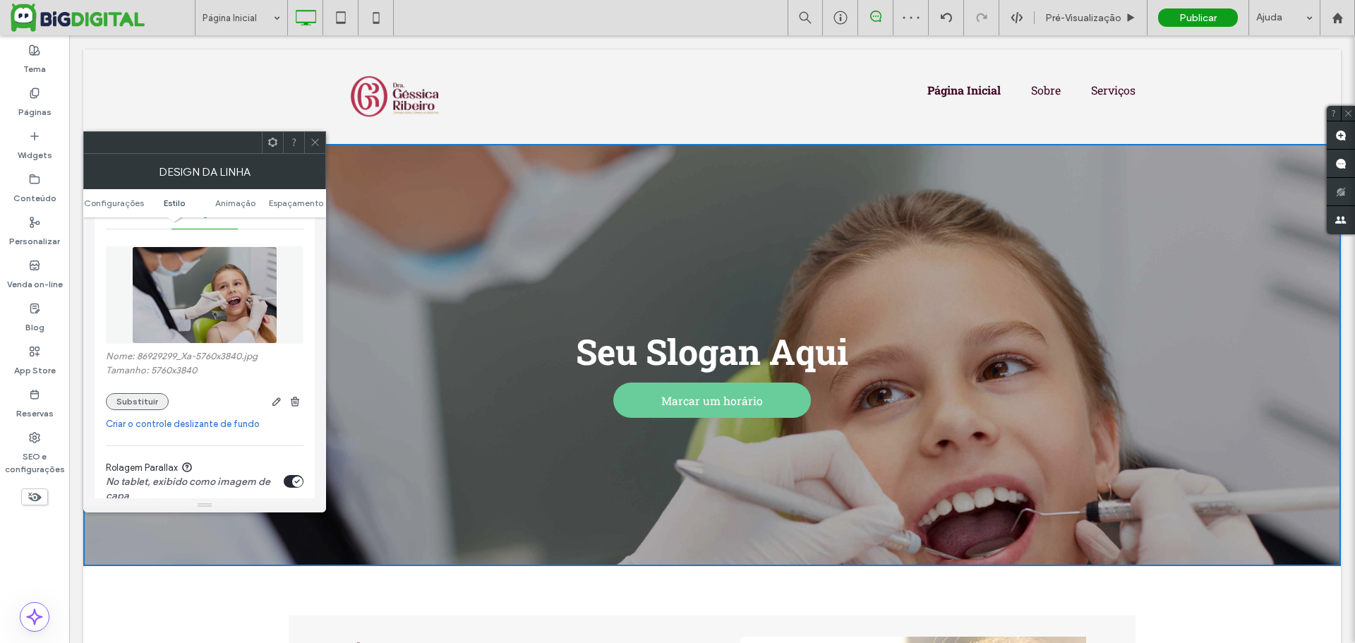
click at [133, 404] on button "Substituir" at bounding box center [137, 401] width 63 height 17
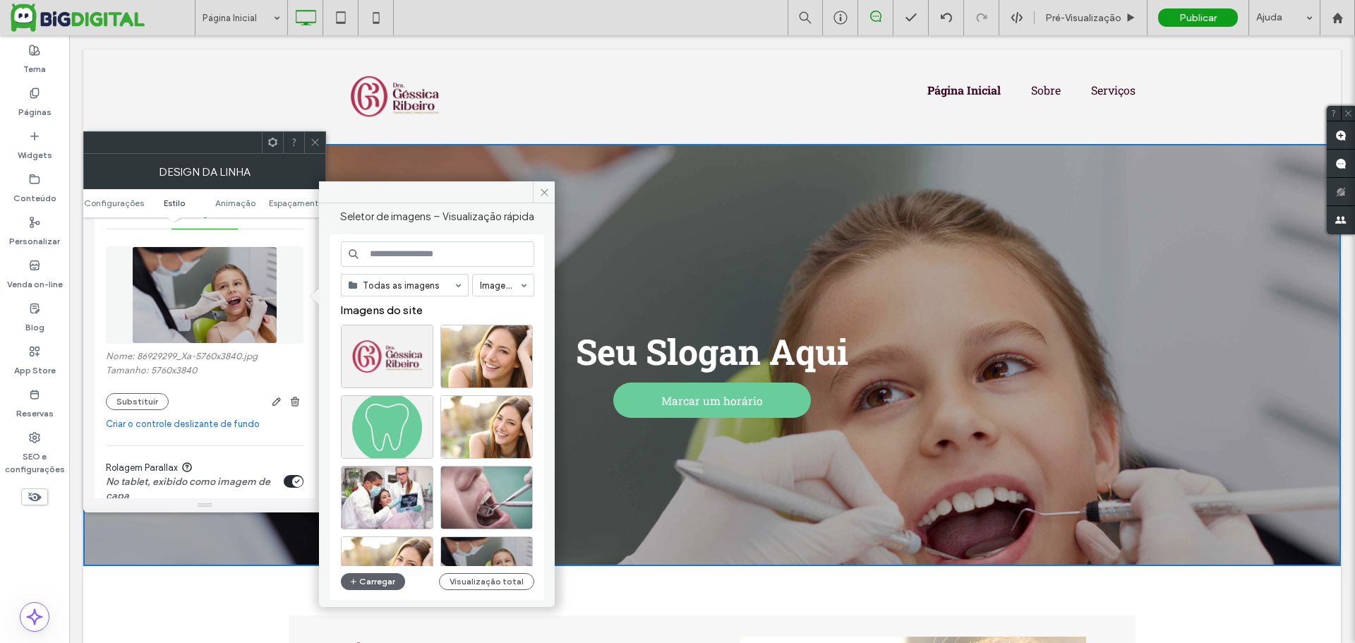
click at [398, 254] on input at bounding box center [437, 253] width 193 height 25
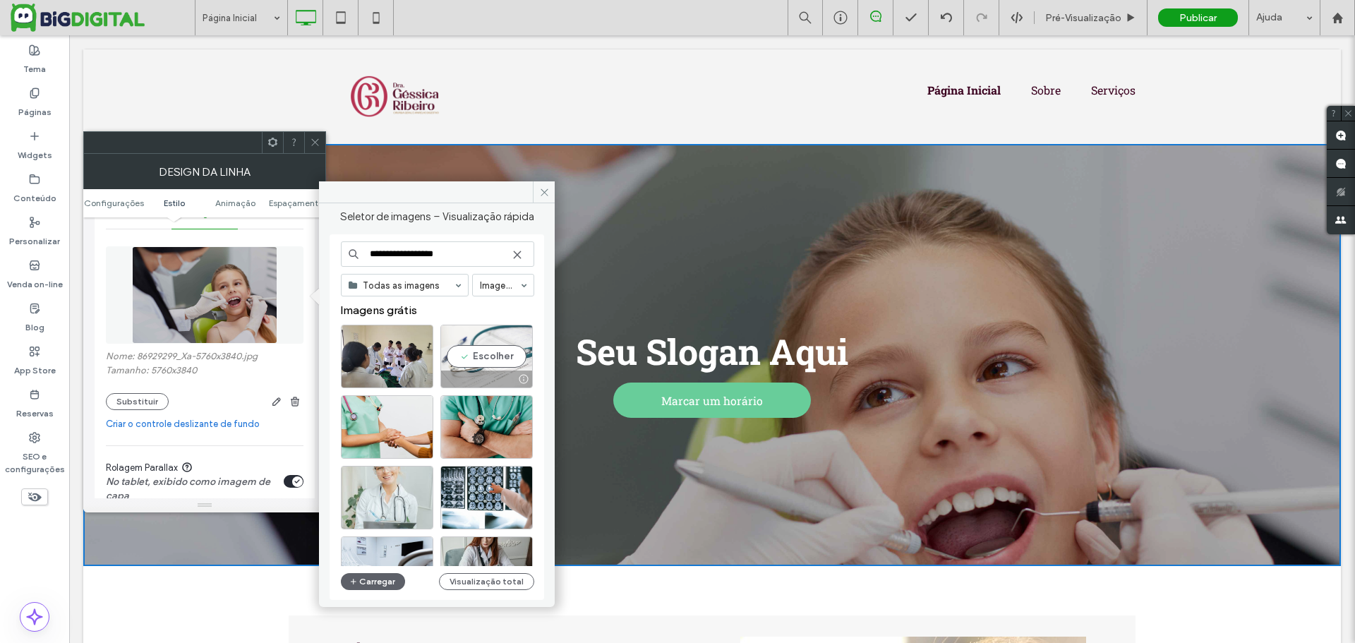
type input "**********"
click at [466, 361] on div "Escolher" at bounding box center [486, 356] width 92 height 63
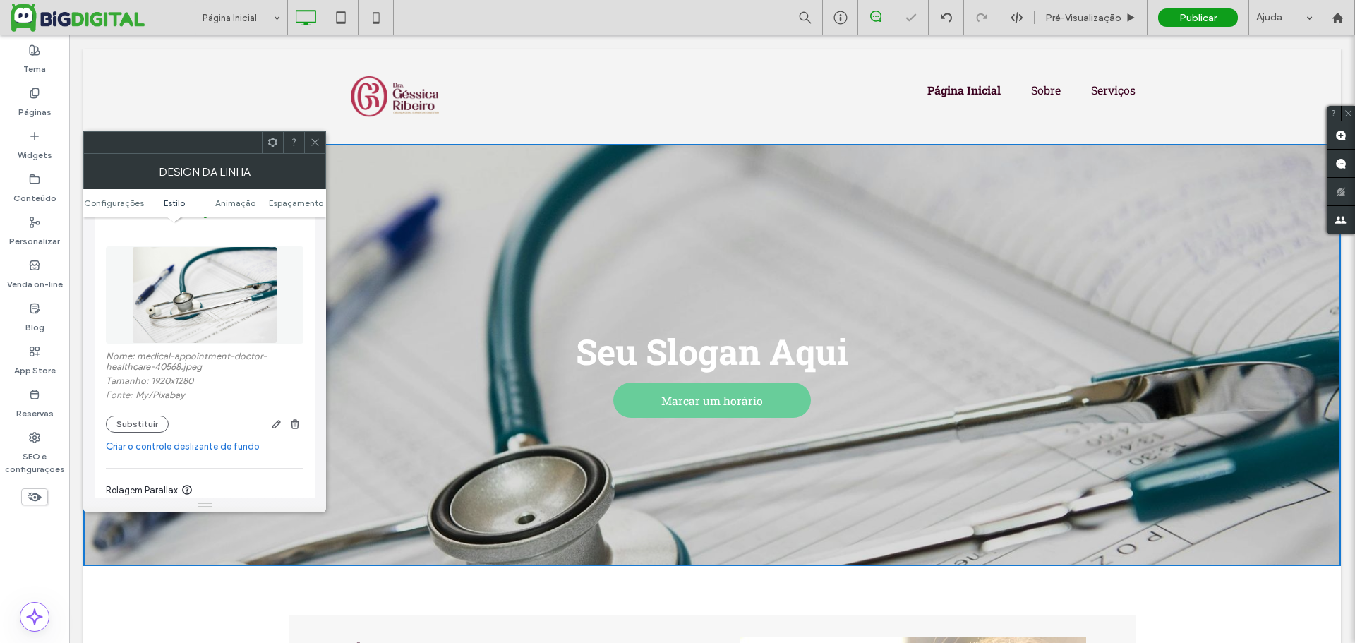
click at [310, 140] on icon at bounding box center [315, 142] width 11 height 11
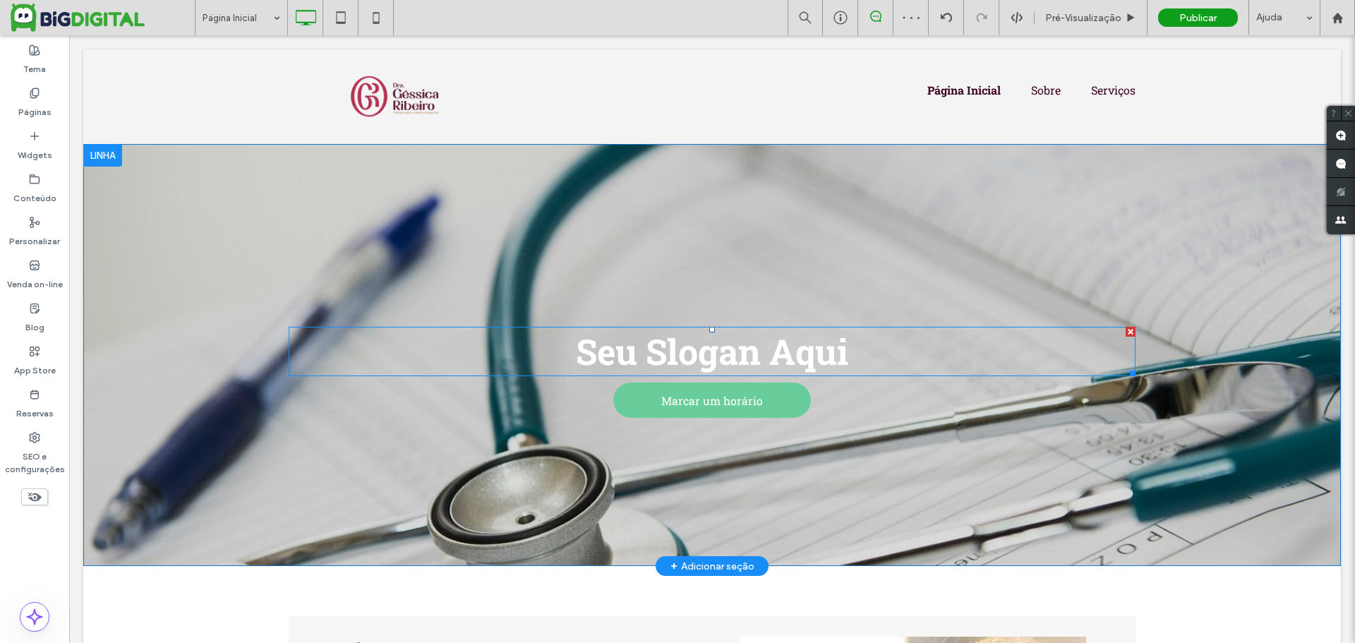
click at [696, 360] on font "Seu Slogan Aqui" at bounding box center [712, 351] width 272 height 47
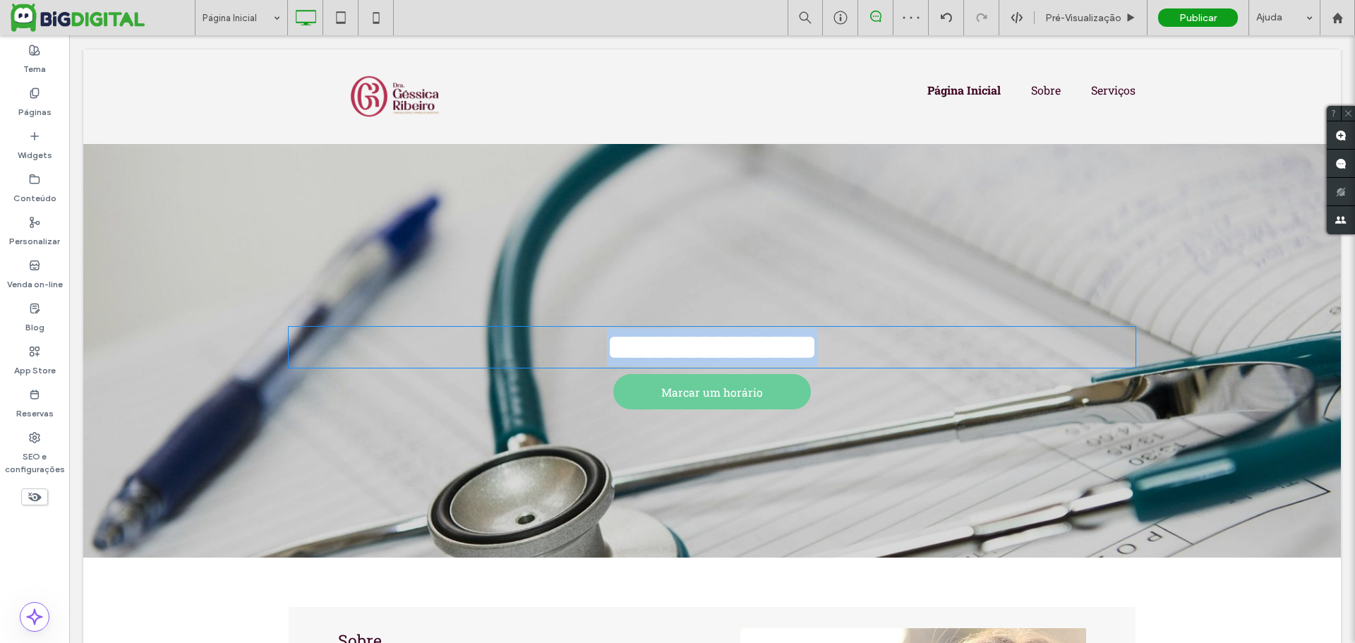
click at [696, 360] on strong "**********" at bounding box center [712, 346] width 210 height 35
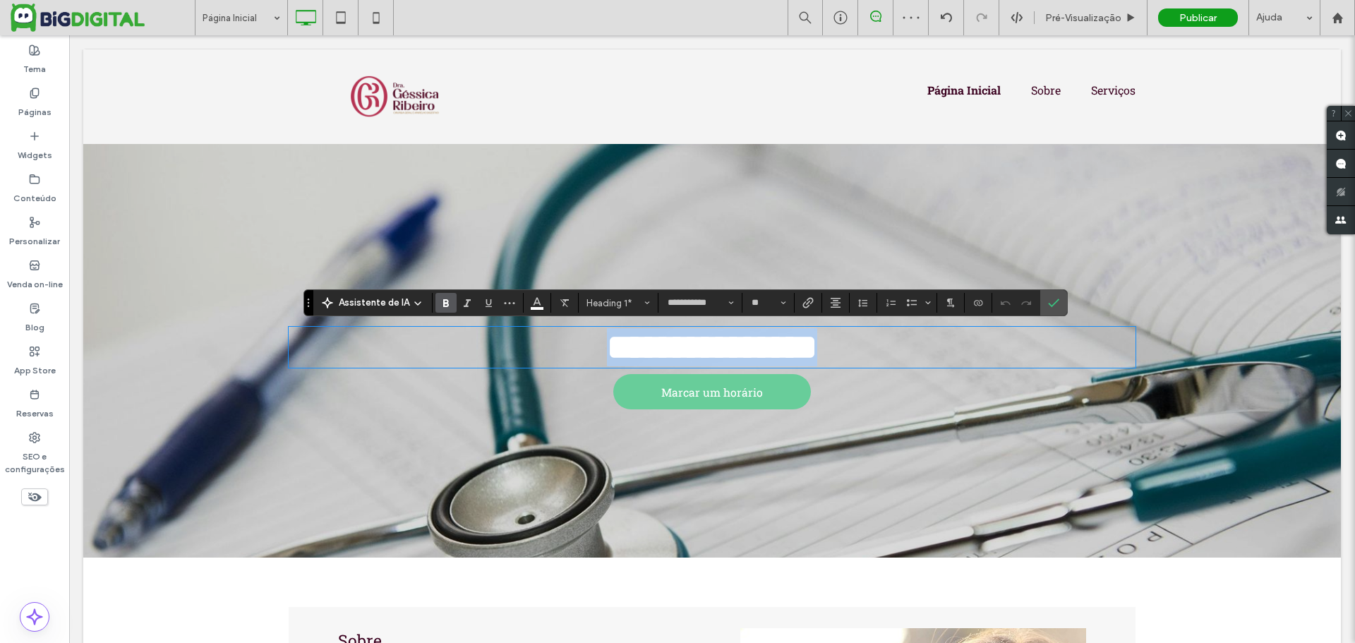
click at [696, 360] on strong "**********" at bounding box center [712, 346] width 210 height 35
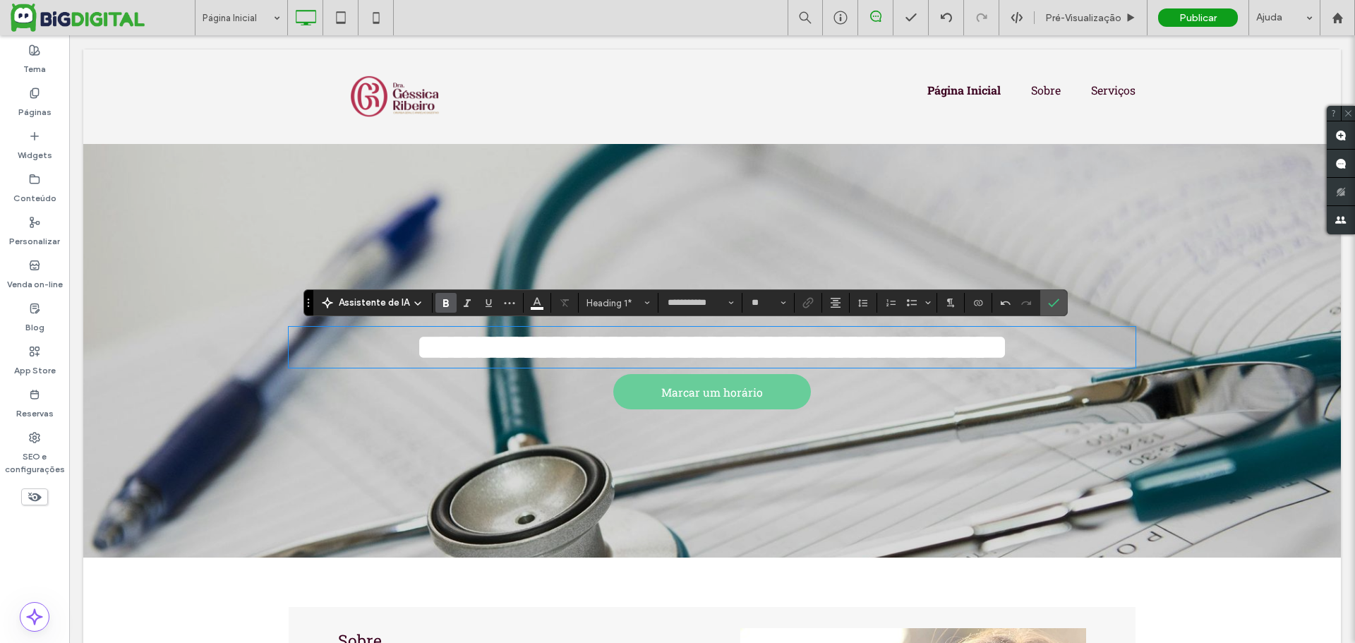
click at [673, 361] on strong "**********" at bounding box center [711, 346] width 591 height 35
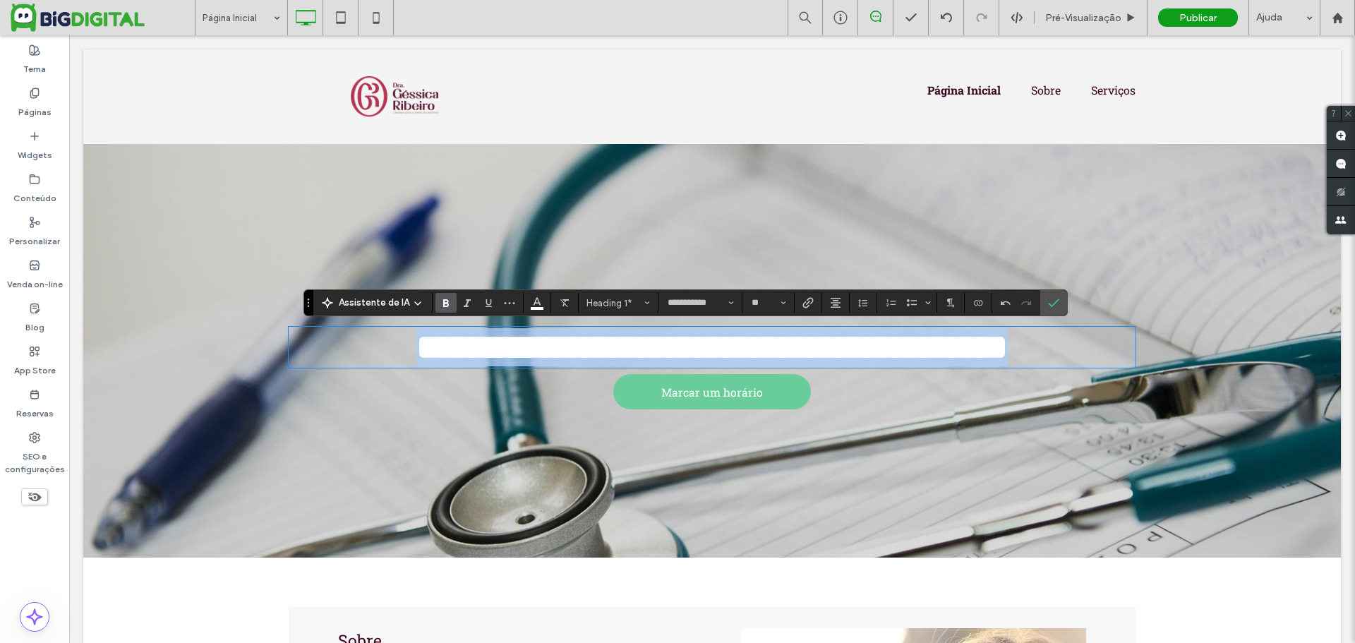
click at [673, 361] on strong "**********" at bounding box center [711, 346] width 591 height 35
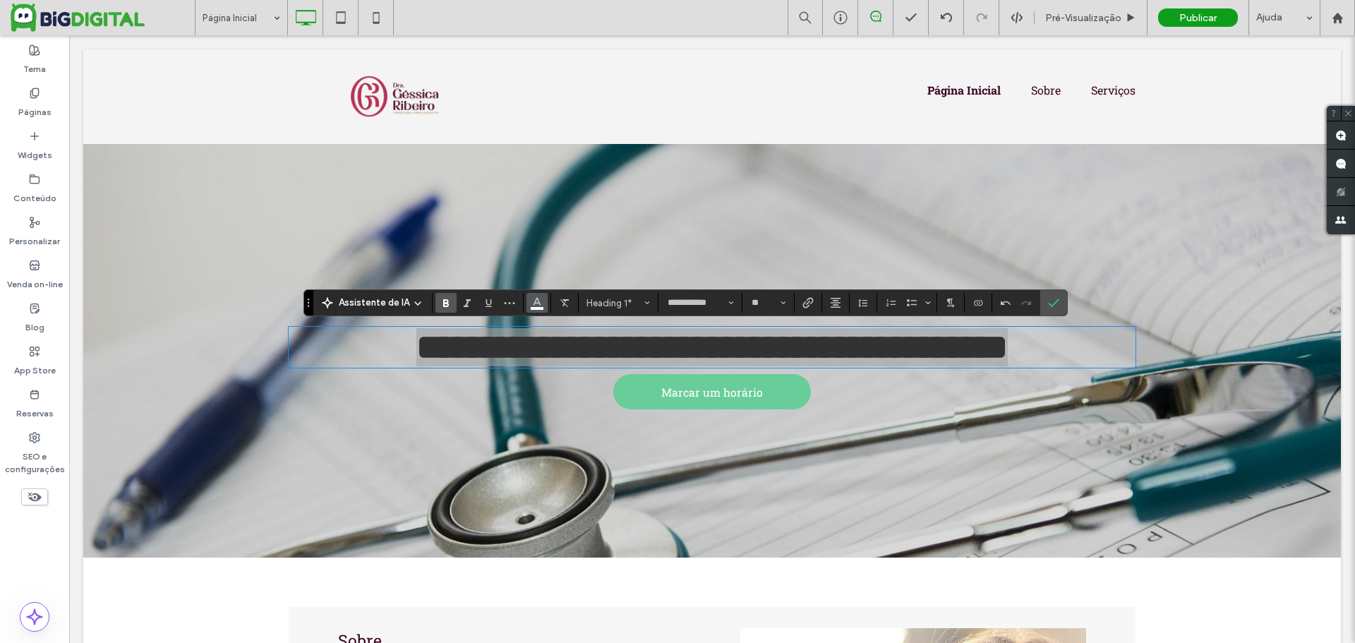
click at [535, 300] on icon "Cor" at bounding box center [536, 301] width 11 height 11
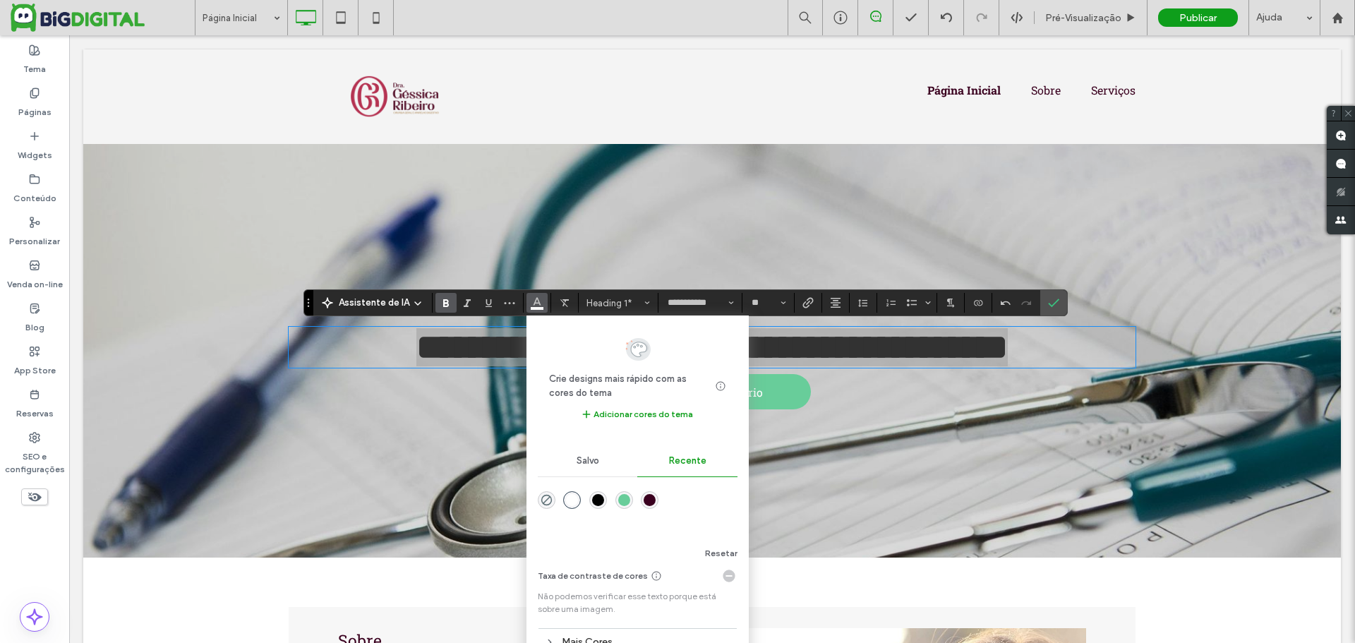
drag, startPoint x: 647, startPoint y: 500, endPoint x: 588, endPoint y: 463, distance: 69.5
click at [647, 500] on div "rgba(58, 0, 31, 1)" at bounding box center [649, 500] width 12 height 12
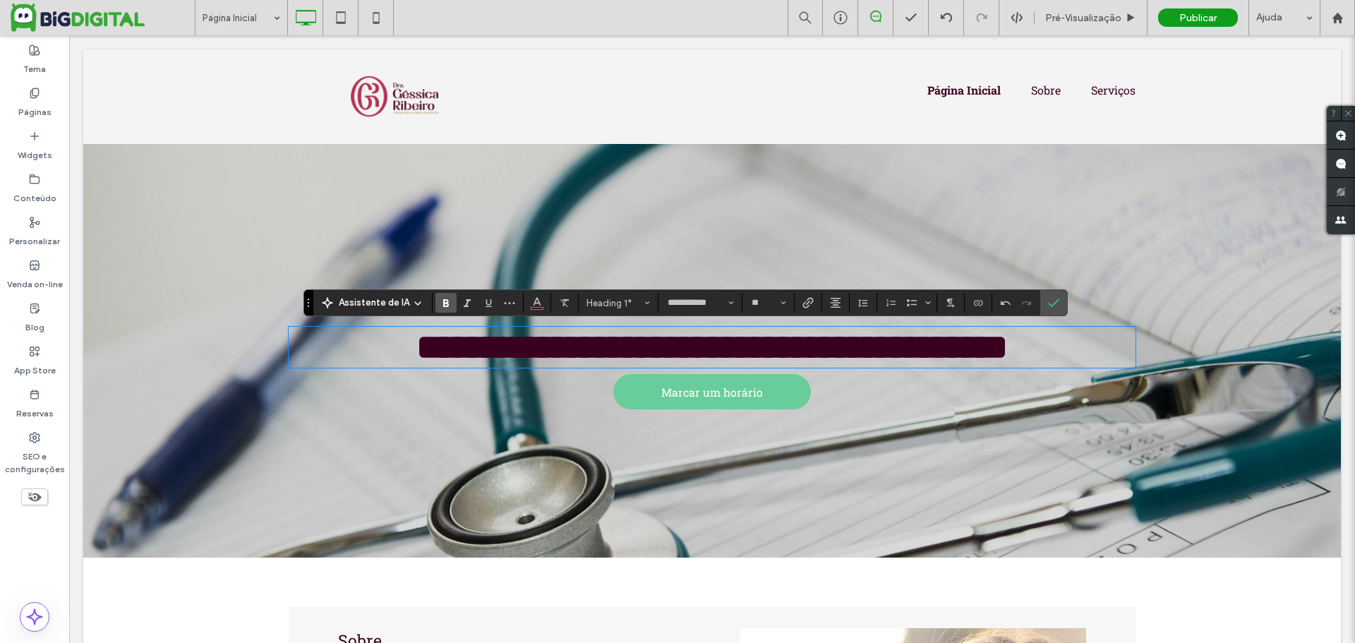
click at [817, 406] on div "**********" at bounding box center [712, 350] width 847 height 131
click at [760, 402] on span "Marcar um horário" at bounding box center [711, 391] width 111 height 29
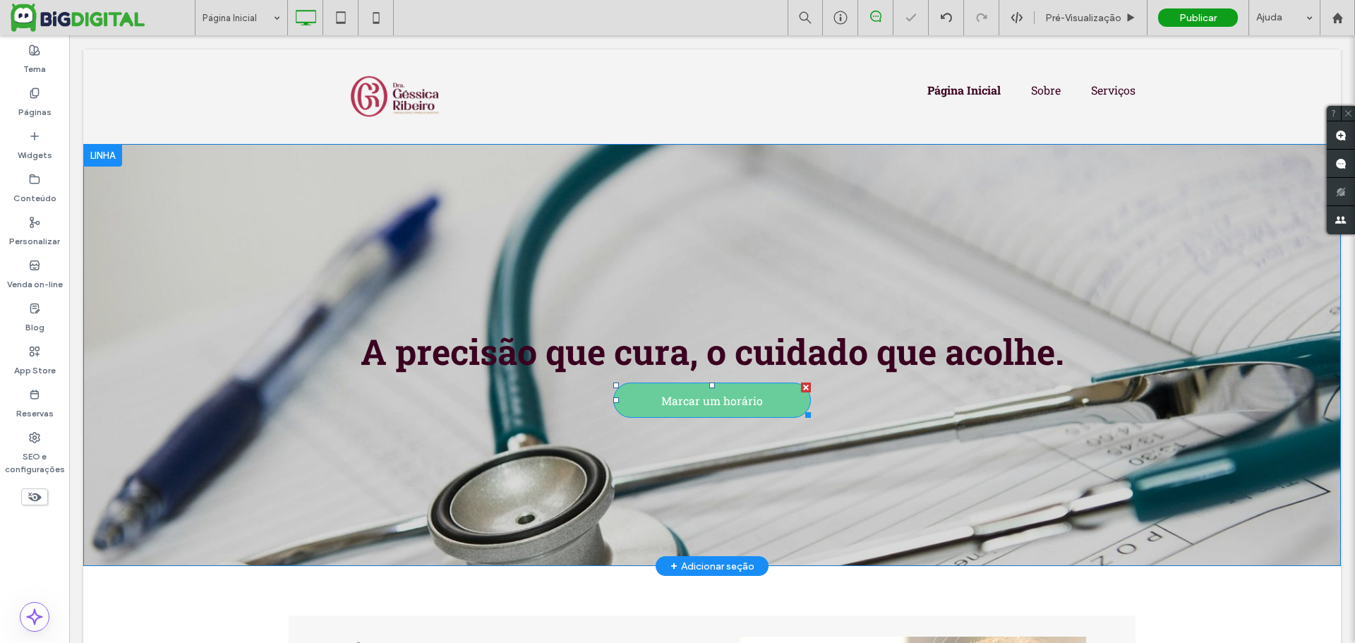
click at [760, 402] on span "Marcar um horário" at bounding box center [711, 400] width 111 height 29
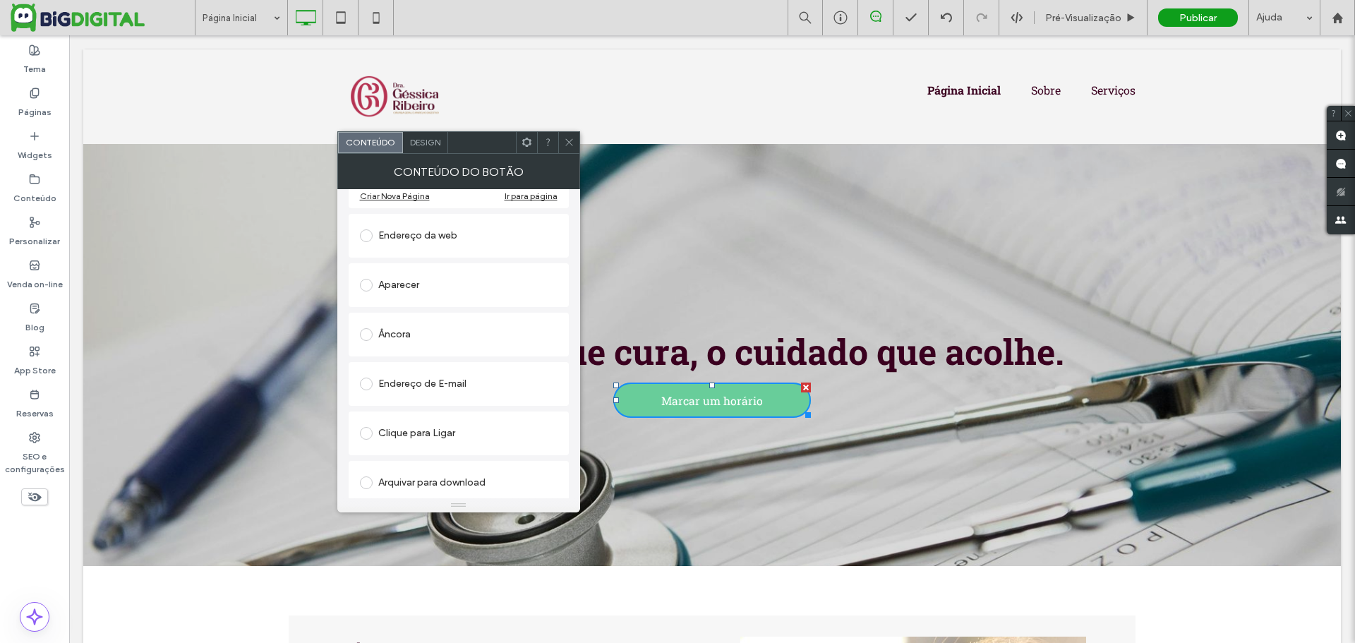
scroll to position [236, 0]
click at [441, 149] on div "Design" at bounding box center [425, 142] width 45 height 21
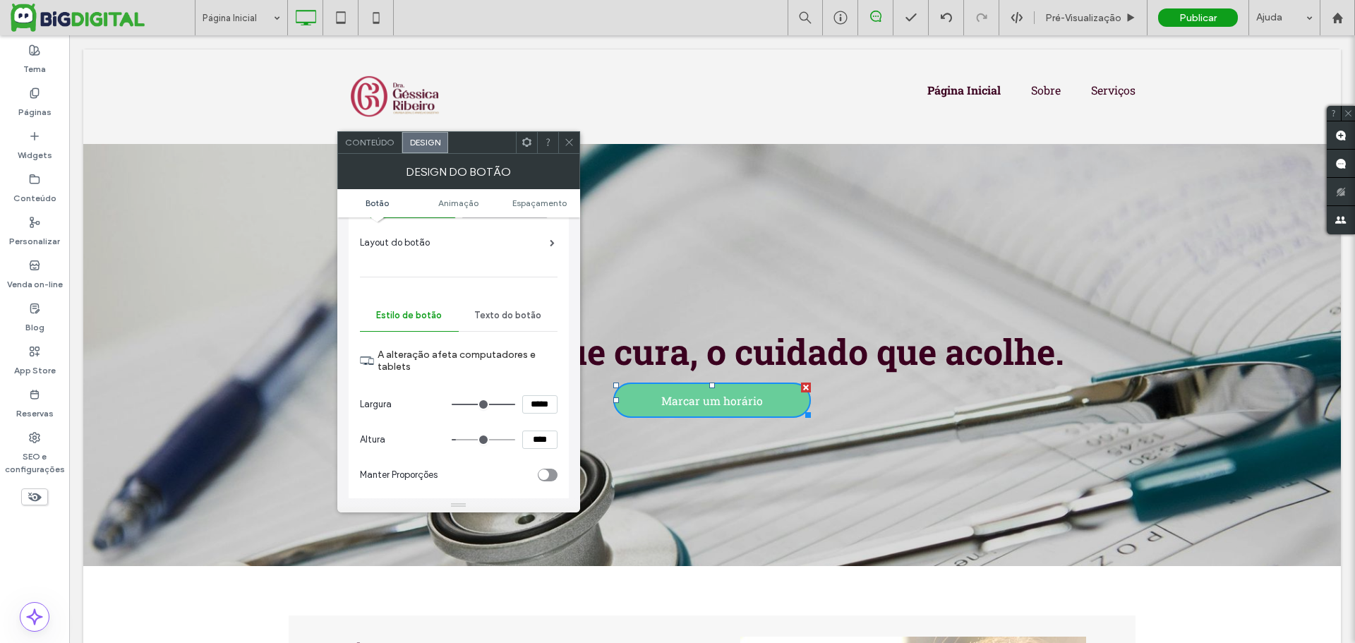
scroll to position [212, 0]
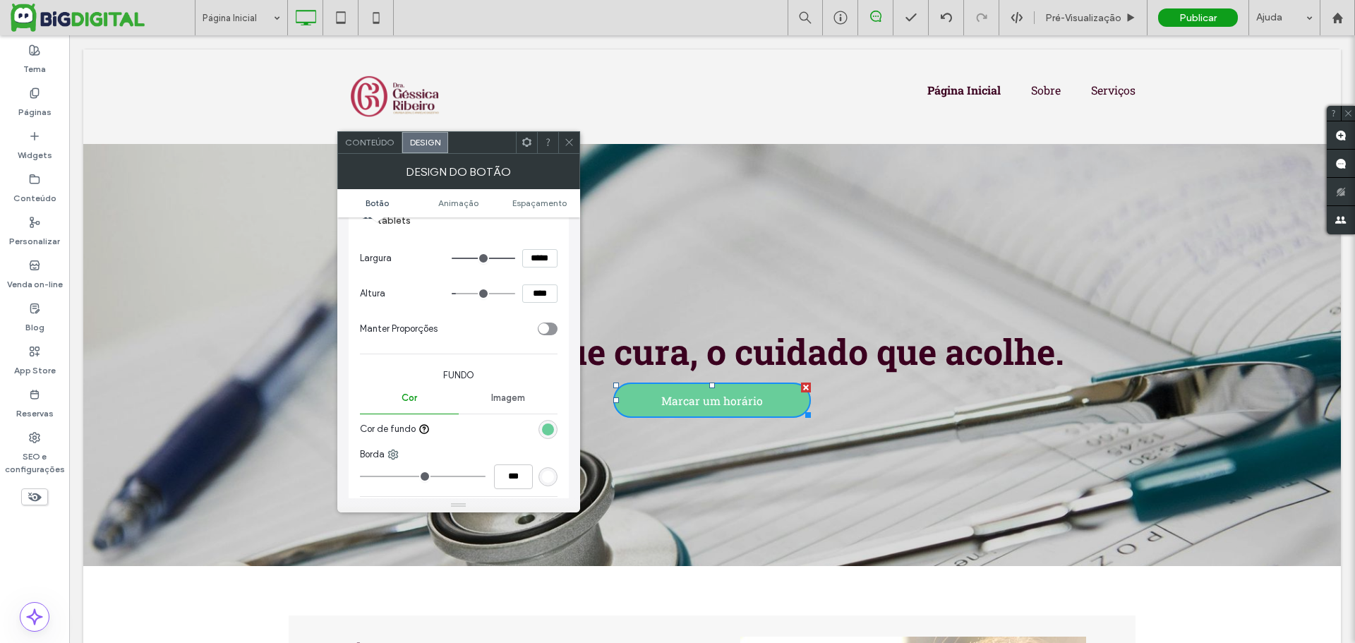
click at [547, 428] on div "rgb(104, 205, 154)" at bounding box center [548, 429] width 12 height 12
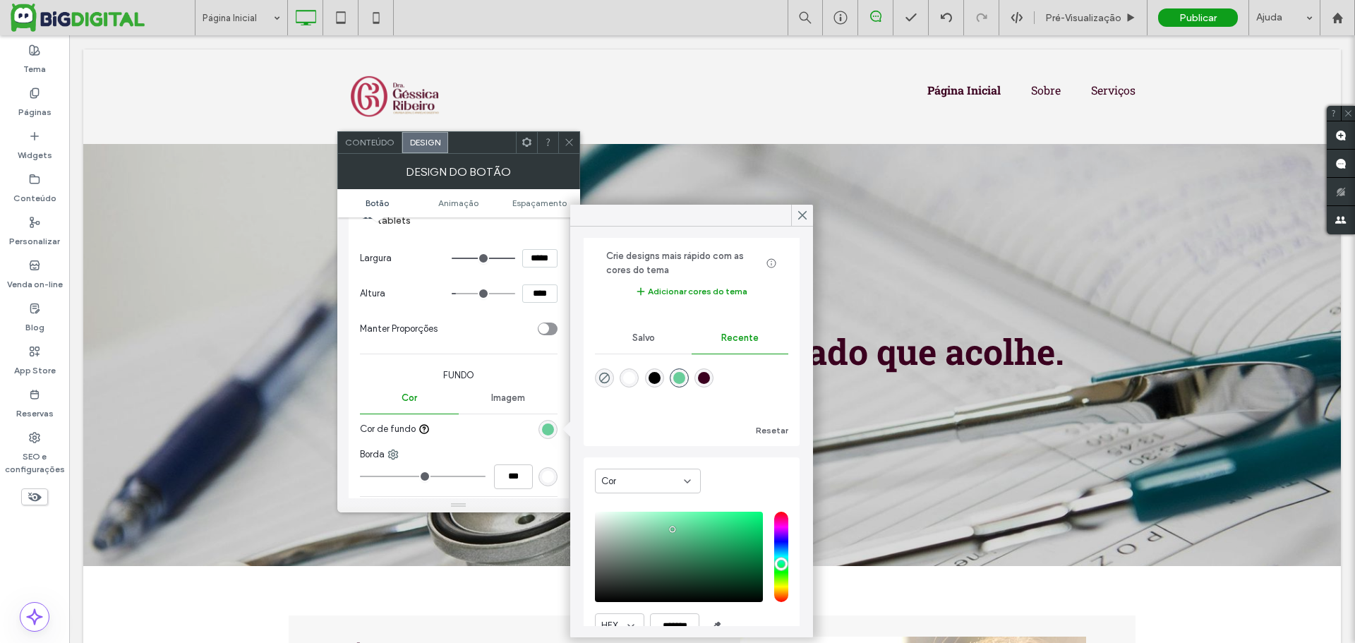
scroll to position [122, 0]
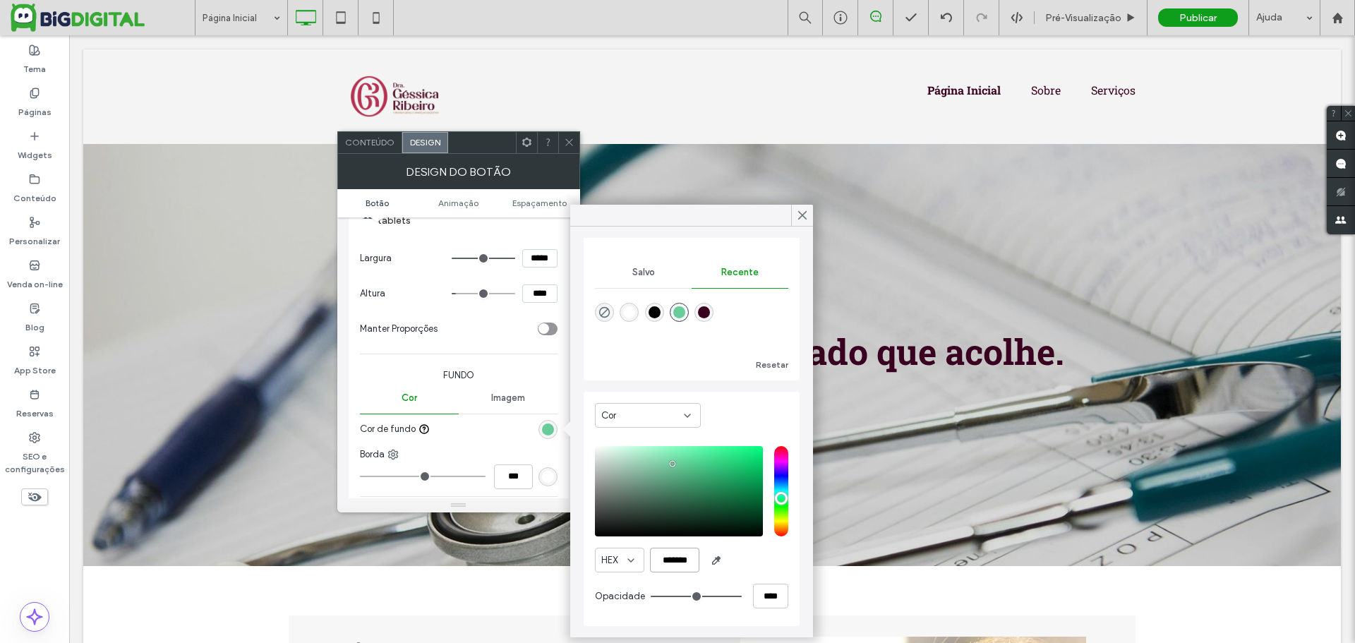
click at [682, 565] on input "*******" at bounding box center [674, 559] width 49 height 25
paste input "color picker textbox"
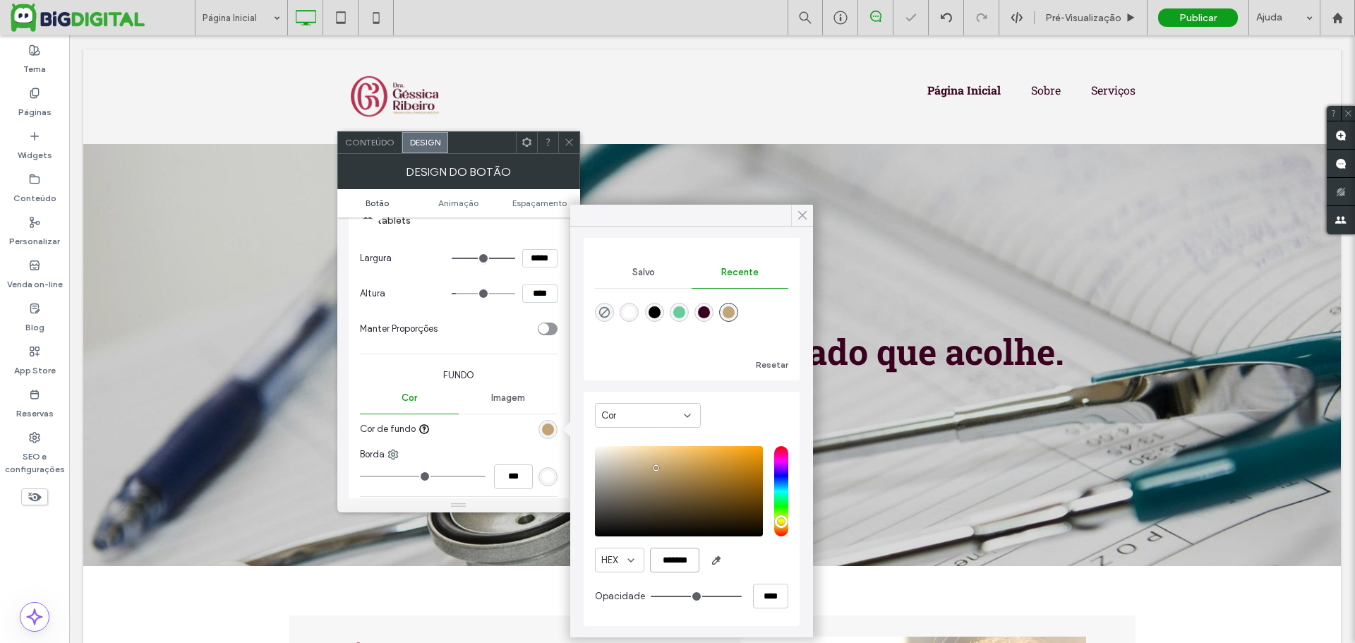
type input "*******"
click at [799, 214] on icon at bounding box center [802, 215] width 13 height 13
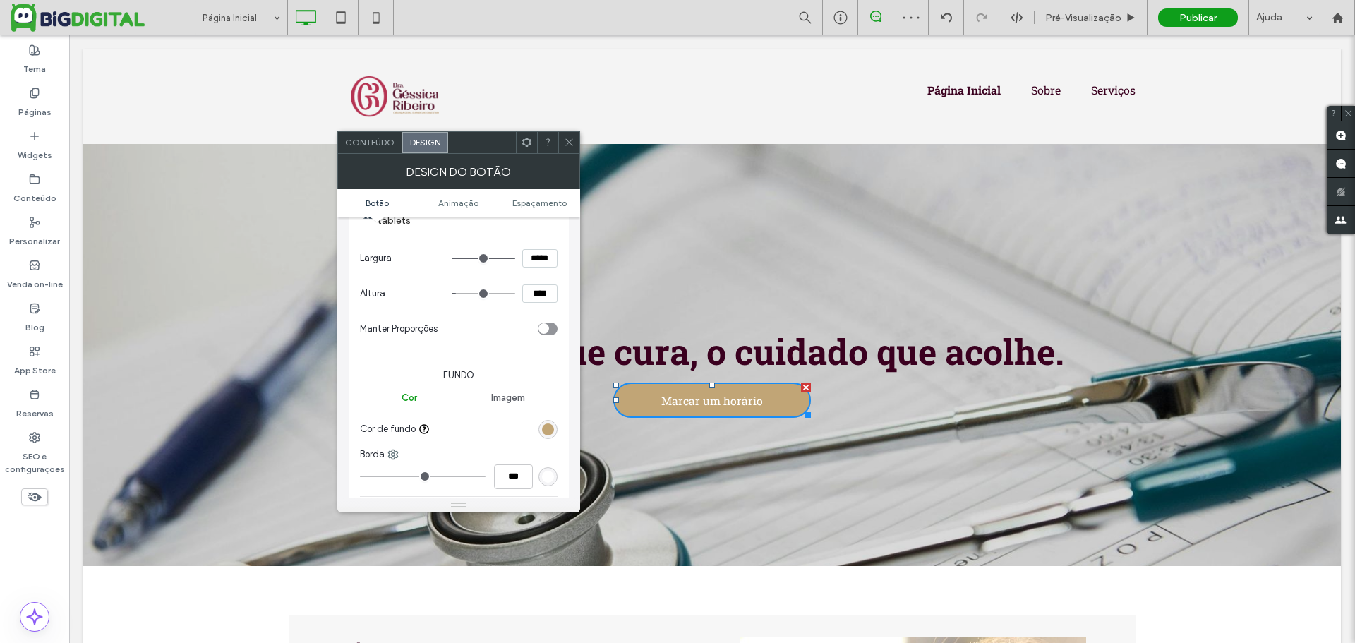
click at [567, 138] on icon at bounding box center [569, 142] width 11 height 11
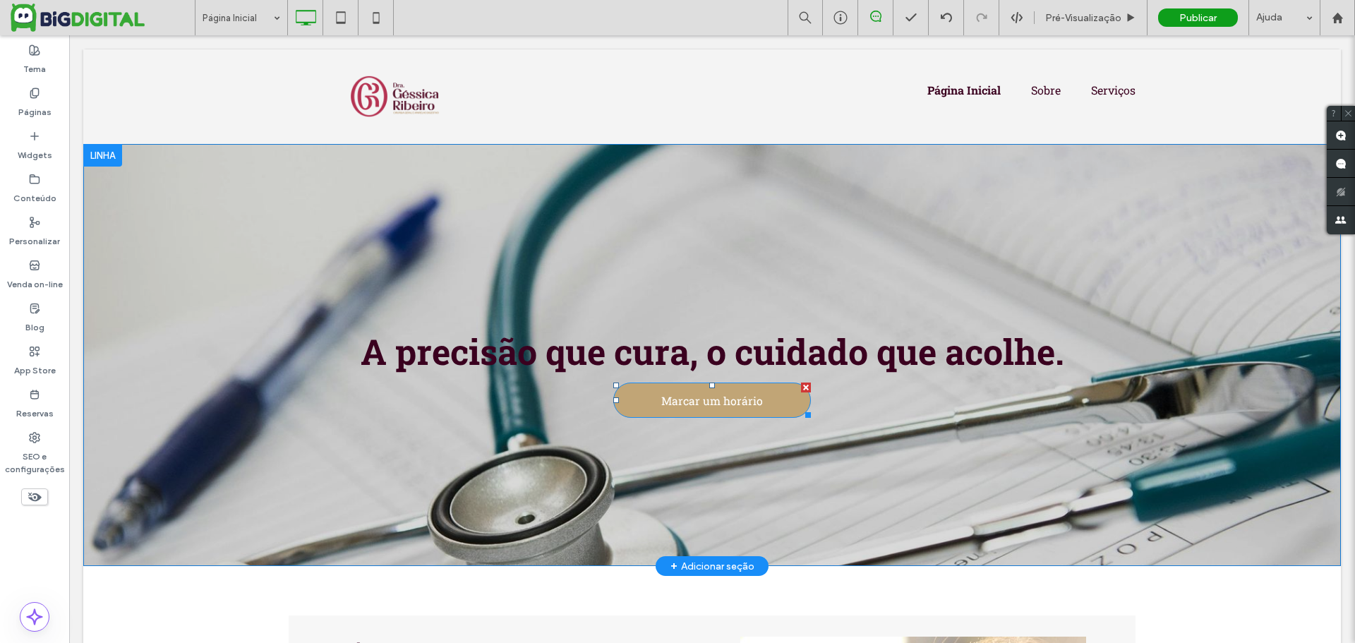
click at [727, 391] on span "Marcar um horário" at bounding box center [711, 400] width 111 height 29
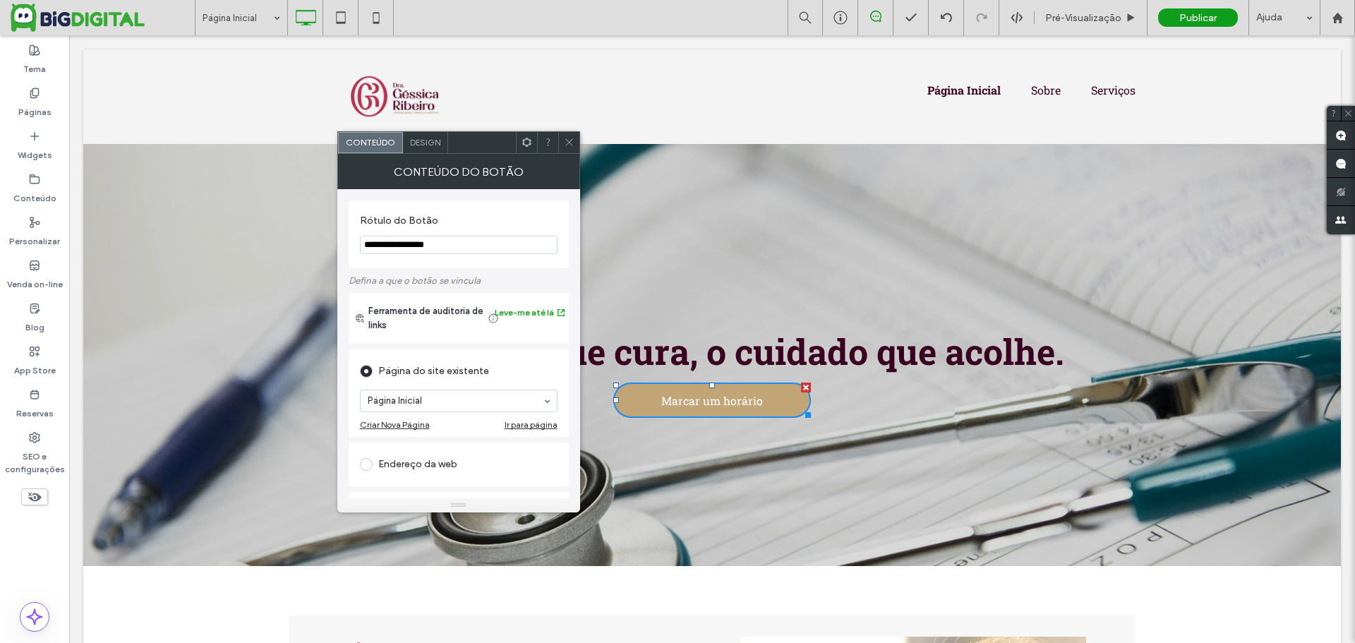
click at [727, 391] on span "Marcar um horário" at bounding box center [711, 400] width 111 height 29
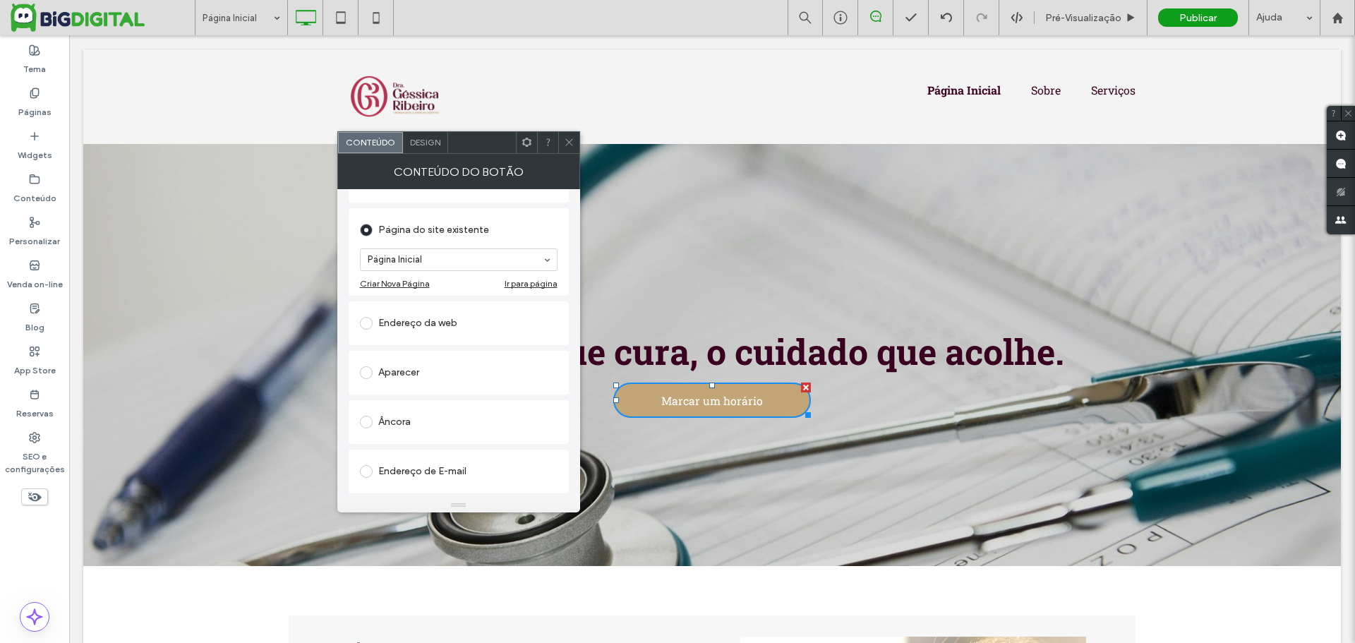
scroll to position [236, 0]
click at [423, 135] on div "Design" at bounding box center [425, 142] width 45 height 21
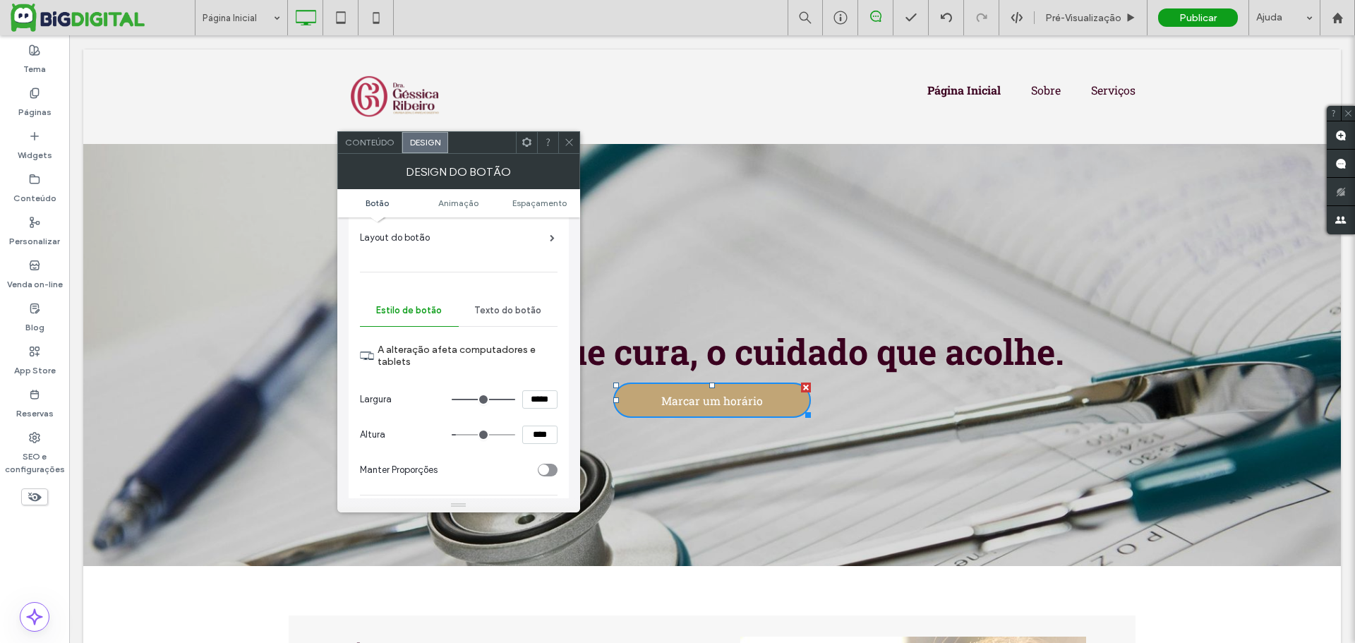
scroll to position [0, 0]
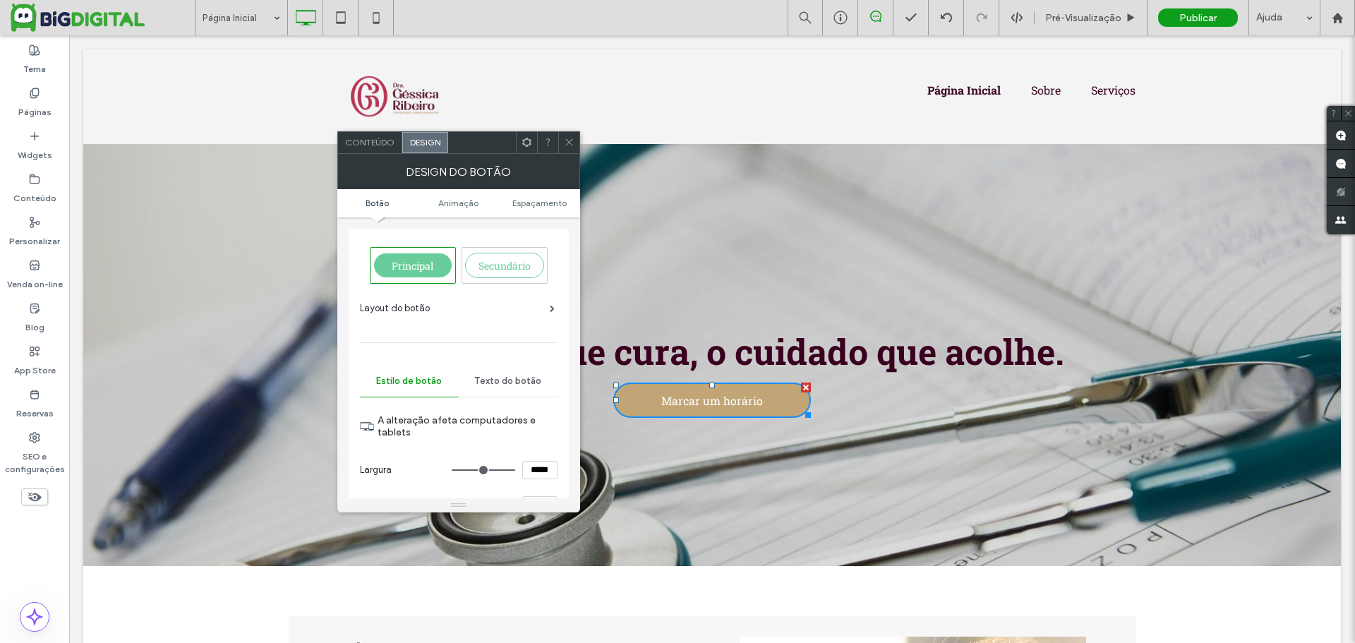
click at [559, 137] on div at bounding box center [568, 142] width 21 height 21
